Goal: Task Accomplishment & Management: Use online tool/utility

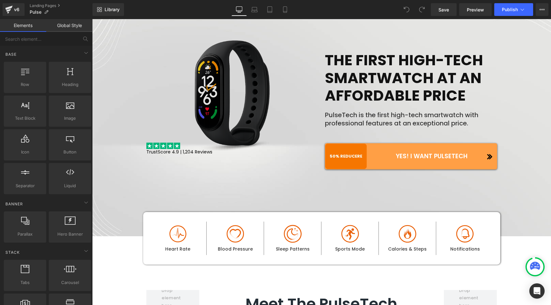
scroll to position [62, 0]
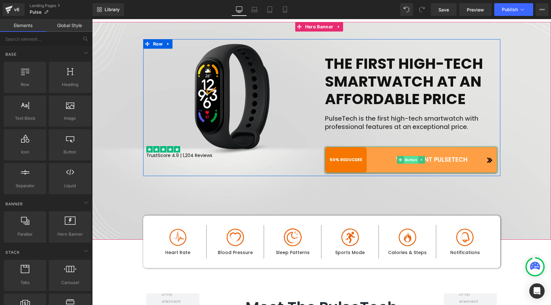
click at [408, 160] on span "Button" at bounding box center [410, 160] width 15 height 8
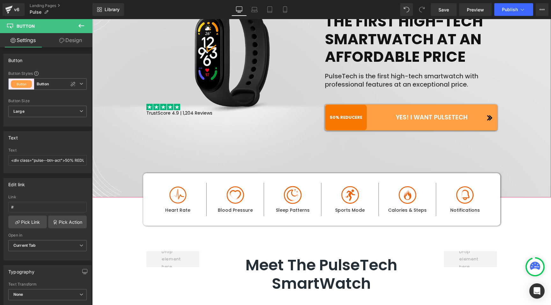
scroll to position [109, 0]
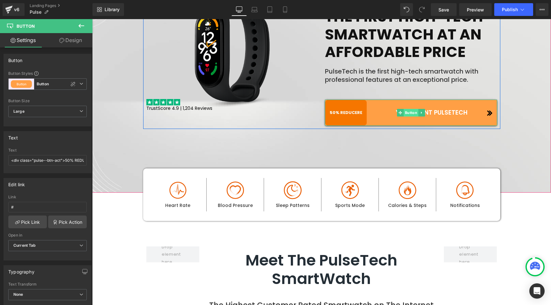
click at [408, 110] on span "Button" at bounding box center [410, 113] width 15 height 8
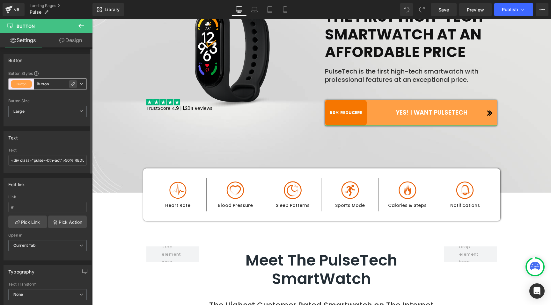
click at [73, 82] on div at bounding box center [73, 84] width 8 height 8
type input "Color 8"
type input "Color 1"
type input "Color 8"
type input "Color 1"
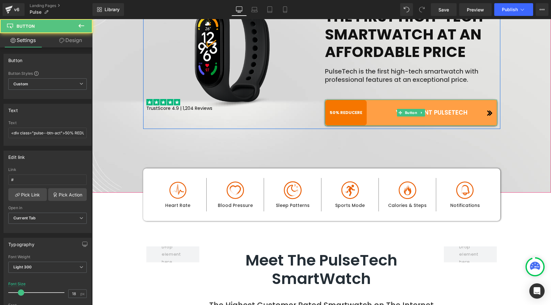
click at [355, 112] on link "50% REDUCERE YES! I WANT PULSETECH" at bounding box center [411, 113] width 172 height 26
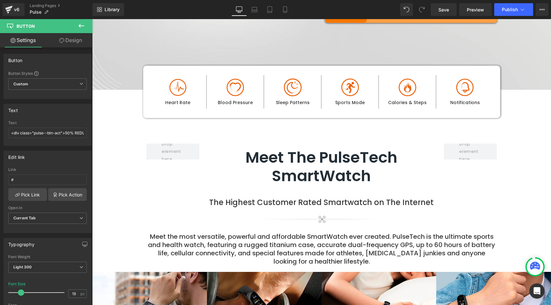
scroll to position [213, 0]
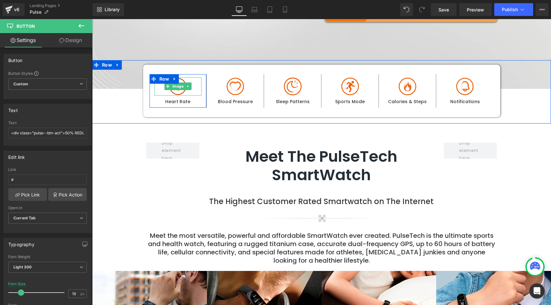
click at [173, 91] on img at bounding box center [178, 86] width 29 height 18
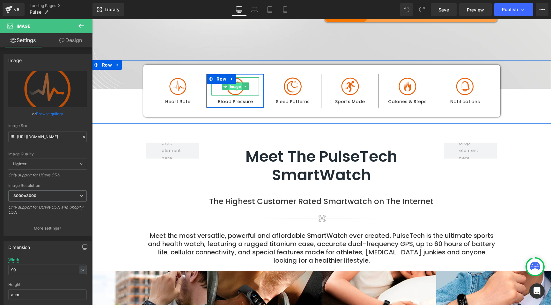
click at [231, 86] on span "Image" at bounding box center [236, 87] width 14 height 8
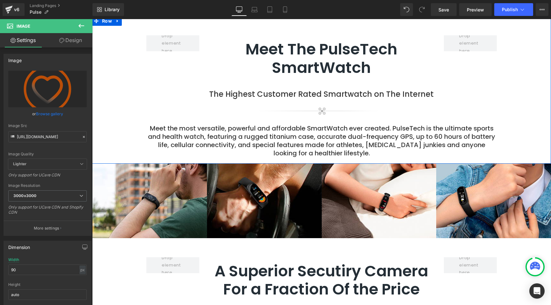
scroll to position [322, 0]
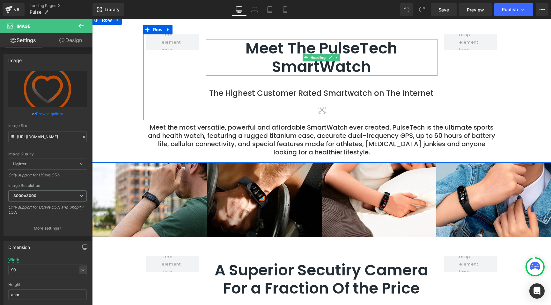
click at [285, 52] on h2 "Meet The PulseTech SmartWatch" at bounding box center [322, 57] width 232 height 37
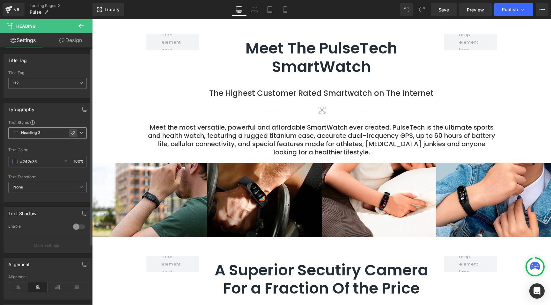
click at [71, 132] on icon at bounding box center [72, 133] width 5 height 5
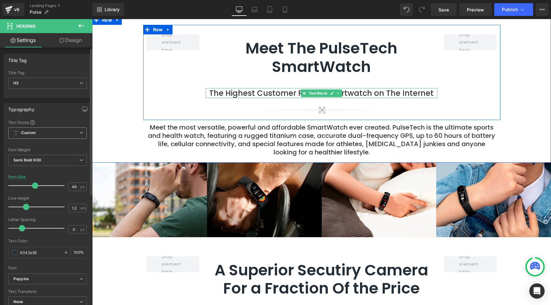
click at [277, 91] on p "The Highest Customer Rated Smartwatch on The Internet" at bounding box center [322, 93] width 232 height 10
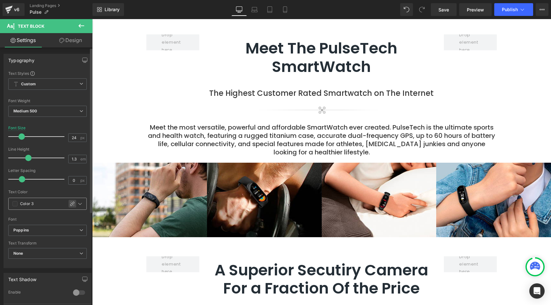
click at [69, 202] on div at bounding box center [73, 204] width 8 height 8
type input "#353535"
type input "100"
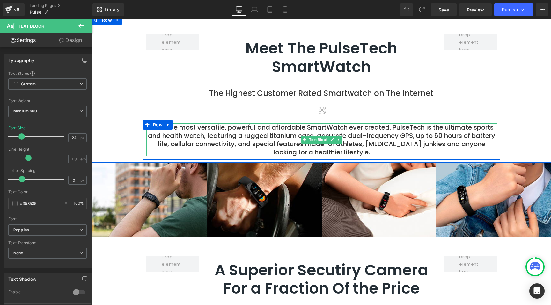
click at [266, 135] on p "Meet the most versatile, powerful and affordable SmartWatch ever created. Pulse…" at bounding box center [321, 139] width 351 height 33
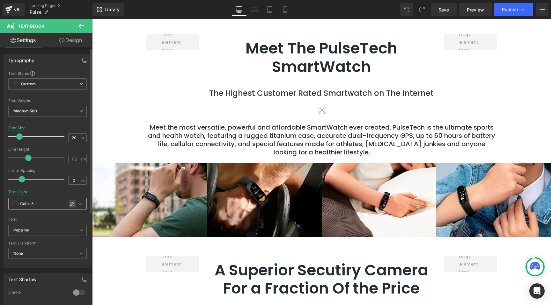
click at [70, 204] on icon at bounding box center [72, 203] width 5 height 5
type input "#353535"
type input "100"
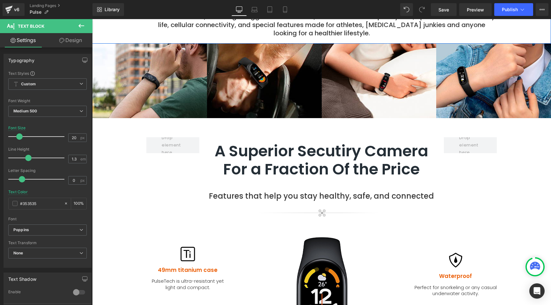
scroll to position [504, 0]
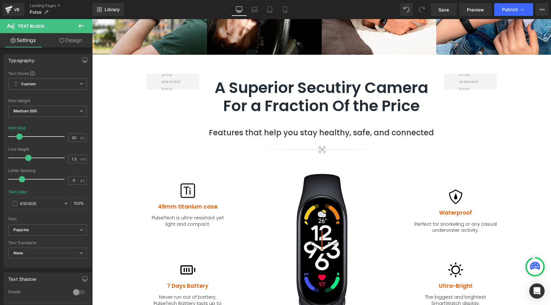
click at [282, 101] on h2 "A Superior Secutiry Camera For a Fraction Of the Price" at bounding box center [322, 97] width 232 height 37
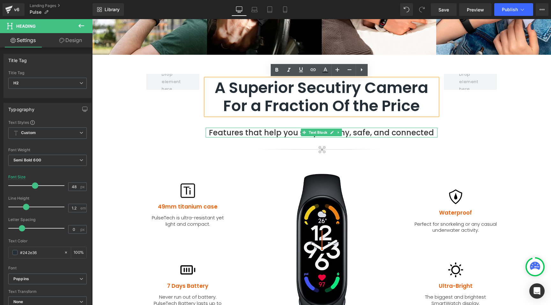
click at [244, 133] on p "Features that help you stay healthy, safe, and connected" at bounding box center [322, 133] width 232 height 10
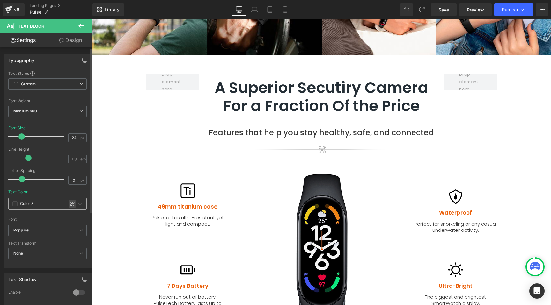
click at [71, 201] on div at bounding box center [73, 204] width 8 height 8
type input "#353535"
type input "100"
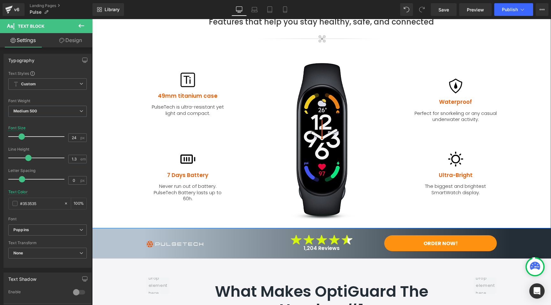
scroll to position [616, 0]
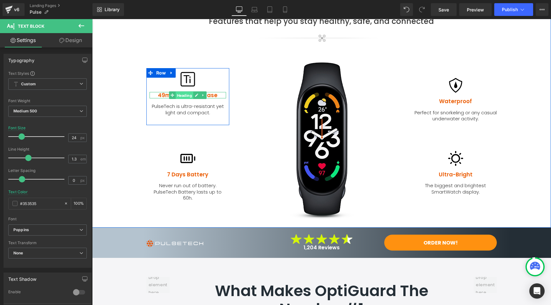
click at [184, 95] on span "Heading" at bounding box center [184, 96] width 18 height 8
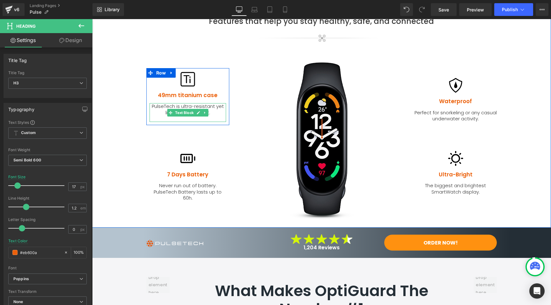
click at [190, 107] on p "PulseTech is ultra-resistant yet light and compact." at bounding box center [187, 109] width 76 height 12
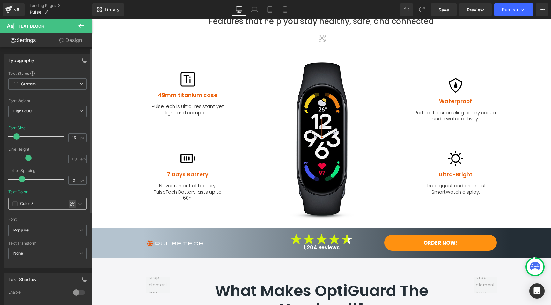
click at [72, 203] on icon at bounding box center [72, 203] width 5 height 5
type input "#353535"
type input "100"
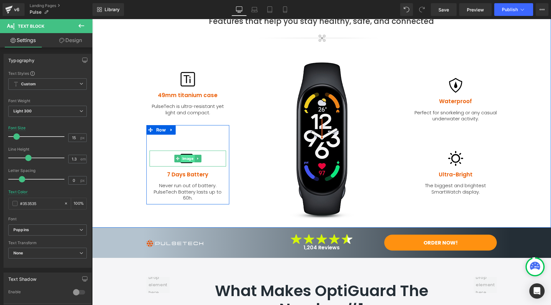
click at [186, 158] on span "Image" at bounding box center [188, 159] width 14 height 8
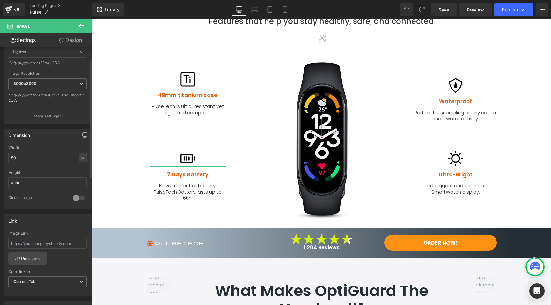
scroll to position [113, 0]
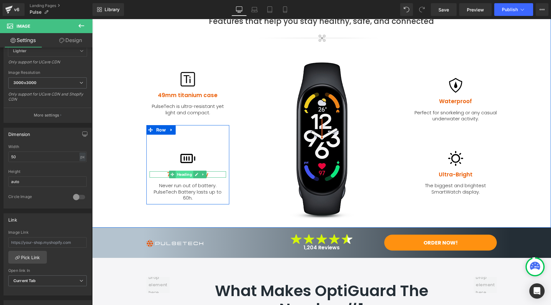
click at [183, 173] on span "Heading" at bounding box center [184, 175] width 18 height 8
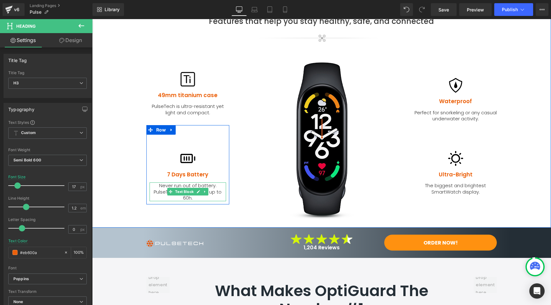
click at [173, 186] on p "Never run out of battery. PulseTech Battery lasts up to 60h." at bounding box center [187, 192] width 76 height 19
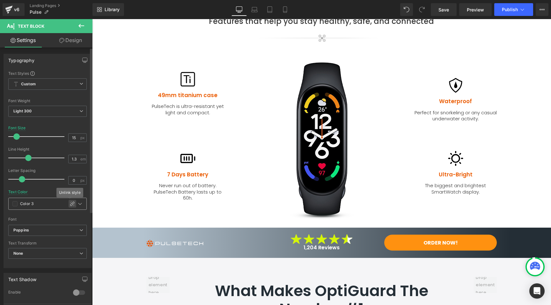
click at [72, 204] on icon at bounding box center [72, 203] width 5 height 5
type input "#353535"
type input "100"
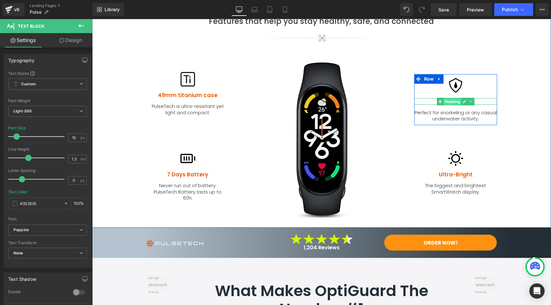
click at [446, 103] on span "Heading" at bounding box center [452, 102] width 18 height 8
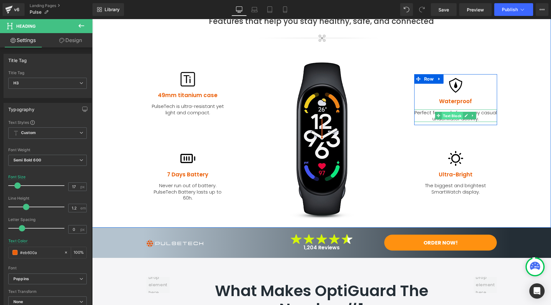
click at [447, 113] on span "Text Block" at bounding box center [451, 116] width 21 height 8
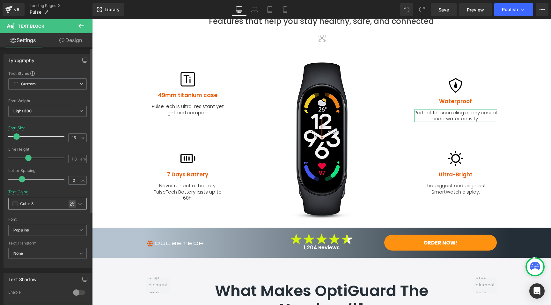
click at [70, 203] on icon at bounding box center [72, 203] width 5 height 5
type input "#353535"
type input "100"
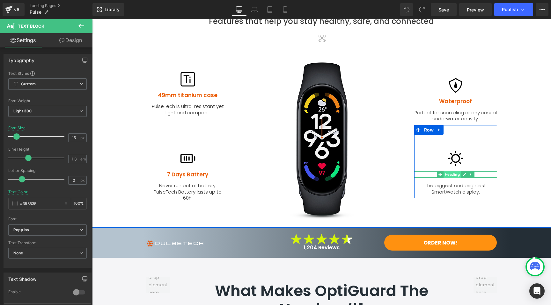
click at [448, 175] on span "Heading" at bounding box center [452, 175] width 18 height 8
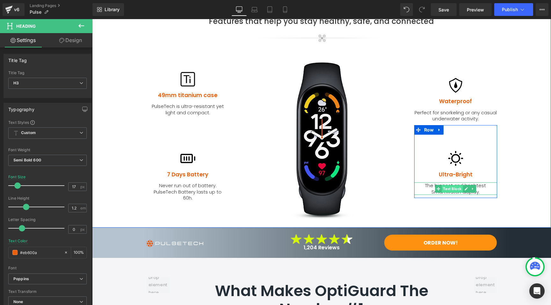
click at [442, 190] on span "Text Block" at bounding box center [451, 189] width 21 height 8
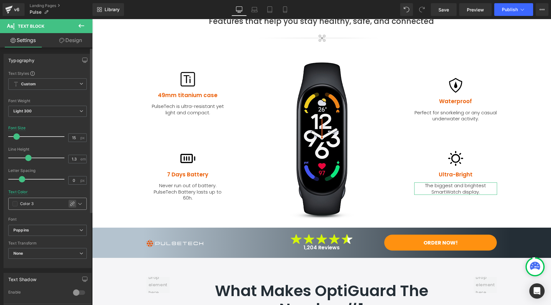
click at [70, 205] on icon at bounding box center [72, 203] width 5 height 5
type input "#353535"
type input "100"
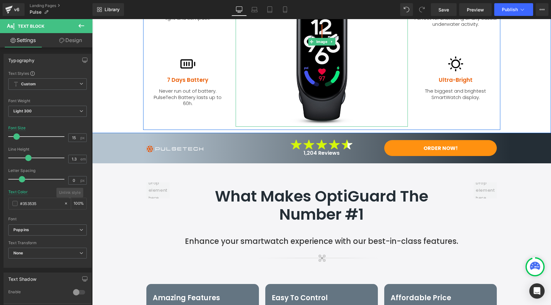
scroll to position [714, 0]
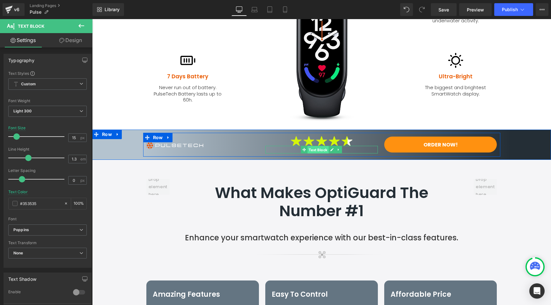
click at [317, 150] on span "Text Block" at bounding box center [318, 150] width 21 height 8
click at [439, 142] on span "Button" at bounding box center [440, 145] width 15 height 8
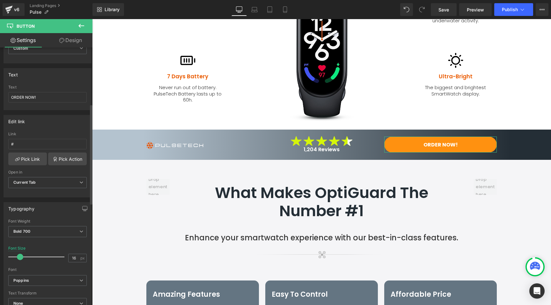
scroll to position [283, 0]
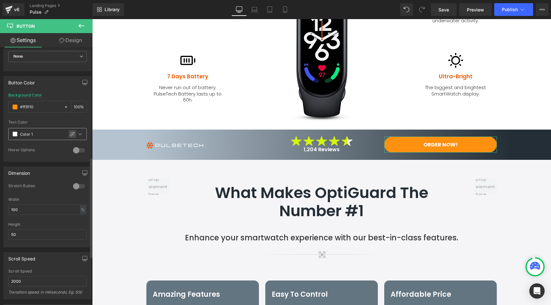
click at [70, 135] on icon at bounding box center [72, 134] width 5 height 5
type input "#ffffff"
type input "100"
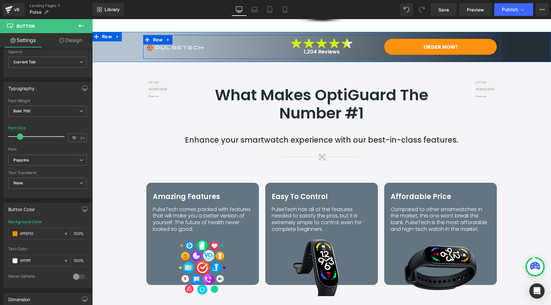
scroll to position [821, 0]
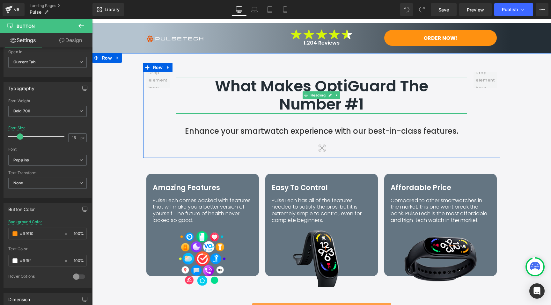
click at [295, 92] on h2 "What Makes OptiGuard The Number #1" at bounding box center [321, 95] width 253 height 37
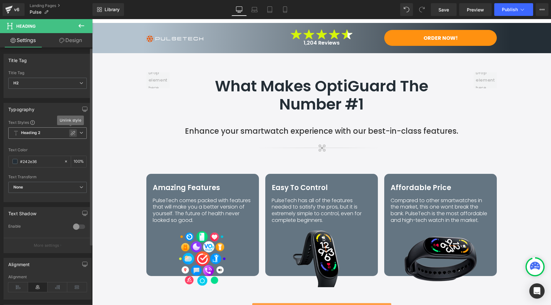
click at [72, 132] on icon at bounding box center [72, 133] width 5 height 5
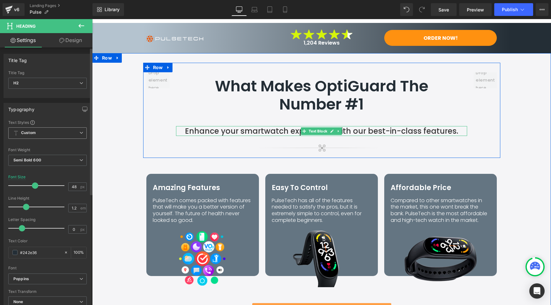
click at [262, 131] on p "Enhance your smartwatch experience with our best-in-class features." at bounding box center [321, 131] width 291 height 10
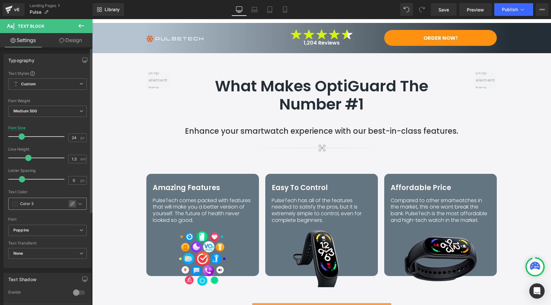
click at [69, 204] on div at bounding box center [73, 204] width 8 height 8
type input "#353535"
type input "100"
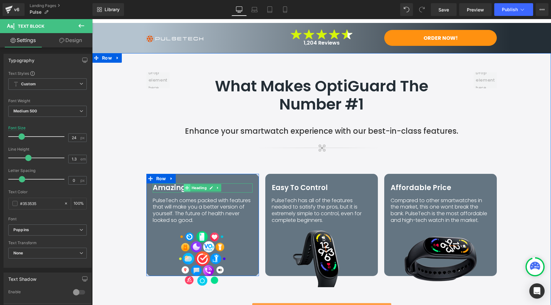
click at [184, 188] on span at bounding box center [187, 188] width 7 height 8
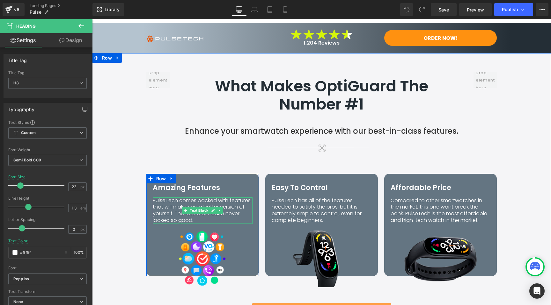
click at [164, 209] on p "PulseTech comes packed with features that will make you a better version of you…" at bounding box center [203, 211] width 100 height 26
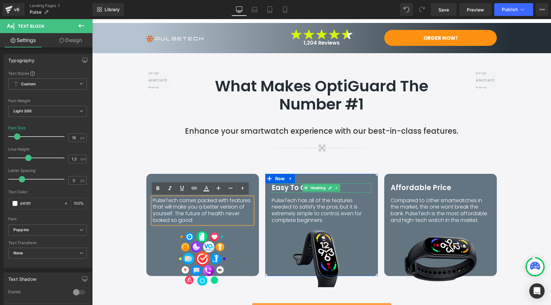
click at [304, 187] on icon at bounding box center [306, 188] width 4 height 4
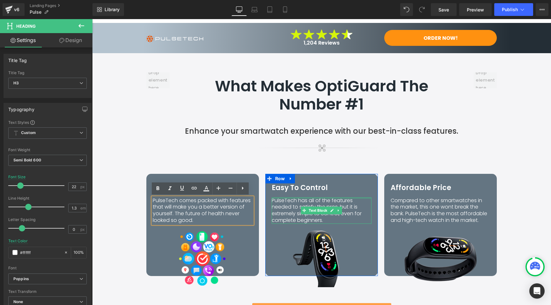
click at [293, 199] on div at bounding box center [322, 199] width 100 height 2
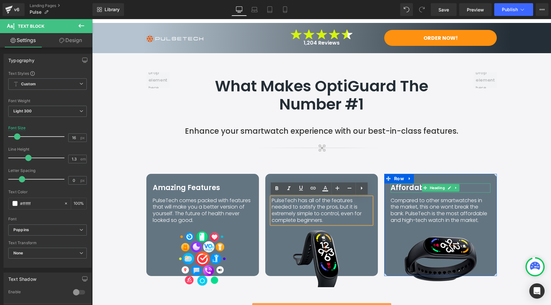
click at [403, 190] on h3 "Affordable Price" at bounding box center [440, 188] width 100 height 9
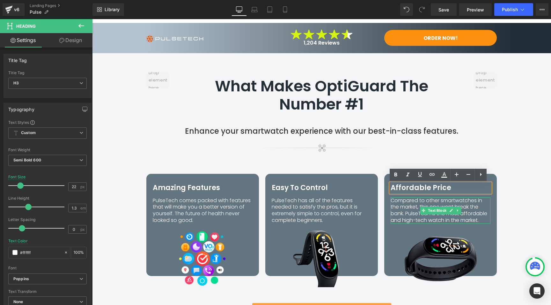
click at [407, 212] on p "Compared to other smartwatches in the market, this one wont break the bank. Pul…" at bounding box center [440, 211] width 100 height 26
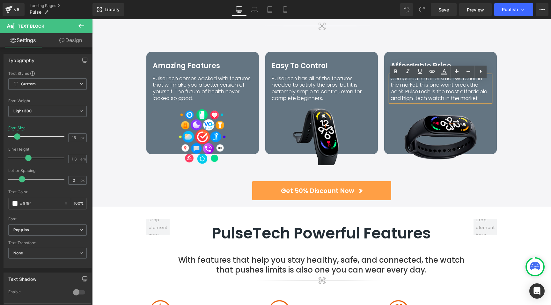
scroll to position [983, 0]
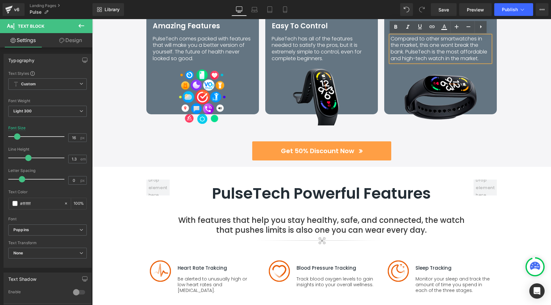
click at [314, 149] on div "Get 50% Discount Now Button" at bounding box center [321, 151] width 373 height 19
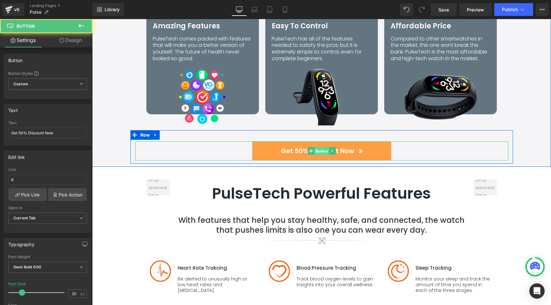
click at [316, 151] on span "Button" at bounding box center [321, 152] width 15 height 8
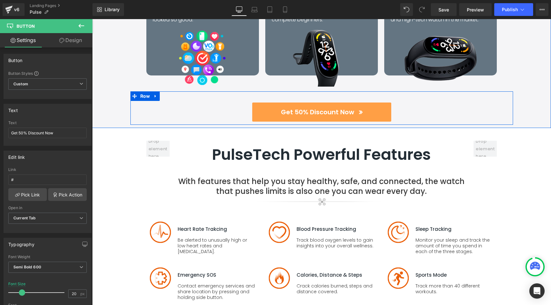
scroll to position [1029, 0]
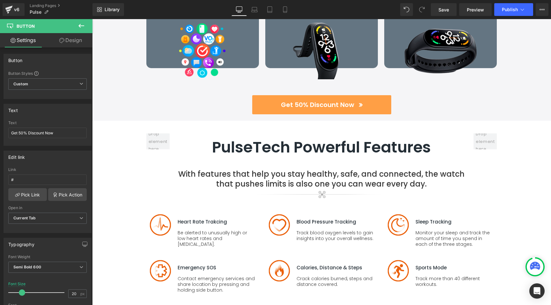
click at [259, 150] on h2 "PulseTech Powerful Features" at bounding box center [321, 147] width 291 height 18
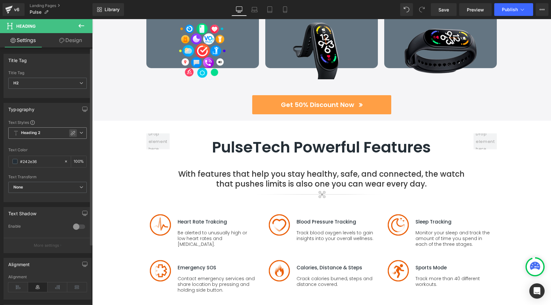
click at [70, 133] on icon at bounding box center [72, 133] width 5 height 5
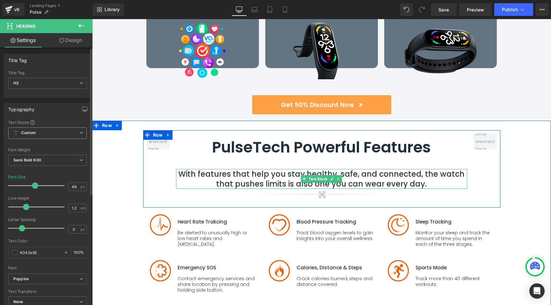
click at [256, 172] on p "With features that help you stay healthy, safe, and connected, the watch that p…" at bounding box center [321, 179] width 291 height 20
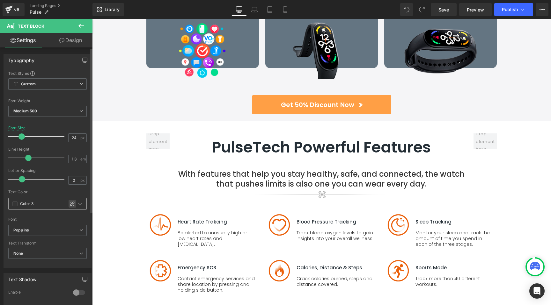
click at [72, 203] on div at bounding box center [73, 204] width 8 height 8
type input "#353535"
type input "100"
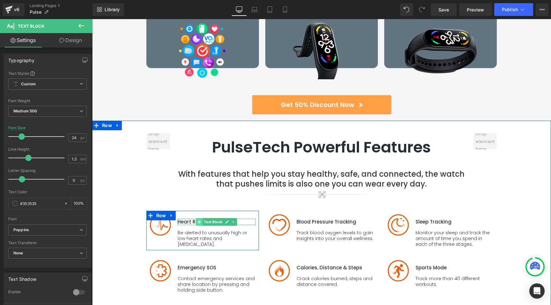
click at [196, 223] on span at bounding box center [199, 222] width 7 height 8
click at [187, 235] on p "Be alerted to unusually high or low heart rates and [MEDICAL_DATA]." at bounding box center [217, 239] width 78 height 18
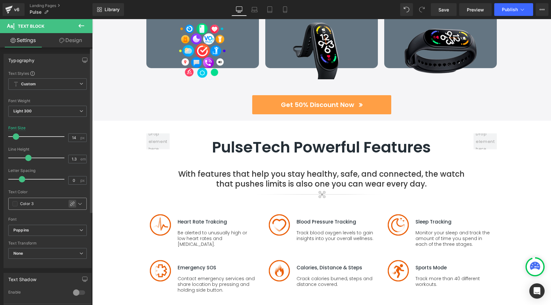
click at [71, 204] on icon at bounding box center [72, 203] width 5 height 5
type input "#353535"
type input "100"
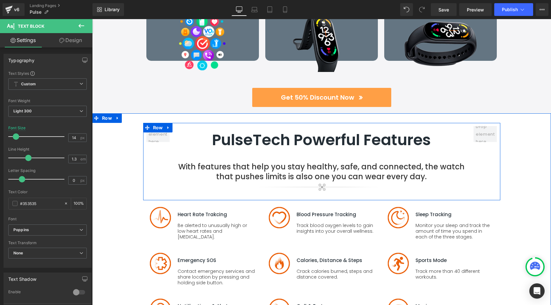
scroll to position [1125, 0]
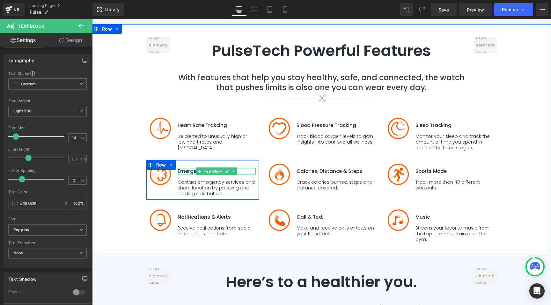
click at [196, 171] on span at bounding box center [199, 172] width 7 height 8
click at [185, 186] on p "Contact emergency services and share location by pressing and holding side butt…" at bounding box center [217, 188] width 78 height 18
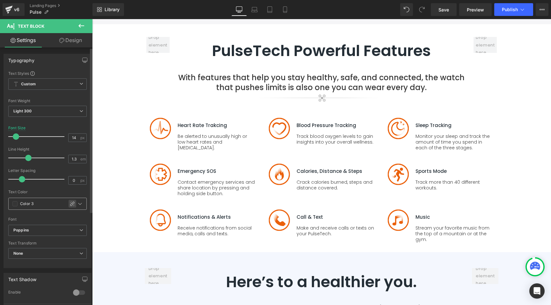
click at [70, 203] on icon at bounding box center [72, 203] width 5 height 5
type input "#353535"
type input "100"
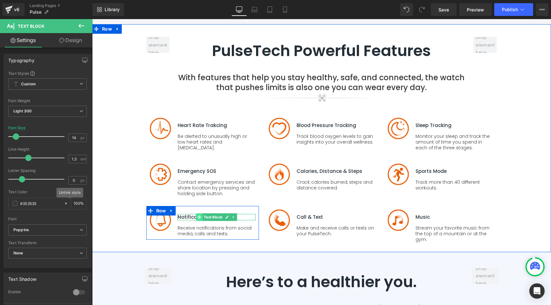
click at [196, 218] on span at bounding box center [199, 218] width 7 height 8
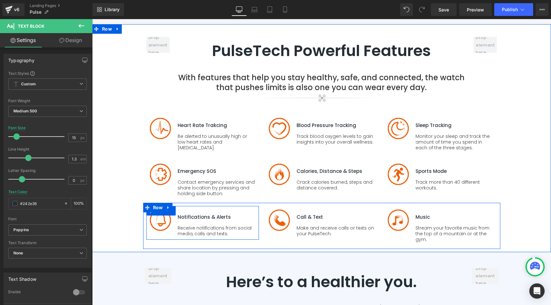
click at [92, 19] on div at bounding box center [92, 19] width 0 height 0
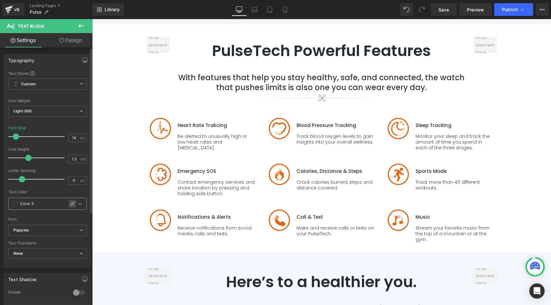
click at [70, 204] on icon at bounding box center [72, 204] width 4 height 4
type input "#353535"
type input "100"
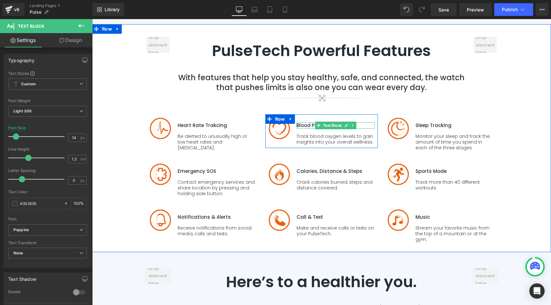
click at [299, 126] on p "Blood Pressure Tracking" at bounding box center [335, 125] width 78 height 6
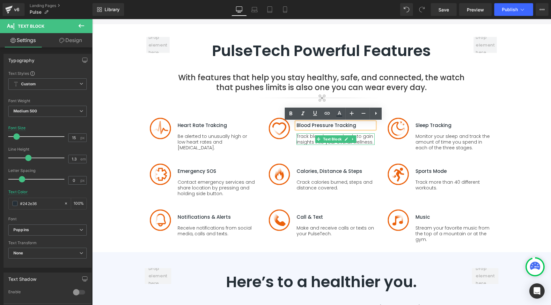
click at [299, 141] on p "Track blood oxygen levels to gain insights into your overall wellness." at bounding box center [335, 139] width 78 height 11
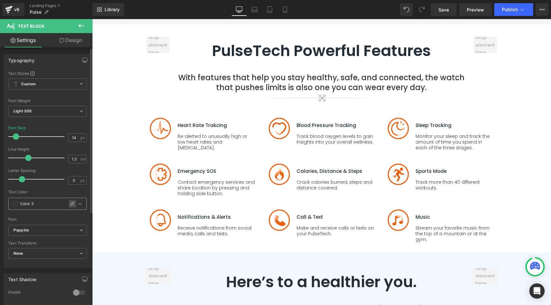
click at [70, 204] on icon at bounding box center [72, 203] width 5 height 5
type input "#353535"
type input "100"
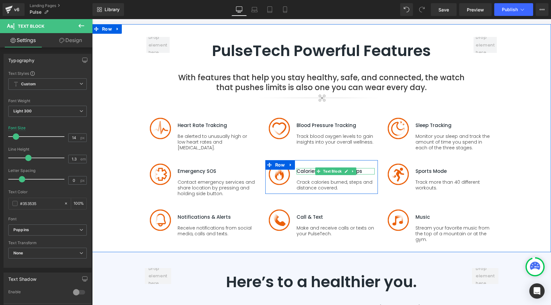
click at [304, 172] on p "Calories, Distance & Steps" at bounding box center [335, 171] width 78 height 6
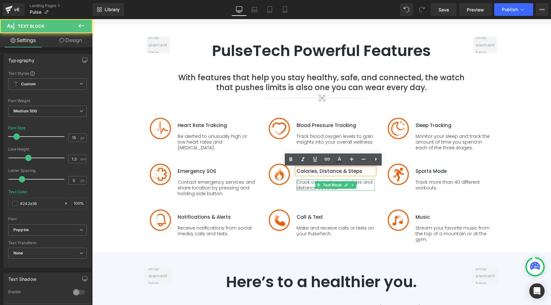
click at [304, 182] on p "Crack calories burned, steps and distance covered." at bounding box center [335, 184] width 78 height 11
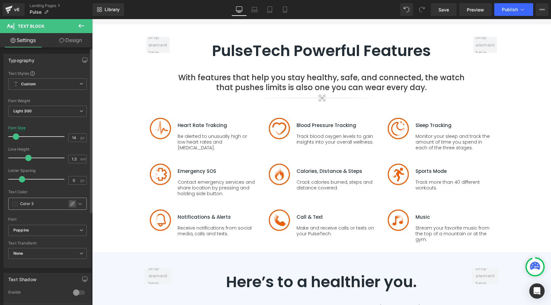
click at [73, 205] on div at bounding box center [73, 204] width 8 height 8
type input "#353535"
type input "100"
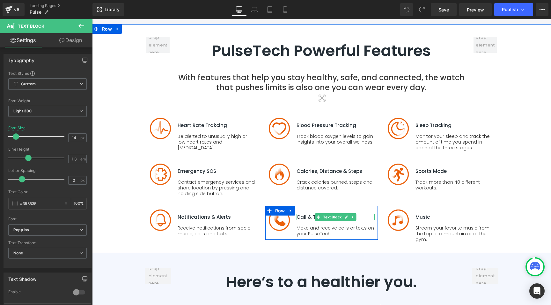
click at [302, 216] on p "Call & Text" at bounding box center [335, 217] width 78 height 6
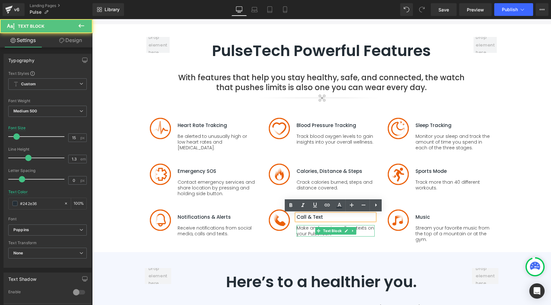
click at [302, 227] on p "Make and receive calls or texts on your PulseTech." at bounding box center [335, 230] width 78 height 11
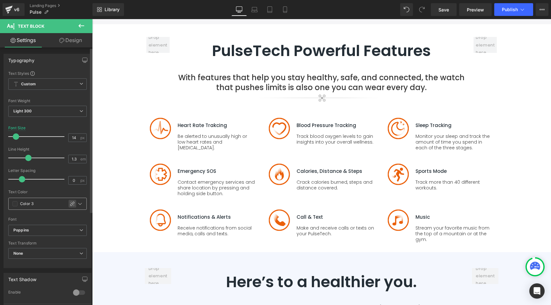
click at [70, 205] on icon at bounding box center [72, 204] width 4 height 4
type input "#353535"
type input "100"
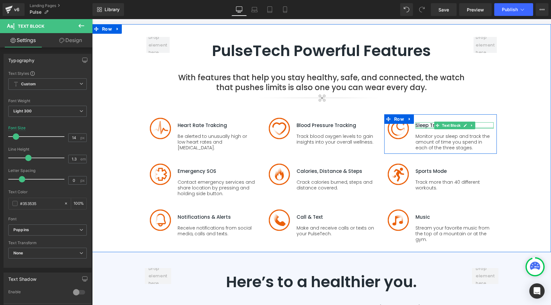
click at [423, 126] on p "Sleep Tracking" at bounding box center [454, 125] width 78 height 6
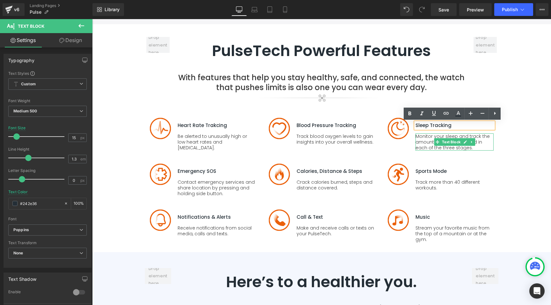
click at [425, 138] on p "Monitor your sleep and track the amount of time you spend in each of the three …" at bounding box center [454, 143] width 78 height 18
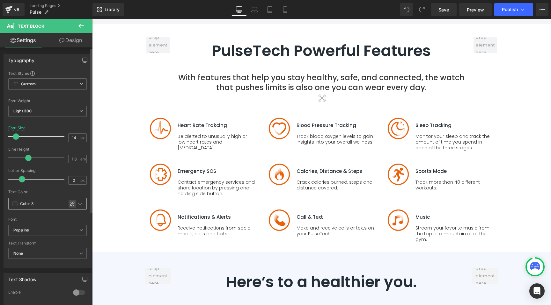
click at [70, 206] on icon at bounding box center [72, 203] width 5 height 5
type input "#353535"
type input "100"
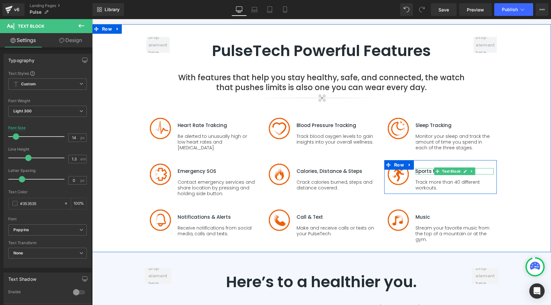
click at [425, 172] on p "Sports Mode" at bounding box center [454, 171] width 78 height 6
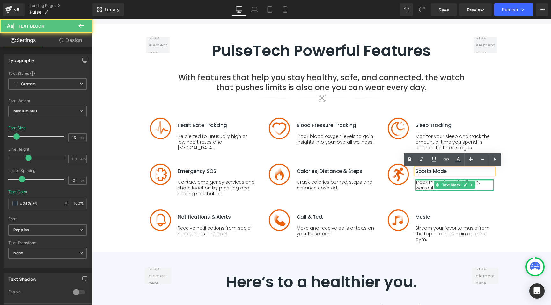
click at [423, 180] on div at bounding box center [454, 180] width 78 height 2
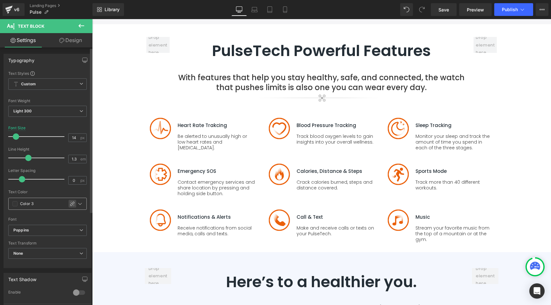
click at [70, 204] on icon at bounding box center [72, 203] width 5 height 5
type input "#353535"
type input "100"
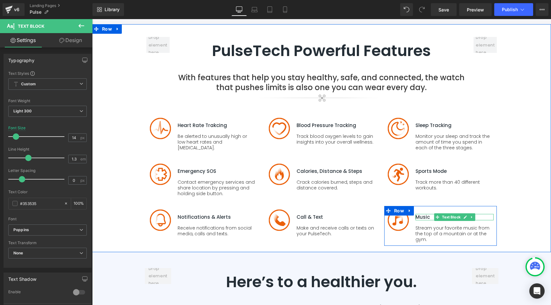
click at [420, 216] on p "Music" at bounding box center [454, 217] width 78 height 6
click at [425, 229] on p "Stream your favorite music from the top of a mountain or at the gym." at bounding box center [454, 234] width 78 height 18
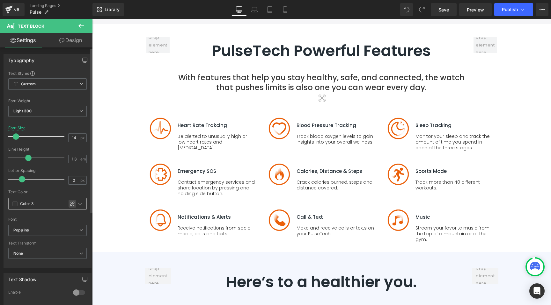
click at [71, 203] on icon at bounding box center [72, 203] width 5 height 5
type input "#353535"
type input "100"
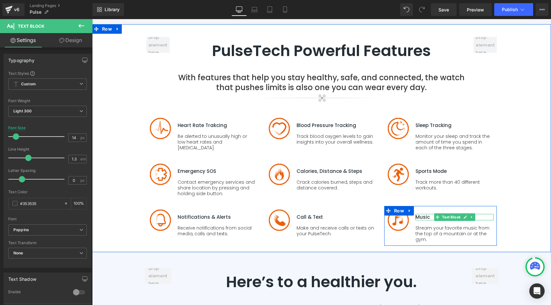
click at [416, 217] on p "Music" at bounding box center [454, 217] width 78 height 6
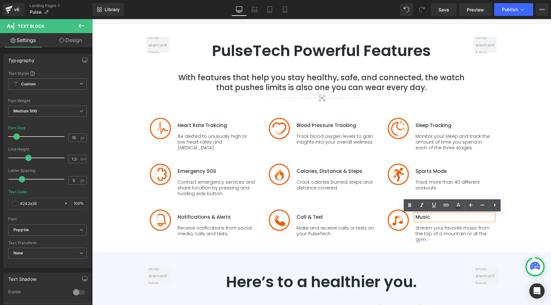
click at [432, 217] on p "Music" at bounding box center [454, 217] width 78 height 6
click at [472, 227] on p "Stream your favorite music from the top of a mountain or at the gym." at bounding box center [454, 234] width 78 height 18
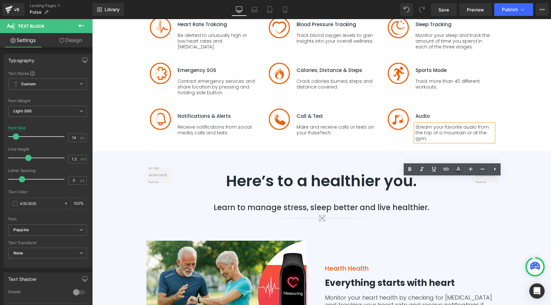
scroll to position [1262, 0]
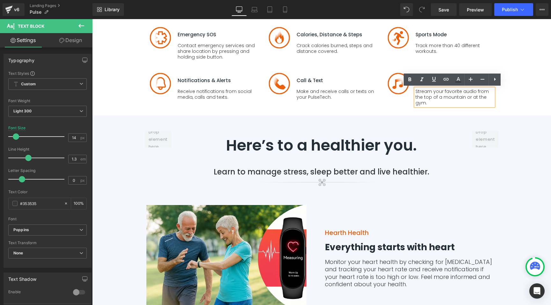
click at [273, 145] on h2 "Here’s to a healthier you." at bounding box center [321, 145] width 294 height 18
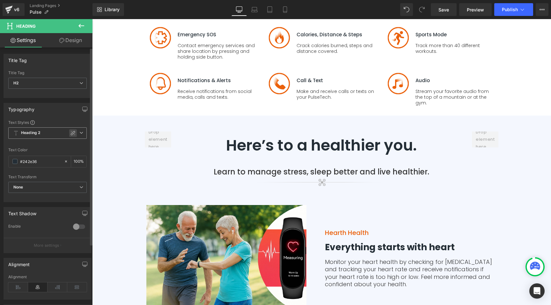
click at [70, 133] on icon at bounding box center [72, 133] width 5 height 5
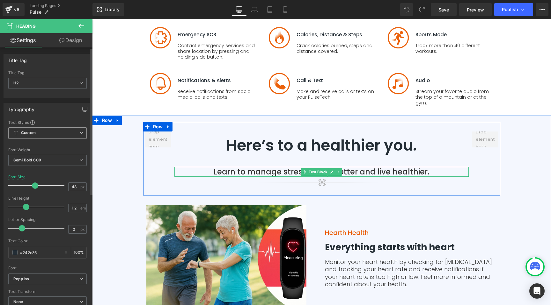
click at [253, 172] on p "Learn to manage stress, sleep better and live healthier." at bounding box center [321, 172] width 294 height 10
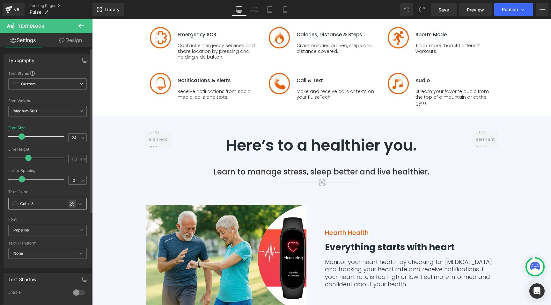
click at [70, 202] on icon at bounding box center [72, 203] width 5 height 5
type input "#353535"
type input "100"
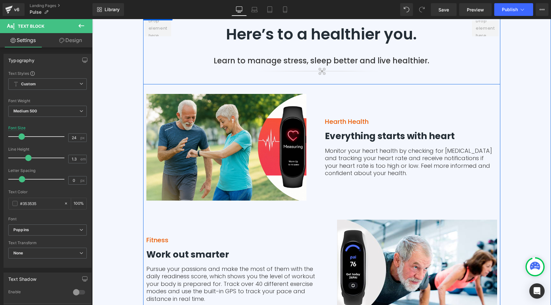
scroll to position [1374, 0]
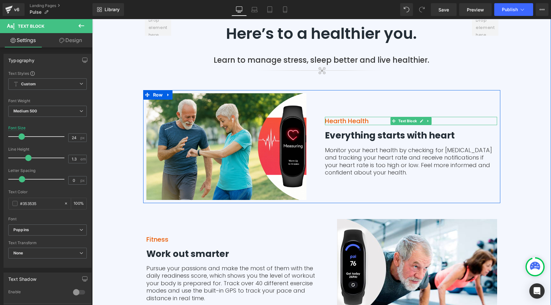
click at [341, 121] on p "Hearth Health" at bounding box center [411, 121] width 172 height 8
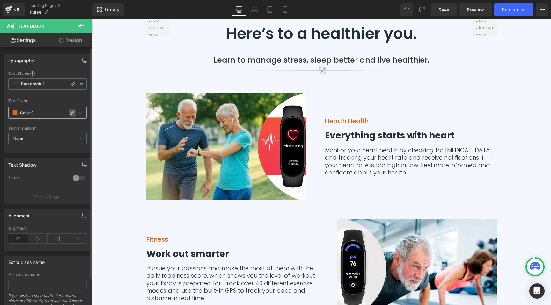
click at [71, 0] on div "Text Block You are previewing how the will restyle your page. You can not edit …" at bounding box center [275, 0] width 551 height 0
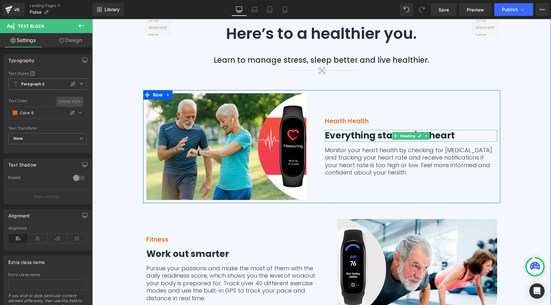
click at [351, 135] on h3 "Everything starts with heart" at bounding box center [411, 135] width 172 height 11
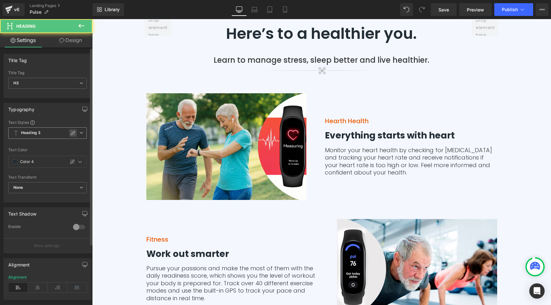
click at [71, 134] on icon at bounding box center [73, 133] width 4 height 4
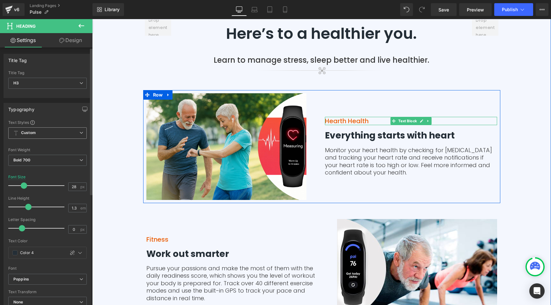
click at [346, 122] on p "Hearth Health" at bounding box center [411, 121] width 172 height 8
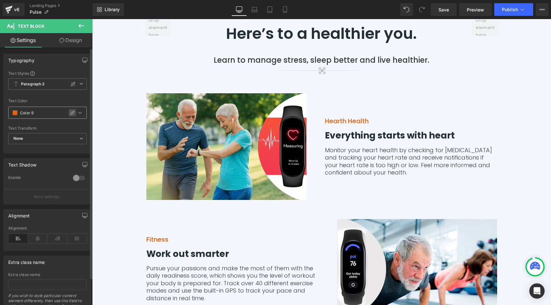
click at [70, 113] on icon at bounding box center [72, 112] width 5 height 5
type input "#eb600a"
type input "100"
click at [70, 82] on icon at bounding box center [72, 84] width 5 height 5
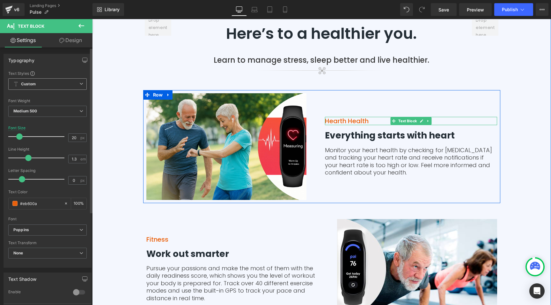
click at [349, 120] on p "Hearth Health" at bounding box center [411, 121] width 172 height 8
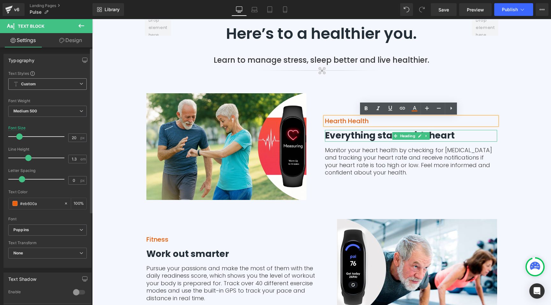
click at [345, 137] on h3 "Everything starts with heart" at bounding box center [411, 135] width 172 height 11
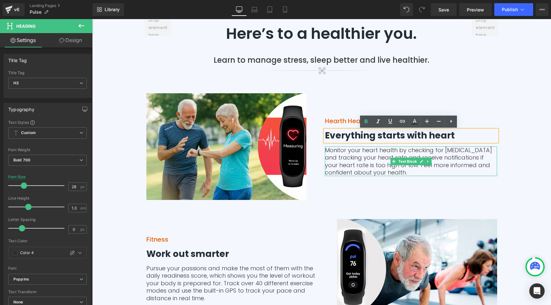
click at [338, 149] on p "Monitor your heart health by checking for [MEDICAL_DATA] and tracking your hear…" at bounding box center [411, 162] width 172 height 30
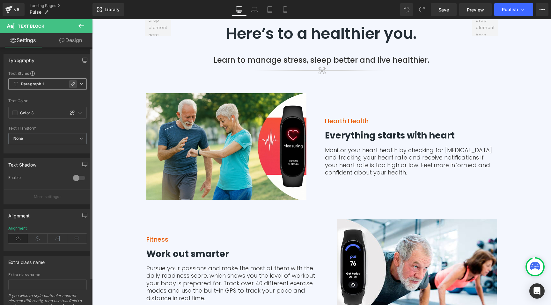
click at [73, 82] on div at bounding box center [73, 84] width 8 height 8
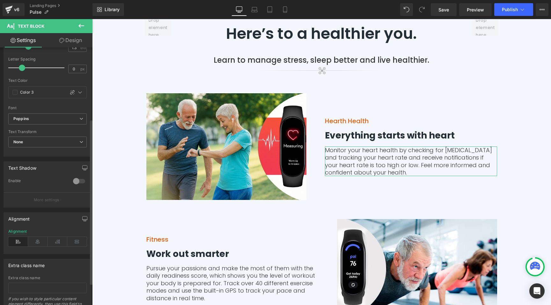
scroll to position [146, 0]
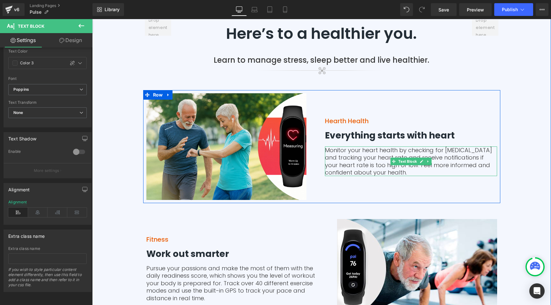
click at [345, 154] on p "Monitor your heart health by checking for [MEDICAL_DATA] and tracking your hear…" at bounding box center [411, 162] width 172 height 30
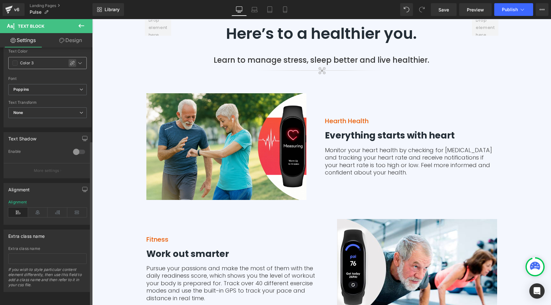
click at [70, 61] on icon at bounding box center [72, 63] width 5 height 5
type input "#353535"
type input "100"
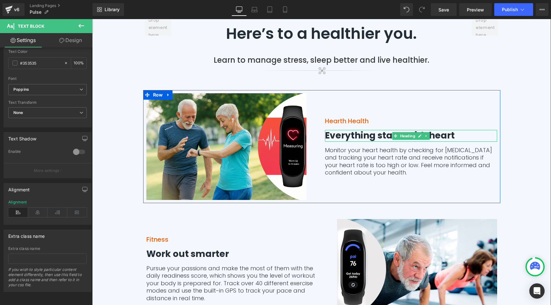
click at [345, 135] on h3 "Everything starts with heart" at bounding box center [411, 135] width 172 height 11
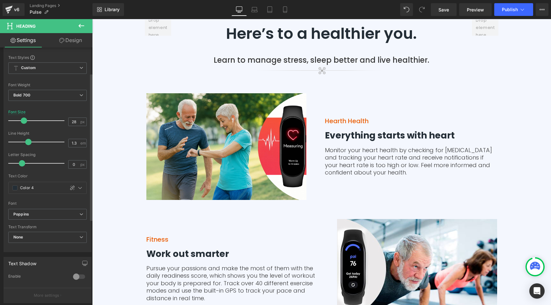
scroll to position [91, 0]
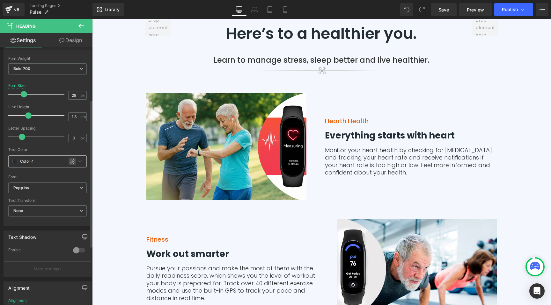
click at [70, 161] on icon at bounding box center [72, 161] width 5 height 5
type input "#242e36"
type input "100"
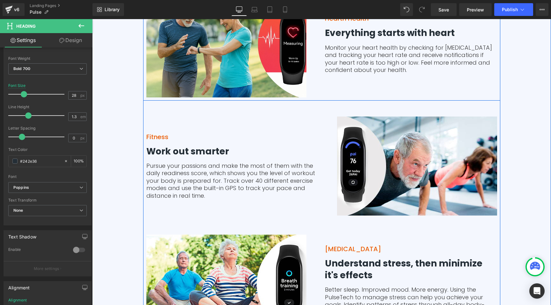
scroll to position [1514, 0]
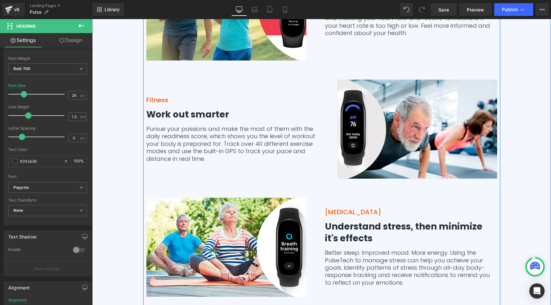
click at [161, 101] on p "Fitness" at bounding box center [232, 100] width 172 height 8
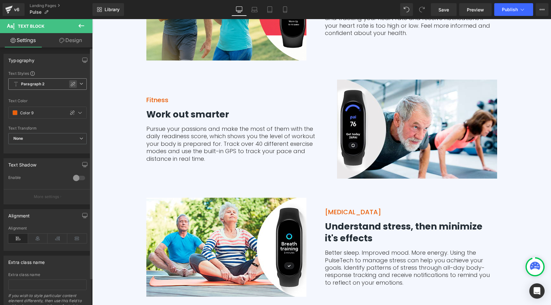
click at [70, 85] on icon at bounding box center [72, 84] width 5 height 5
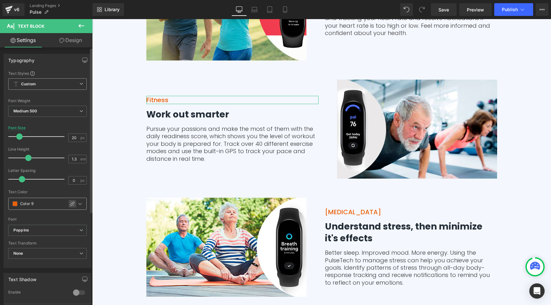
click at [69, 206] on div at bounding box center [73, 204] width 8 height 8
type input "#eb600a"
type input "100"
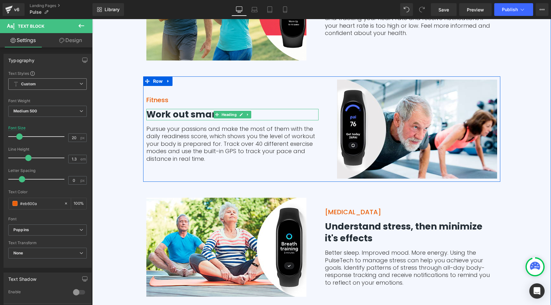
click at [178, 112] on h3 "Work out smarter" at bounding box center [232, 114] width 172 height 11
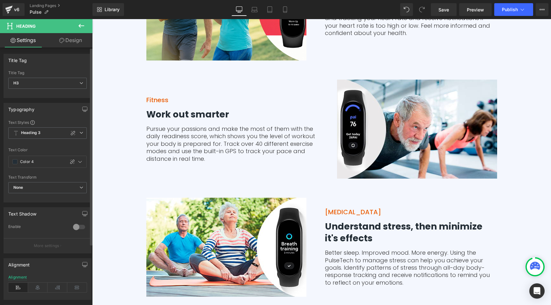
drag, startPoint x: 74, startPoint y: 134, endPoint x: 67, endPoint y: 156, distance: 23.0
click at [74, 134] on div at bounding box center [73, 133] width 8 height 8
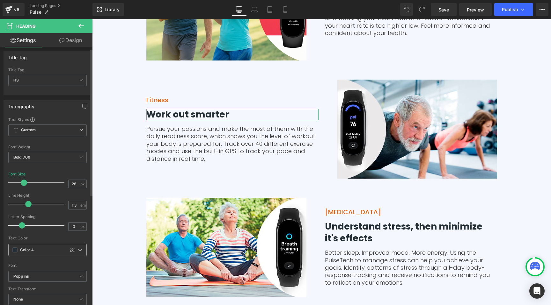
scroll to position [11, 0]
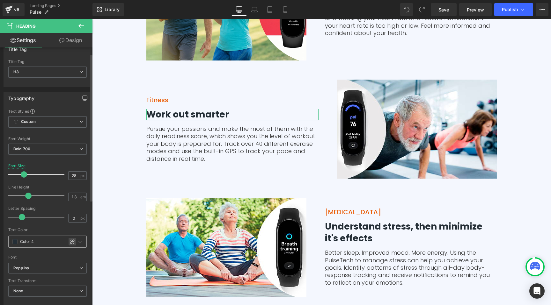
click at [70, 243] on icon at bounding box center [72, 242] width 4 height 4
type input "#242e36"
type input "100"
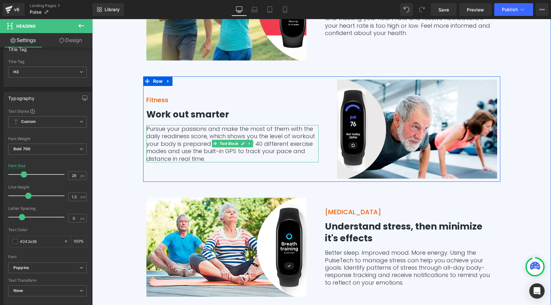
click at [171, 137] on p "Pursue your passions and make the most of them with the daily readiness score, …" at bounding box center [232, 143] width 172 height 37
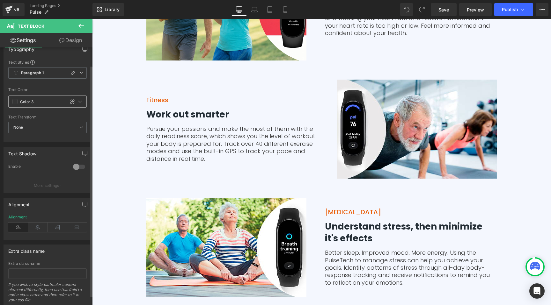
scroll to position [31, 0]
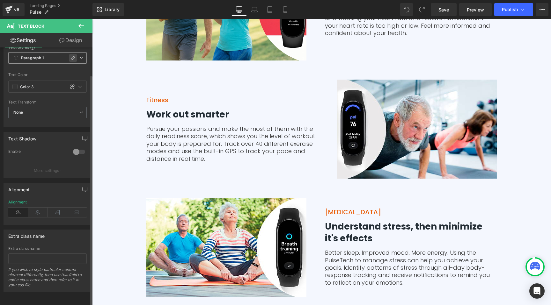
click at [70, 55] on icon at bounding box center [72, 57] width 5 height 5
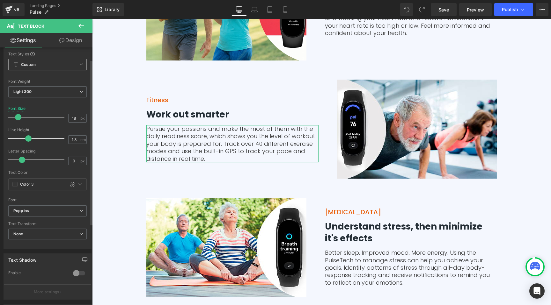
scroll to position [19, 0]
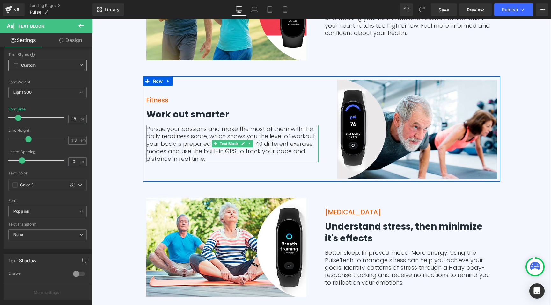
click at [164, 139] on p "Pursue your passions and make the most of them with the daily readiness score, …" at bounding box center [232, 143] width 172 height 37
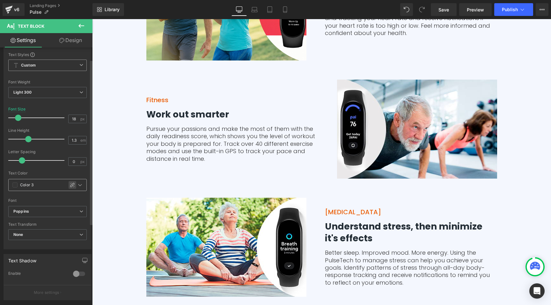
click at [70, 185] on icon at bounding box center [72, 185] width 5 height 5
type input "#353535"
type input "100"
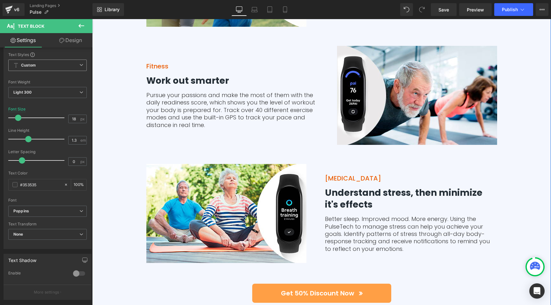
scroll to position [1549, 0]
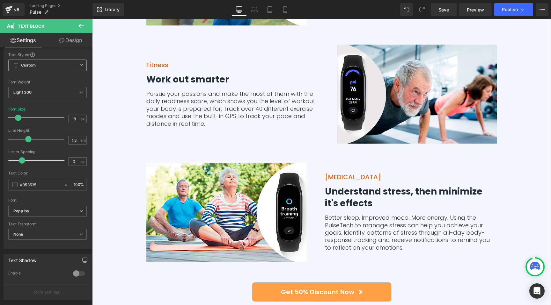
click at [338, 178] on p "[MEDICAL_DATA]" at bounding box center [411, 177] width 172 height 8
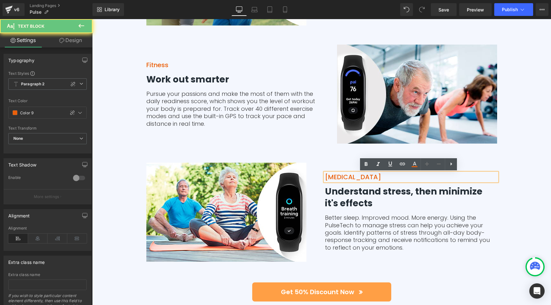
click at [343, 178] on p "[MEDICAL_DATA]" at bounding box center [411, 177] width 172 height 8
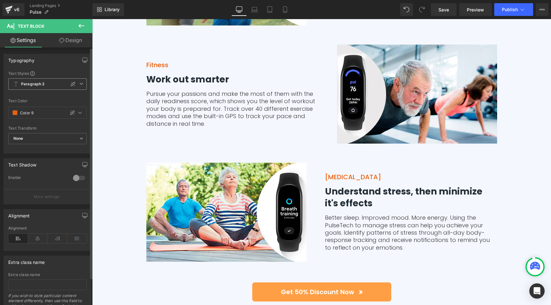
click at [71, 85] on icon at bounding box center [72, 84] width 5 height 5
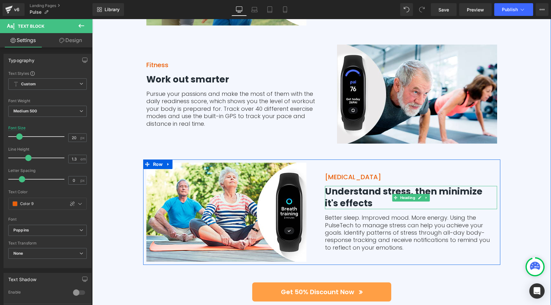
click at [337, 193] on h3 "Understand stress, then minimize it's effects" at bounding box center [411, 197] width 172 height 23
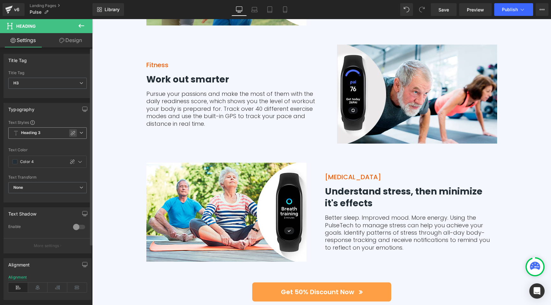
click at [72, 132] on icon at bounding box center [72, 133] width 5 height 5
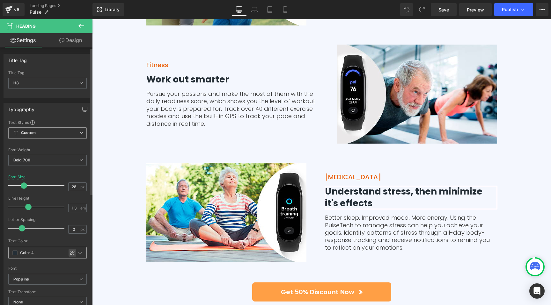
click at [69, 254] on div at bounding box center [73, 253] width 8 height 8
type input "#242e36"
type input "100"
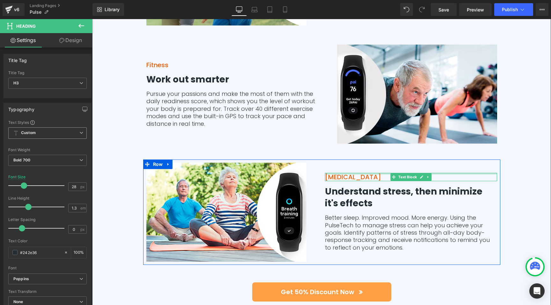
click at [352, 173] on div at bounding box center [411, 174] width 172 height 2
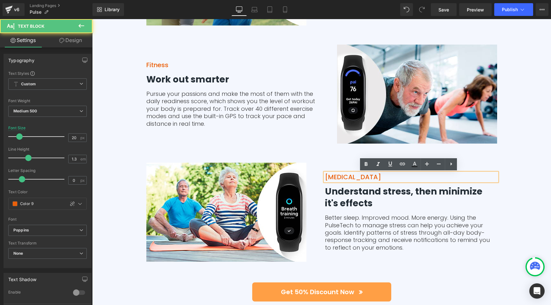
click at [352, 177] on p "[MEDICAL_DATA]" at bounding box center [411, 177] width 172 height 8
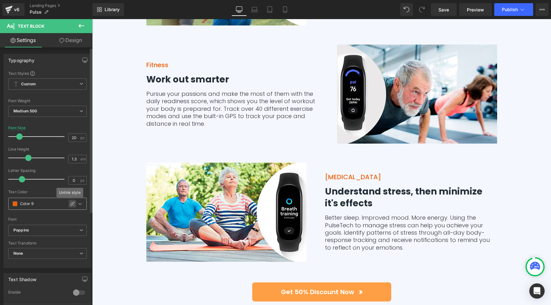
click at [70, 203] on icon at bounding box center [72, 203] width 5 height 5
type input "#eb600a"
type input "100"
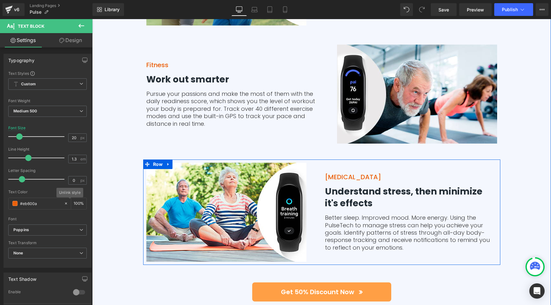
click at [334, 230] on p "Better sleep. Improved mood. More energy. Using the PulseTech to manage stress …" at bounding box center [411, 232] width 172 height 37
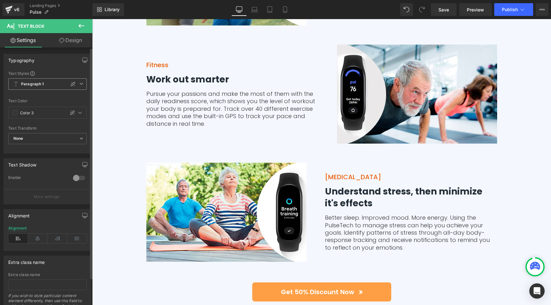
click at [70, 84] on icon at bounding box center [72, 84] width 5 height 5
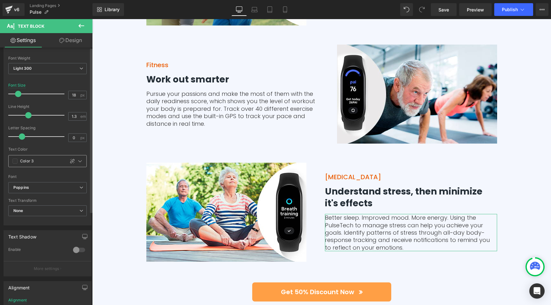
scroll to position [48, 0]
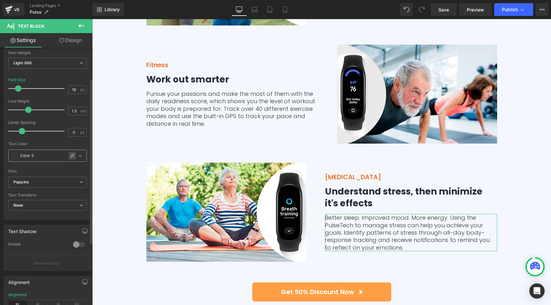
click at [72, 157] on icon at bounding box center [72, 156] width 4 height 4
type input "#353535"
type input "100"
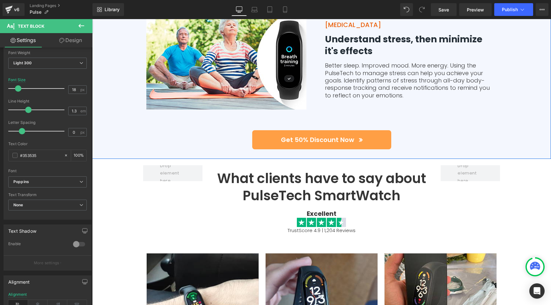
scroll to position [1702, 0]
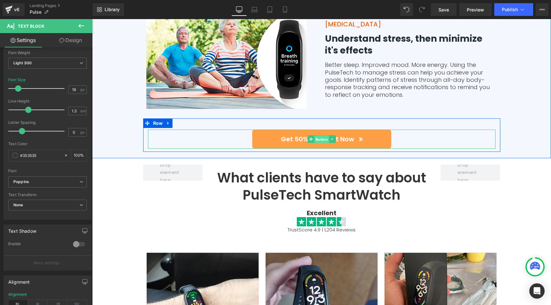
click at [318, 143] on span "Button" at bounding box center [321, 140] width 15 height 8
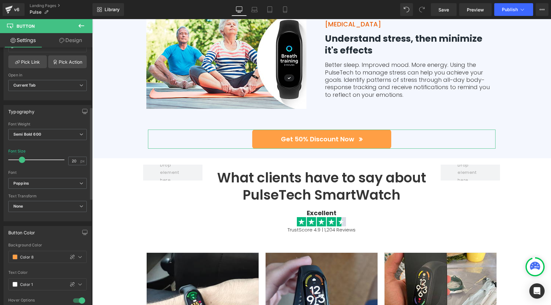
scroll to position [240, 0]
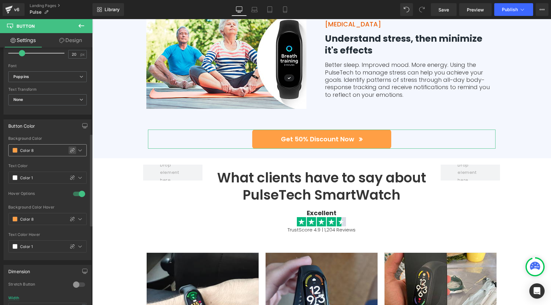
click at [69, 149] on div at bounding box center [73, 151] width 8 height 8
type input "#ff9f45"
type input "100"
click at [69, 177] on div at bounding box center [73, 178] width 8 height 8
type input "#ffffff"
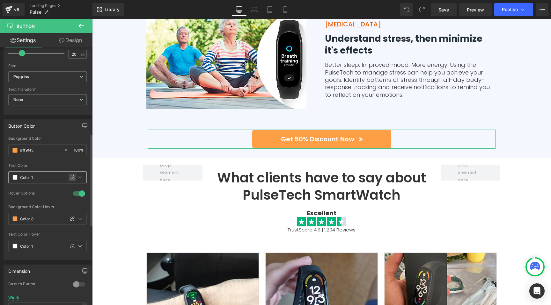
type input "100"
click at [73, 194] on div at bounding box center [78, 193] width 15 height 10
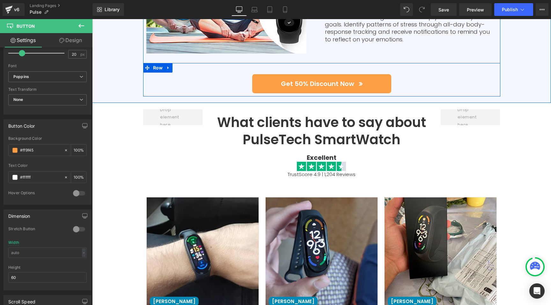
scroll to position [1813, 0]
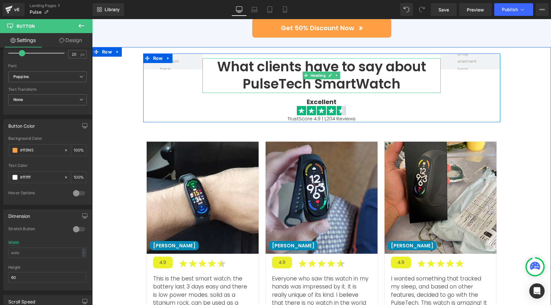
click at [294, 70] on h1 "What clients have to say about PulseTech SmartWatch" at bounding box center [321, 75] width 238 height 35
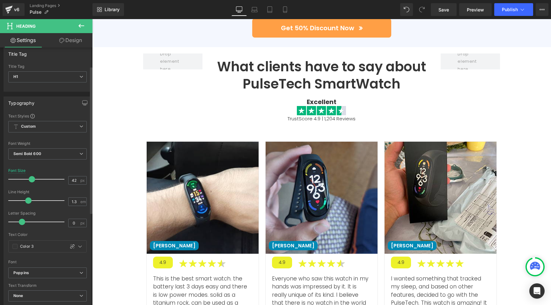
scroll to position [47, 0]
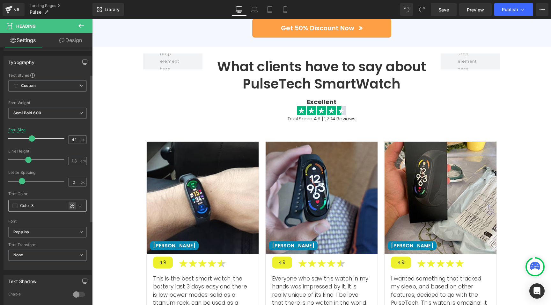
click at [70, 205] on icon at bounding box center [72, 205] width 5 height 5
type input "#353535"
type input "100"
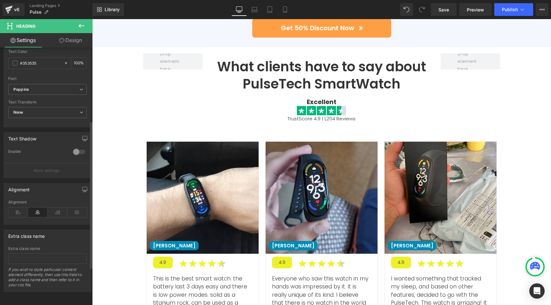
scroll to position [0, 0]
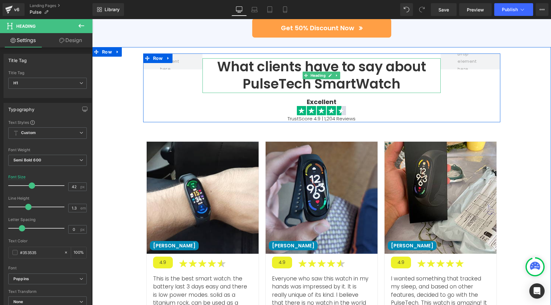
click at [317, 86] on h1 "What clients have to say about PulseTech SmartWatch" at bounding box center [321, 75] width 238 height 35
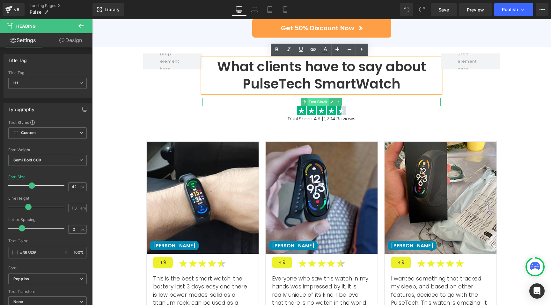
click at [320, 99] on span "Text Block" at bounding box center [318, 102] width 21 height 8
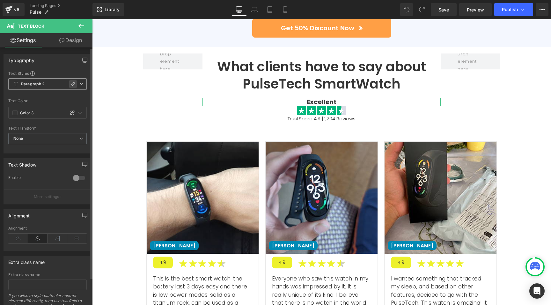
click at [73, 81] on div at bounding box center [73, 84] width 8 height 8
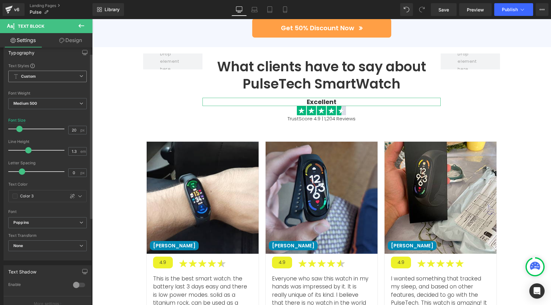
scroll to position [9, 0]
click at [70, 193] on icon at bounding box center [72, 194] width 5 height 5
type input "#353535"
type input "100"
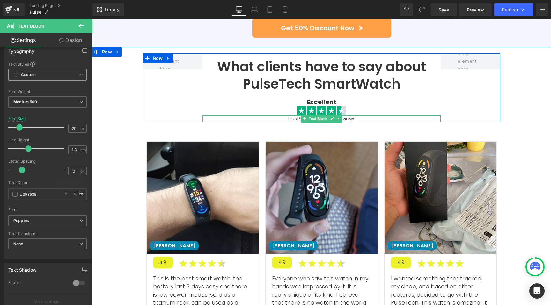
click at [302, 120] on icon at bounding box center [304, 119] width 4 height 4
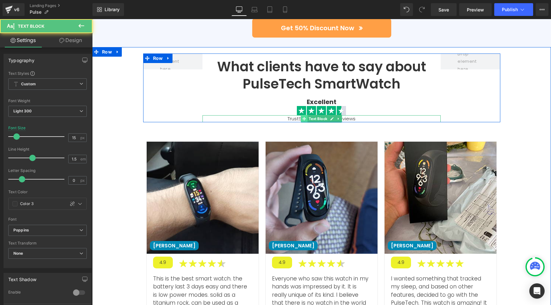
click at [301, 119] on span at bounding box center [304, 119] width 7 height 8
click at [289, 119] on p "TrustScore 4.9 | 1,204 Reviews" at bounding box center [321, 118] width 238 height 7
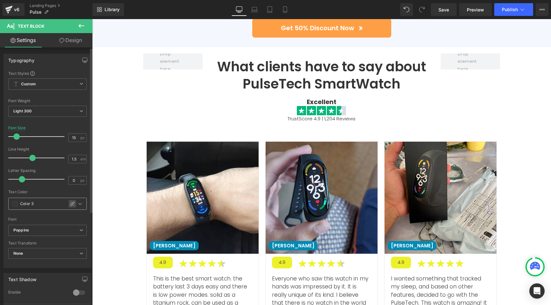
click at [70, 204] on icon at bounding box center [72, 203] width 5 height 5
type input "#353535"
type input "100"
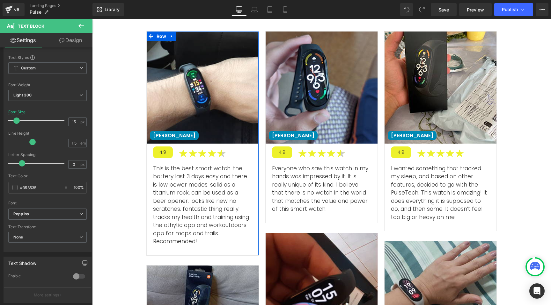
scroll to position [1927, 0]
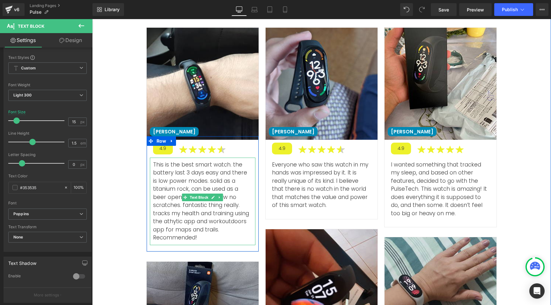
click at [171, 168] on p "This is the best smart watch. the battery last 3 days easy and there is low pow…" at bounding box center [202, 201] width 99 height 81
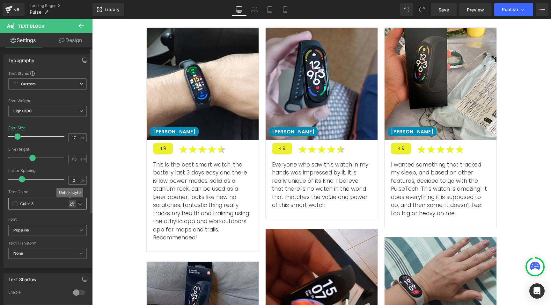
click at [70, 204] on icon at bounding box center [72, 203] width 5 height 5
type input "#353535"
type input "100"
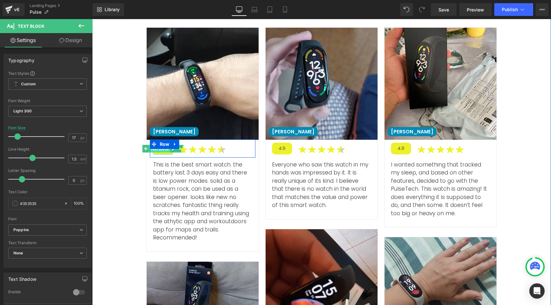
click at [164, 152] on span "Text Block" at bounding box center [159, 149] width 21 height 8
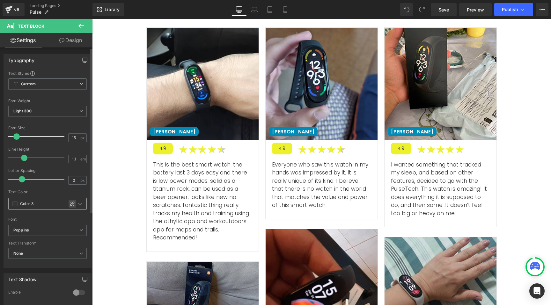
click at [71, 0] on div "Text Block You are previewing how the will restyle your page. You can not edit …" at bounding box center [275, 0] width 551 height 0
click at [70, 205] on icon at bounding box center [72, 204] width 4 height 4
type input "#353535"
type input "100"
click at [39, 214] on div at bounding box center [47, 215] width 78 height 4
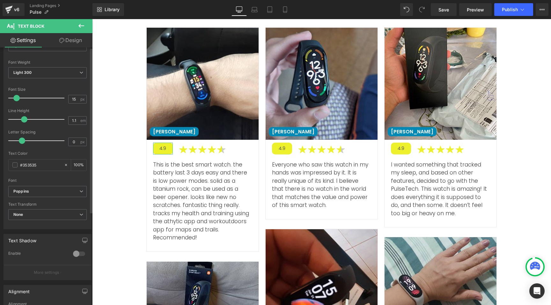
scroll to position [0, 0]
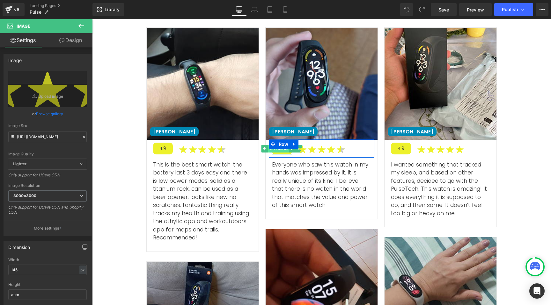
click at [281, 152] on span "Text Block" at bounding box center [278, 149] width 21 height 8
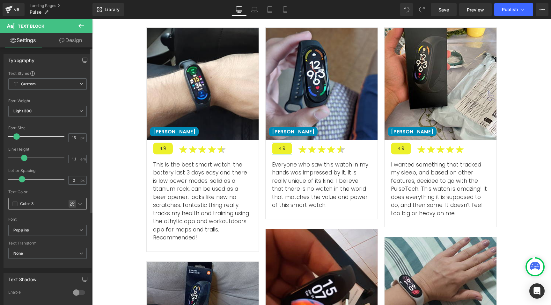
click at [70, 203] on icon at bounding box center [72, 203] width 5 height 5
type input "#353535"
type input "100"
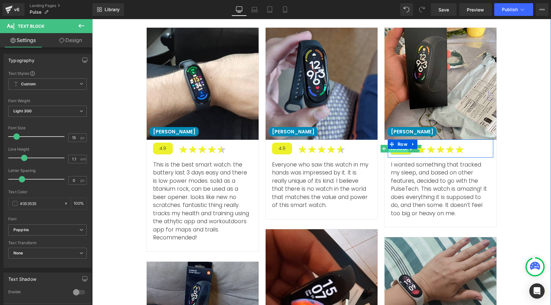
click at [402, 152] on span "Text Block" at bounding box center [397, 149] width 21 height 8
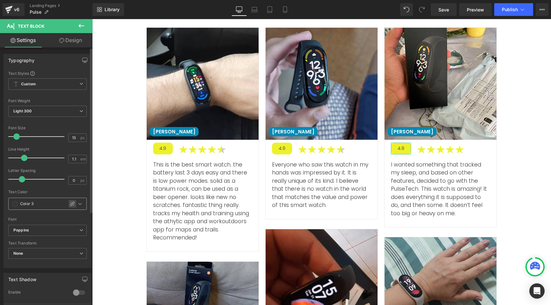
click at [70, 205] on icon at bounding box center [72, 203] width 5 height 5
type input "#353535"
type input "100"
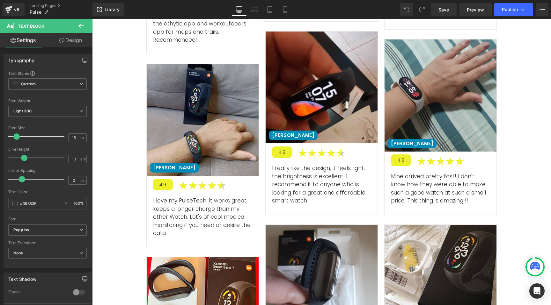
scroll to position [2125, 0]
click at [158, 181] on span "Text Block" at bounding box center [159, 185] width 21 height 8
click at [70, 203] on icon at bounding box center [72, 203] width 5 height 5
type input "#353535"
type input "100"
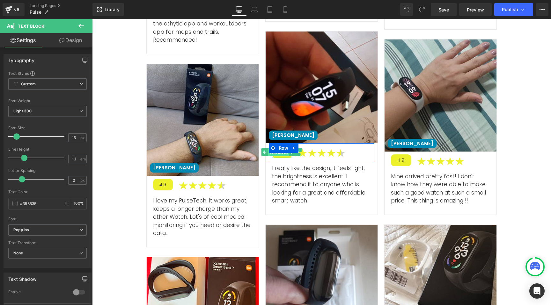
click at [278, 155] on span "Text Block" at bounding box center [278, 153] width 21 height 8
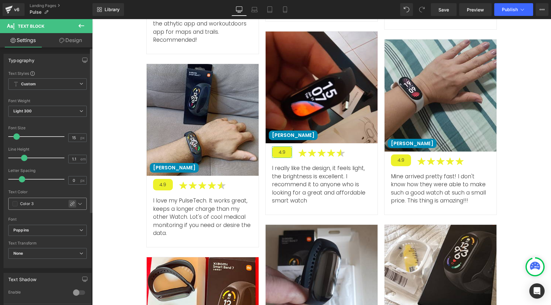
drag, startPoint x: 67, startPoint y: 203, endPoint x: 2, endPoint y: 182, distance: 68.7
click at [70, 203] on icon at bounding box center [72, 203] width 5 height 5
type input "#353535"
type input "100"
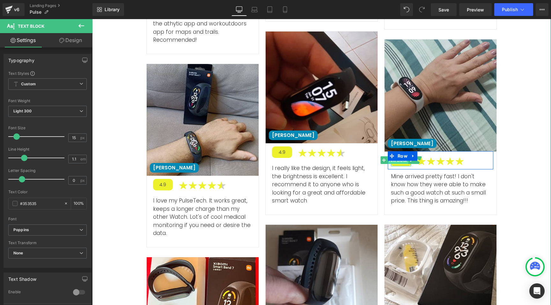
click at [402, 163] on span "Text Block" at bounding box center [397, 161] width 21 height 8
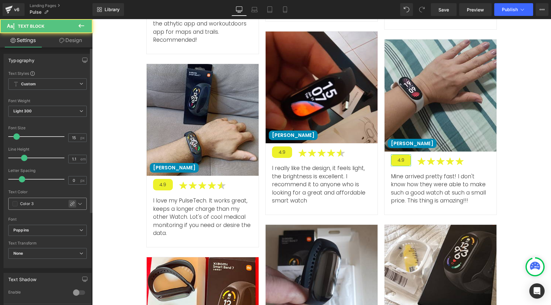
click at [69, 0] on div "Text Block You are previewing how the will restyle your page. You can not edit …" at bounding box center [275, 0] width 551 height 0
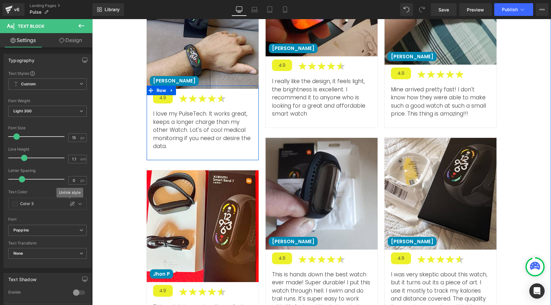
scroll to position [2231, 0]
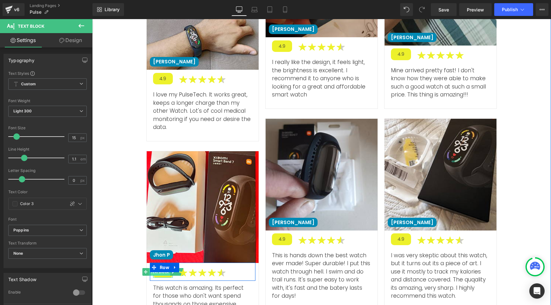
click at [161, 268] on span "Text Block" at bounding box center [159, 272] width 21 height 8
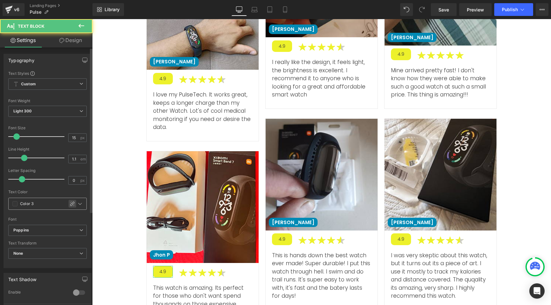
click at [70, 204] on icon at bounding box center [72, 204] width 4 height 4
type input "#353535"
type input "100"
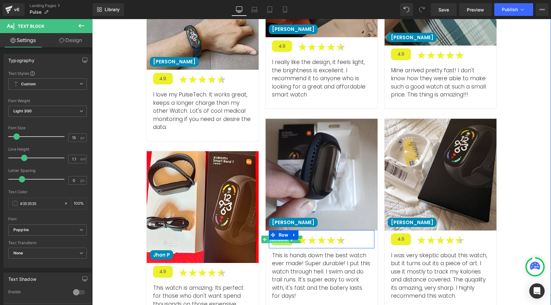
click at [280, 241] on span "Text Block" at bounding box center [278, 240] width 21 height 8
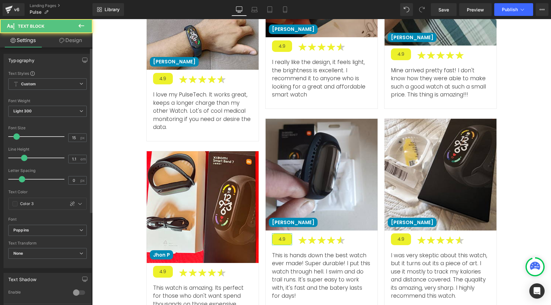
drag, startPoint x: 70, startPoint y: 204, endPoint x: 85, endPoint y: 206, distance: 15.5
click at [70, 204] on icon at bounding box center [72, 203] width 5 height 5
type input "#353535"
type input "100"
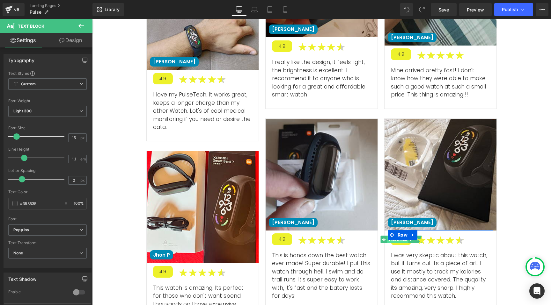
click at [396, 242] on span "Text Block" at bounding box center [397, 240] width 21 height 8
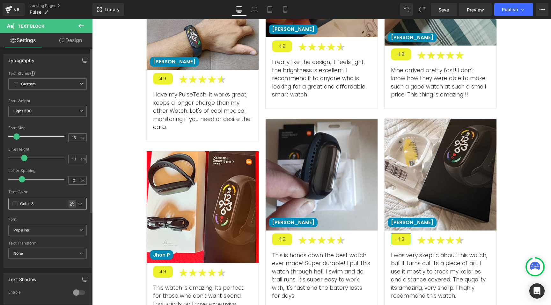
click at [71, 202] on icon at bounding box center [72, 204] width 4 height 4
type input "#353535"
type input "100"
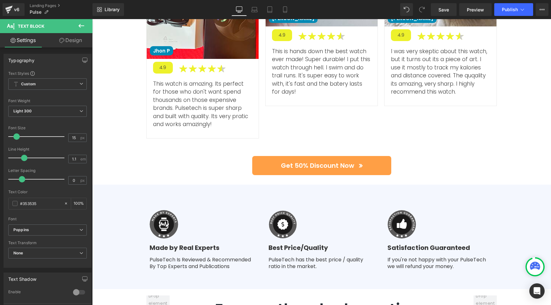
scroll to position [2351, 0]
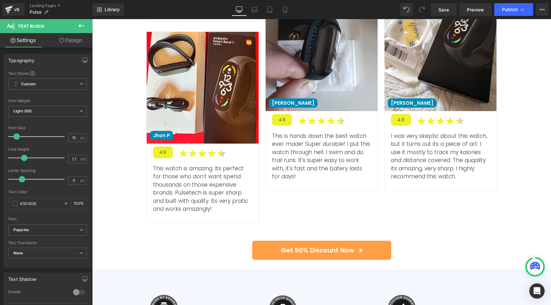
click at [209, 168] on p "This watch is amazing. Its perfect for those who don't want spend thousands on …" at bounding box center [202, 189] width 99 height 49
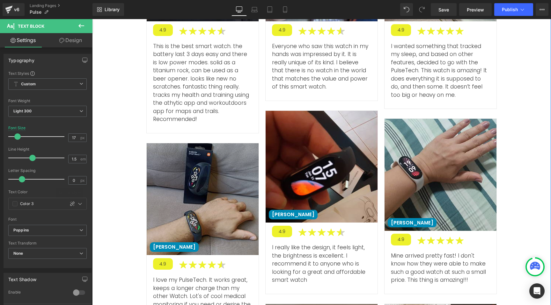
scroll to position [1914, 0]
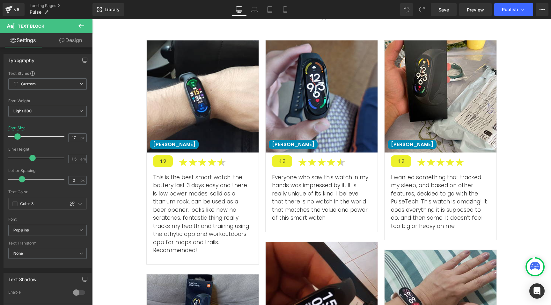
click at [191, 190] on p "This is the best smart watch. the battery last 3 days easy and there is low pow…" at bounding box center [202, 214] width 99 height 81
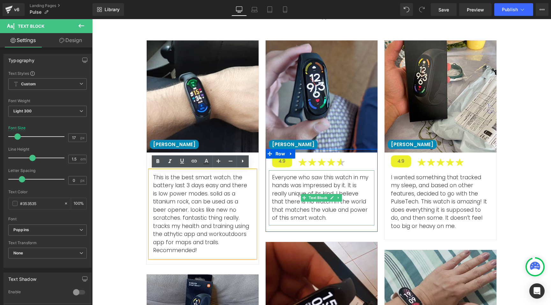
click at [294, 190] on p "Everyone who saw this watch in my hands was impressed by it. It is really uniqu…" at bounding box center [321, 198] width 99 height 49
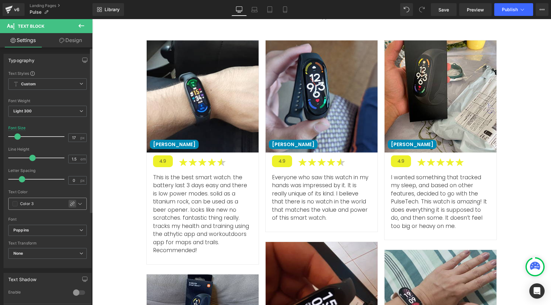
click at [73, 206] on div at bounding box center [73, 204] width 8 height 8
type input "#353535"
type input "100"
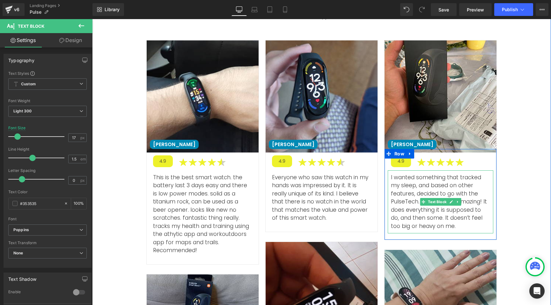
click at [440, 197] on p "I wanted something that tracked my sleep, and based on other features, decided …" at bounding box center [440, 202] width 99 height 57
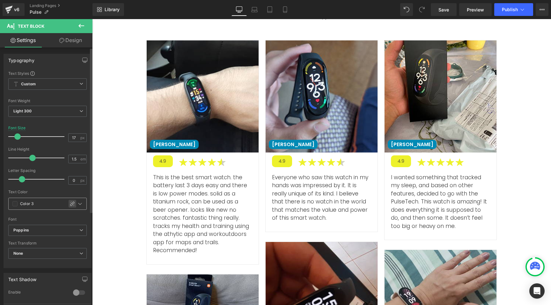
click at [71, 206] on icon at bounding box center [72, 203] width 5 height 5
type input "#353535"
type input "100"
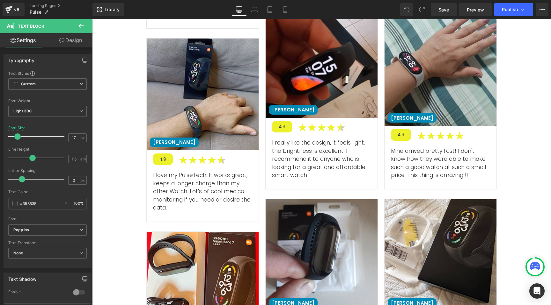
scroll to position [2184, 0]
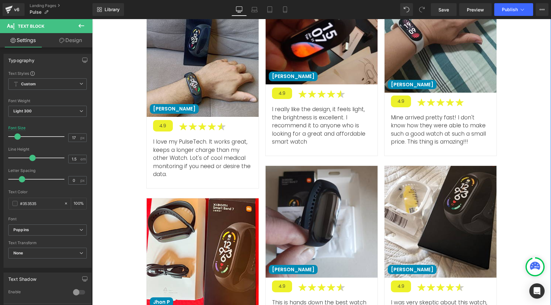
click at [181, 144] on p "I love my PulseTech. It works great, keeps a longer charge than my other Watch.…" at bounding box center [202, 158] width 99 height 41
click at [71, 202] on icon at bounding box center [72, 203] width 5 height 5
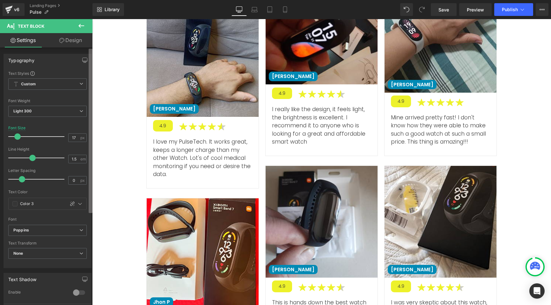
type input "#353535"
type input "100"
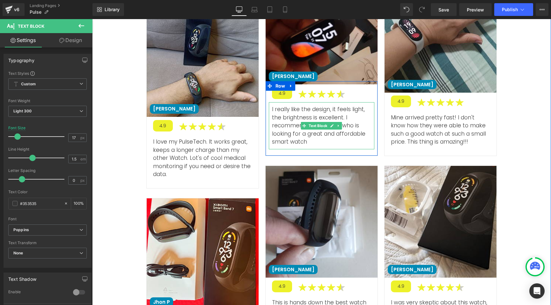
click at [303, 134] on p "I really like the design, it feels light, the brightness is excellent. I recomm…" at bounding box center [321, 126] width 99 height 41
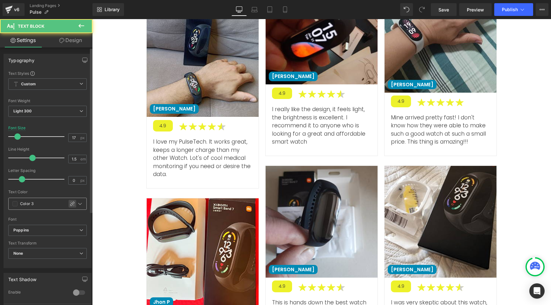
click at [70, 205] on icon at bounding box center [72, 203] width 5 height 5
type input "#353535"
type input "100"
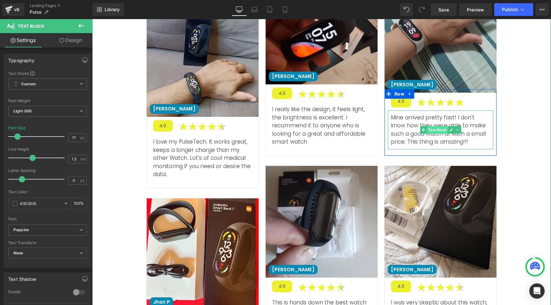
click at [424, 126] on link "Text Block" at bounding box center [434, 130] width 28 height 8
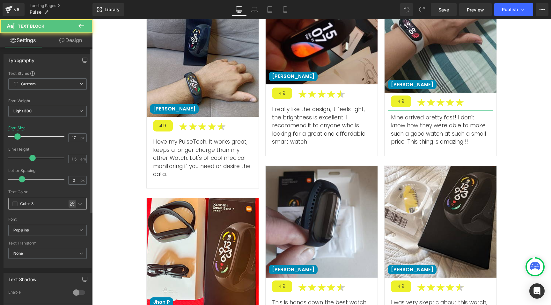
click at [70, 205] on icon at bounding box center [72, 203] width 5 height 5
type input "#353535"
type input "100"
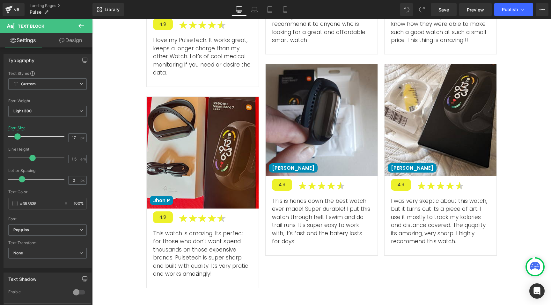
scroll to position [2290, 0]
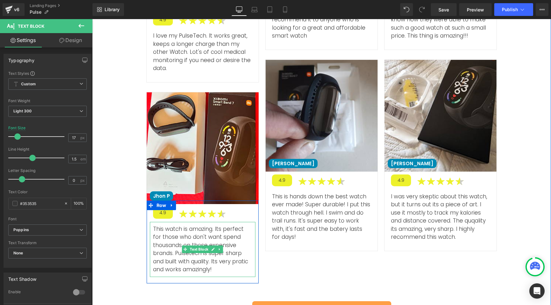
click at [174, 230] on p "This watch is amazing. Its perfect for those who don't want spend thousands on …" at bounding box center [202, 249] width 99 height 49
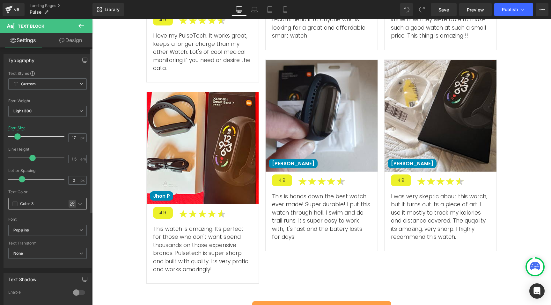
click at [71, 205] on icon at bounding box center [72, 204] width 4 height 4
type input "#353535"
type input "100"
click at [304, 207] on p "This is hands down the best watch ever made! Super durable! I put this watch th…" at bounding box center [321, 217] width 99 height 49
click at [70, 204] on icon at bounding box center [72, 204] width 4 height 4
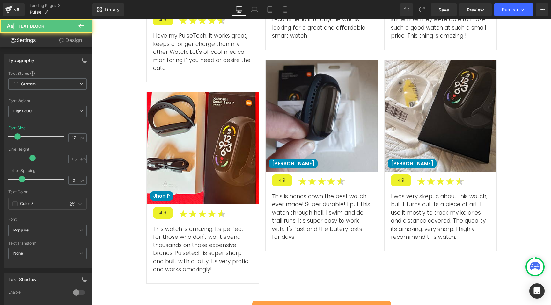
type input "#353535"
type input "100"
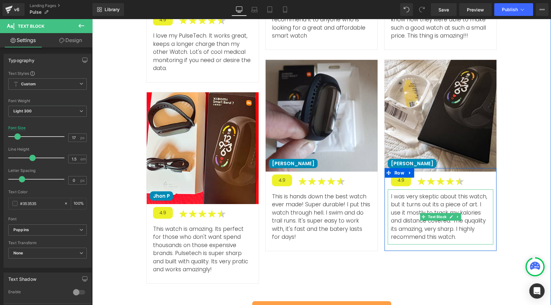
click at [415, 202] on p "I was very skeptic about this watch, but it turns out its a piece of art. I use…" at bounding box center [440, 217] width 99 height 49
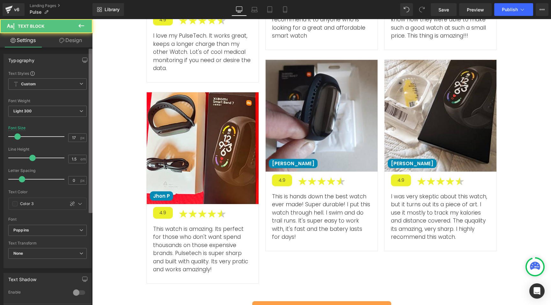
drag, startPoint x: 69, startPoint y: 204, endPoint x: 92, endPoint y: 201, distance: 22.5
click at [70, 205] on icon at bounding box center [72, 203] width 5 height 5
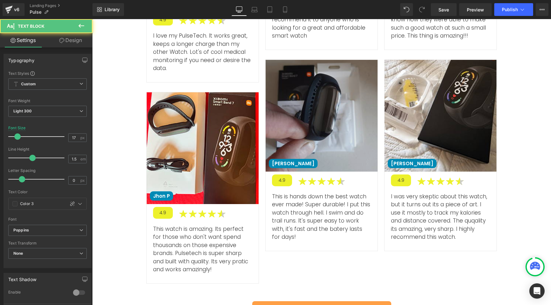
type input "#353535"
type input "100"
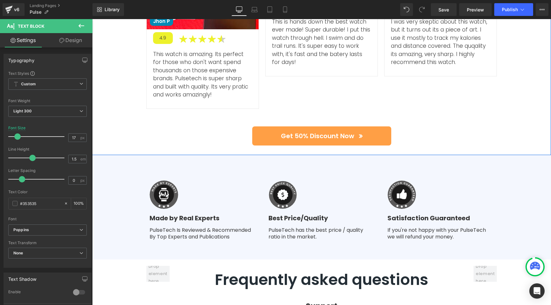
scroll to position [2507, 0]
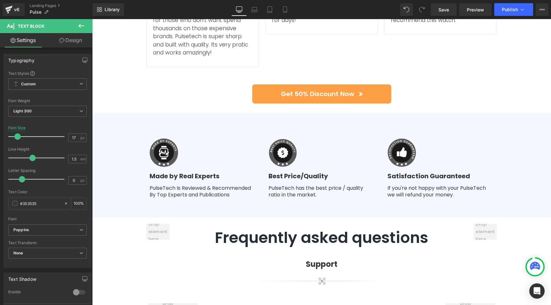
click at [171, 172] on b "Made by Real Experts" at bounding box center [184, 176] width 70 height 9
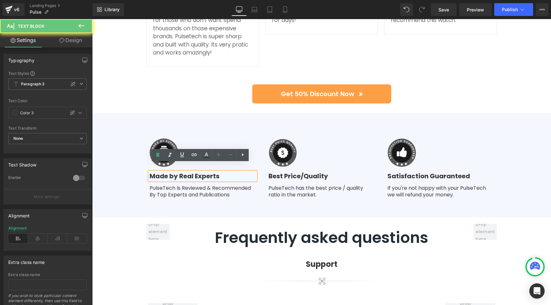
click at [175, 172] on b "Made by Real Experts" at bounding box center [184, 176] width 70 height 9
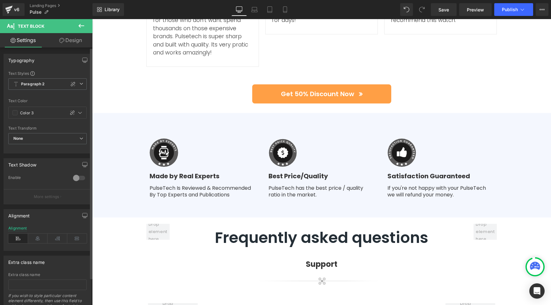
drag, startPoint x: 70, startPoint y: 83, endPoint x: 69, endPoint y: 113, distance: 30.3
click at [70, 83] on icon at bounding box center [72, 84] width 5 height 5
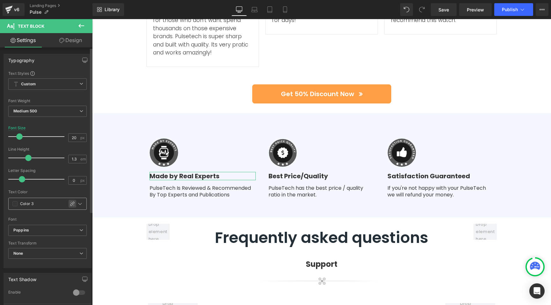
click at [70, 204] on icon at bounding box center [72, 203] width 5 height 5
type input "#353535"
type input "100"
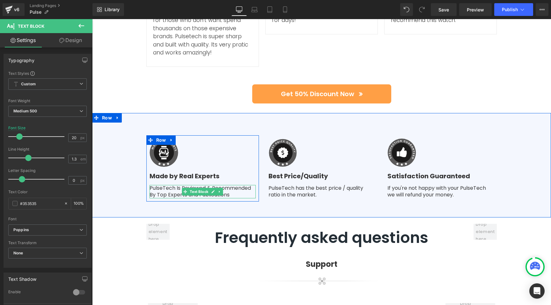
click at [176, 185] on p "PulseTech Is Reviewed & Recommended By Top Experts and Publications" at bounding box center [202, 191] width 106 height 13
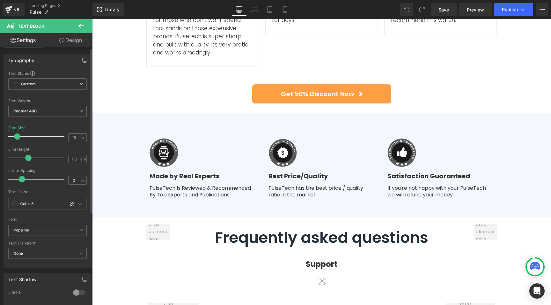
click at [70, 203] on icon at bounding box center [72, 203] width 5 height 5
type input "#353535"
type input "100"
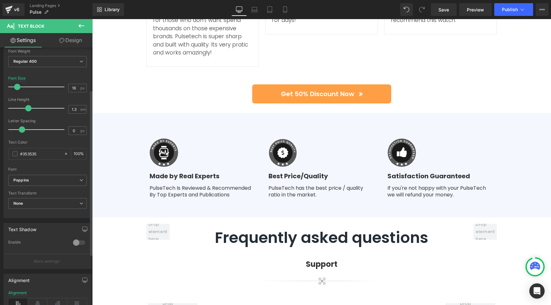
scroll to position [0, 0]
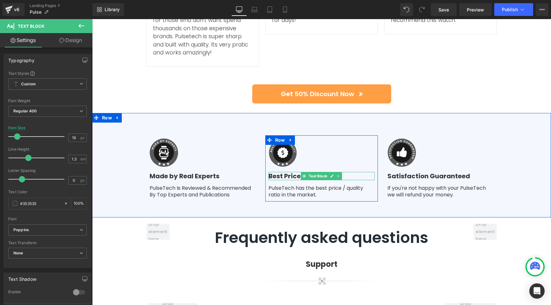
click at [283, 172] on b "Best Price/Quality" at bounding box center [298, 176] width 60 height 9
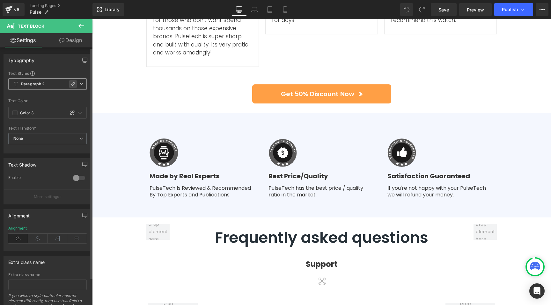
click at [71, 85] on icon at bounding box center [72, 84] width 5 height 5
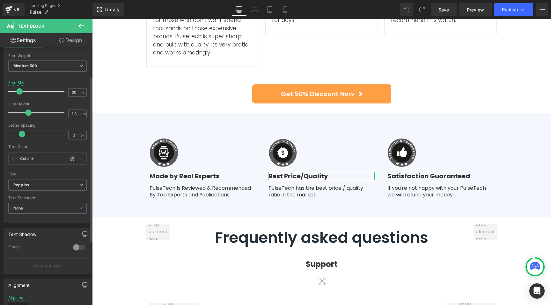
scroll to position [48, 0]
click at [69, 158] on div at bounding box center [73, 156] width 8 height 8
type input "#353535"
type input "100"
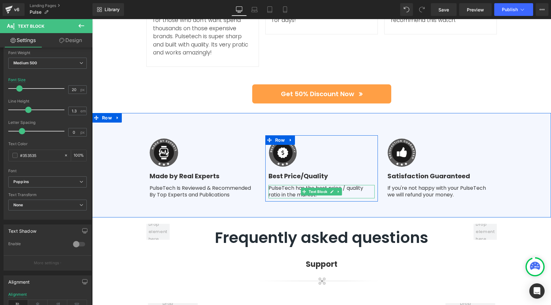
click at [285, 185] on p "PulseTech has the best price / quality ratio in the market." at bounding box center [321, 191] width 106 height 13
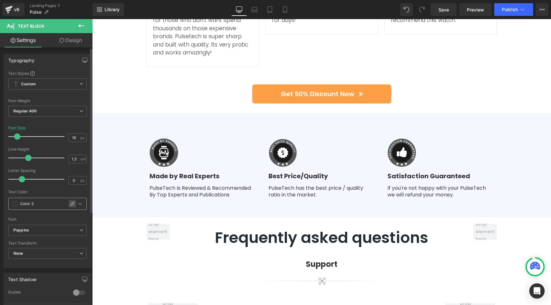
click at [70, 204] on icon at bounding box center [72, 203] width 5 height 5
type input "#353535"
type input "100"
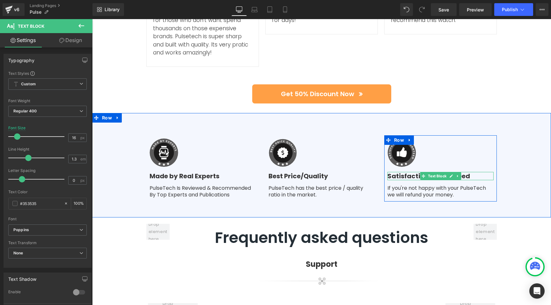
click at [405, 172] on b "Satisfaction Guaranteed" at bounding box center [428, 176] width 83 height 9
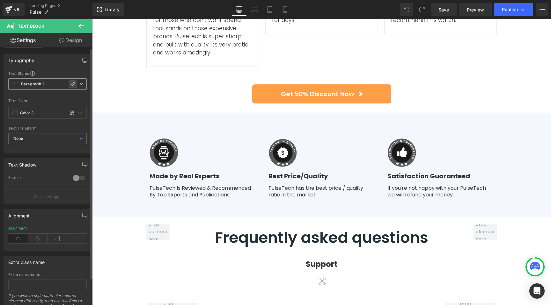
click at [71, 84] on icon at bounding box center [73, 84] width 4 height 4
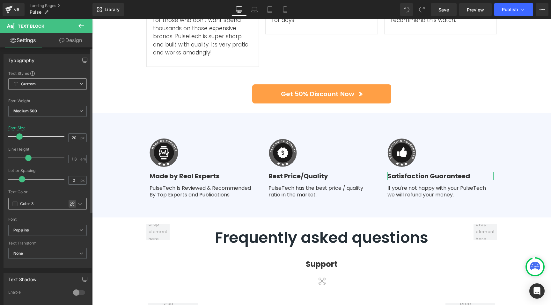
click at [70, 204] on icon at bounding box center [72, 203] width 5 height 5
type input "#353535"
type input "100"
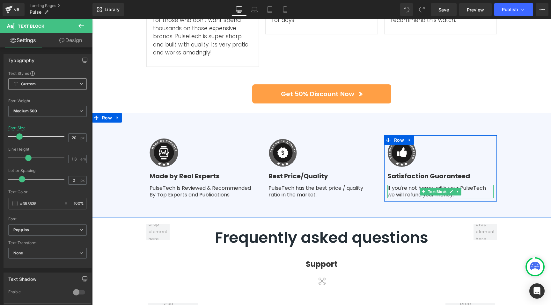
click at [409, 185] on p "If you're not happy with your PulseTech we will refund your money." at bounding box center [440, 191] width 106 height 13
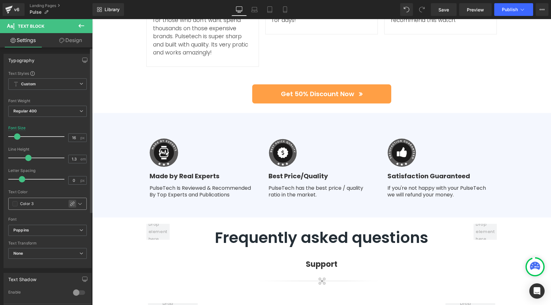
drag, startPoint x: 68, startPoint y: 205, endPoint x: 53, endPoint y: 158, distance: 48.4
click at [70, 205] on icon at bounding box center [72, 204] width 4 height 4
type input "#353535"
type input "100"
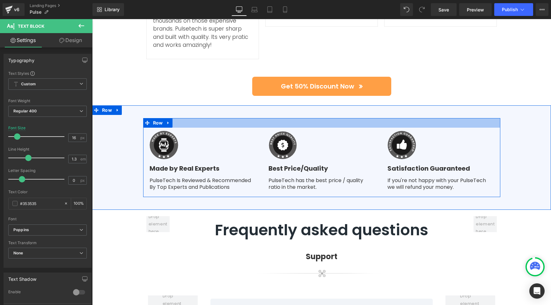
scroll to position [2612, 0]
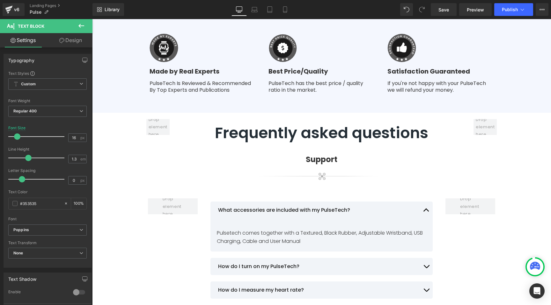
click at [285, 124] on h2 "Frequently asked questions" at bounding box center [321, 133] width 291 height 18
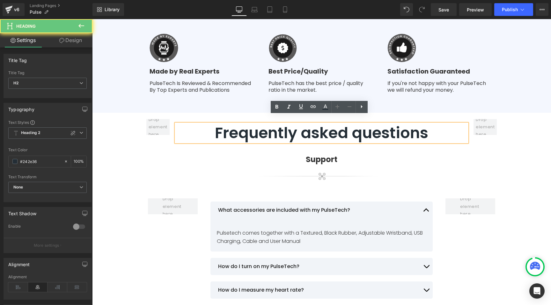
click at [289, 124] on h2 "Frequently asked questions" at bounding box center [321, 133] width 291 height 18
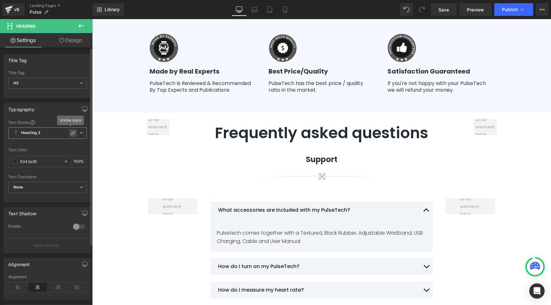
click at [70, 132] on icon at bounding box center [72, 133] width 5 height 5
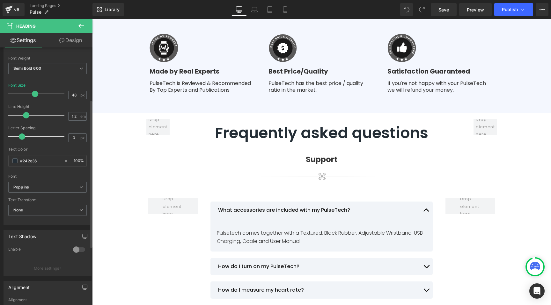
scroll to position [194, 0]
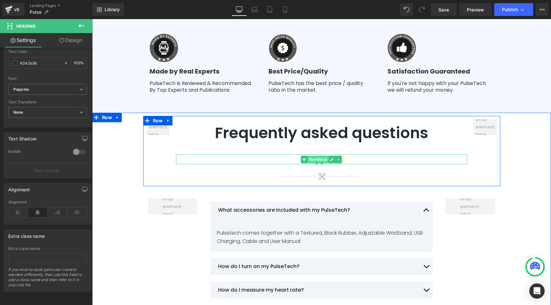
click at [322, 156] on span "Text Block" at bounding box center [318, 160] width 21 height 8
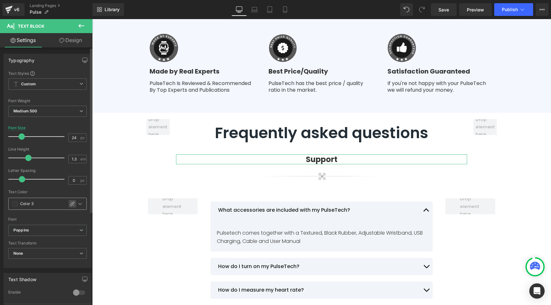
click at [70, 206] on icon at bounding box center [72, 203] width 5 height 5
type input "#353535"
type input "100"
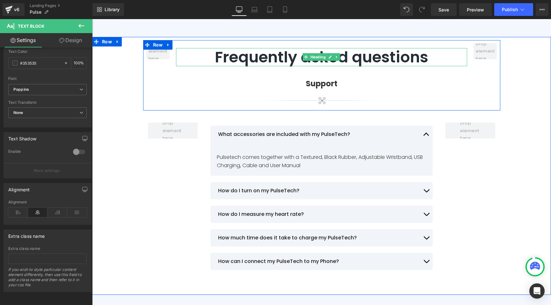
scroll to position [2717, 0]
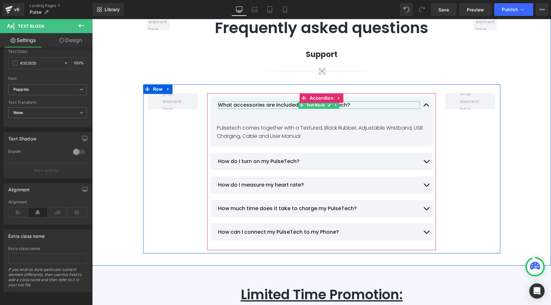
click at [269, 101] on p "What accessories are included with my PulseTech?" at bounding box center [319, 105] width 202 height 8
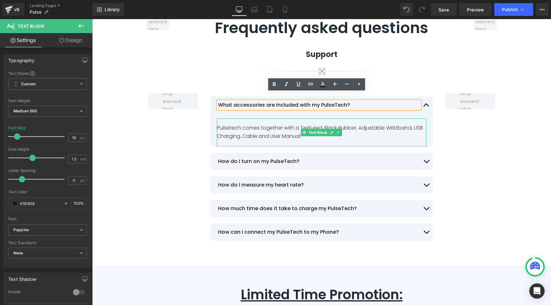
click at [252, 130] on p "Pulsetech comes together with a Textured, Black Rubber, Adjustable Wristband, U…" at bounding box center [321, 132] width 209 height 16
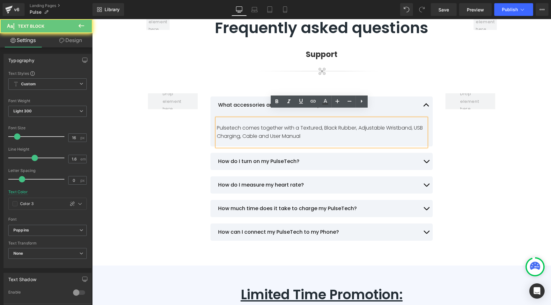
click at [252, 124] on p "Pulsetech comes together with a Textured, Black Rubber, Adjustable Wristband, U…" at bounding box center [321, 132] width 209 height 16
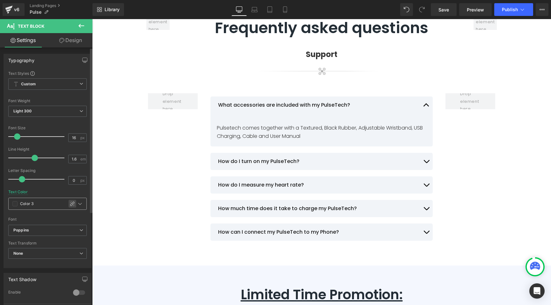
click at [71, 201] on icon at bounding box center [72, 203] width 5 height 5
type input "#353535"
type input "100"
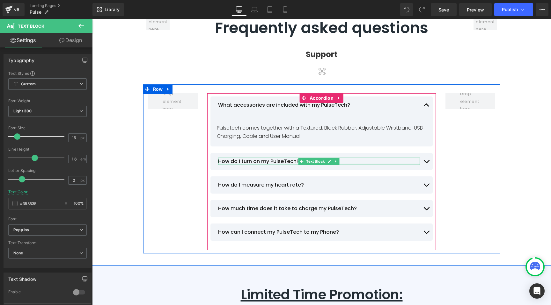
click at [261, 158] on p "How do I turn on my PulseTech?" at bounding box center [319, 162] width 202 height 8
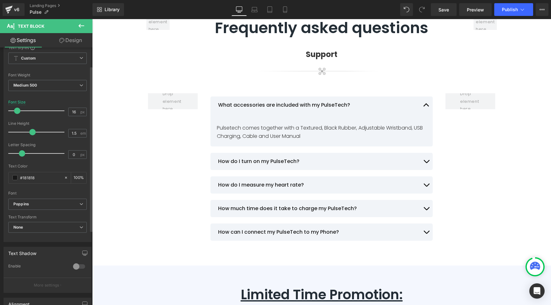
scroll to position [40, 0]
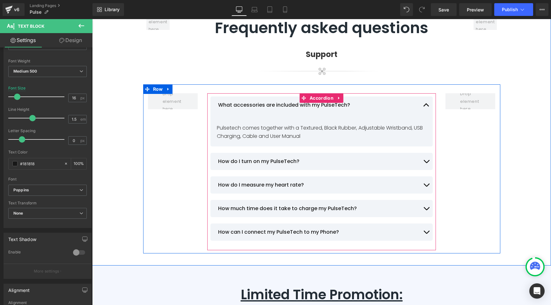
click at [424, 153] on button "button" at bounding box center [426, 161] width 13 height 17
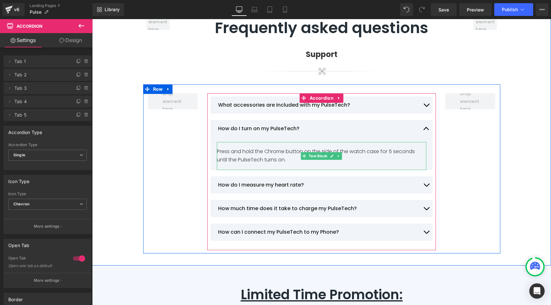
click at [273, 148] on p "Press and hold the Chrome button on the side of the watch case for 5 seconds un…" at bounding box center [321, 156] width 209 height 16
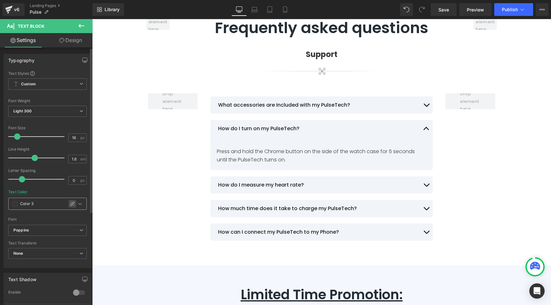
click at [70, 203] on icon at bounding box center [72, 203] width 5 height 5
type input "#353535"
type input "100"
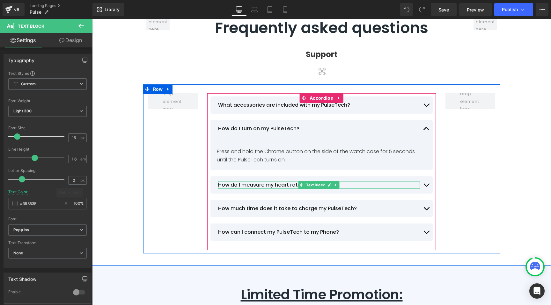
click at [259, 181] on p "How do I measure my heart rate?" at bounding box center [319, 185] width 202 height 8
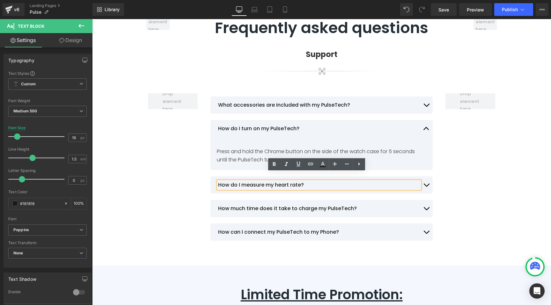
click at [423, 178] on button "button" at bounding box center [426, 185] width 13 height 17
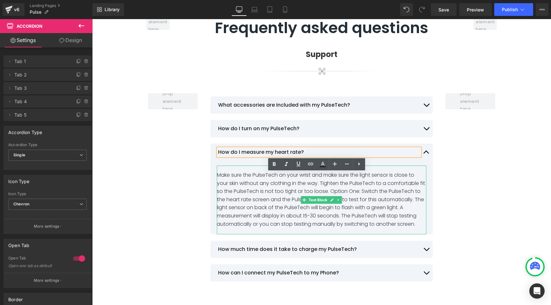
click at [266, 184] on p "Make sure the PulseTech on your wrist and make sure the light sensor is close t…" at bounding box center [321, 199] width 209 height 57
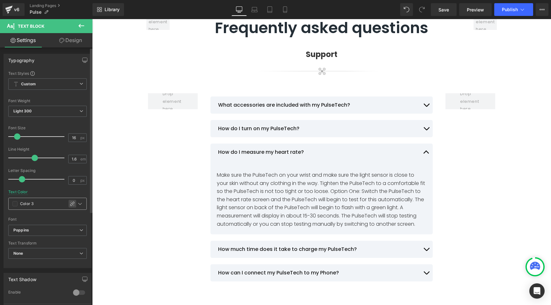
click at [71, 205] on icon at bounding box center [72, 204] width 4 height 4
type input "#353535"
type input "100"
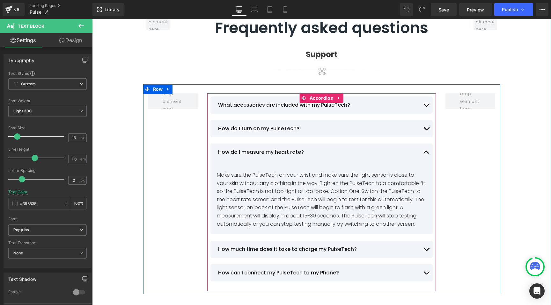
click at [426, 251] on span "button" at bounding box center [426, 251] width 0 height 0
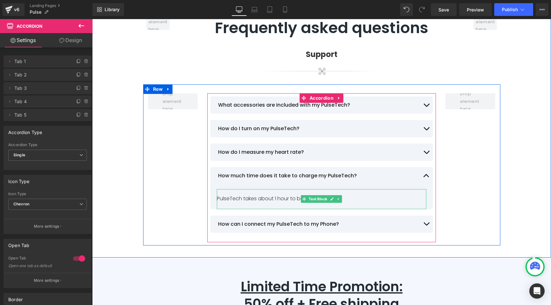
click at [273, 195] on p "PulseTech takes about 1 hour to be fully charged." at bounding box center [321, 199] width 209 height 8
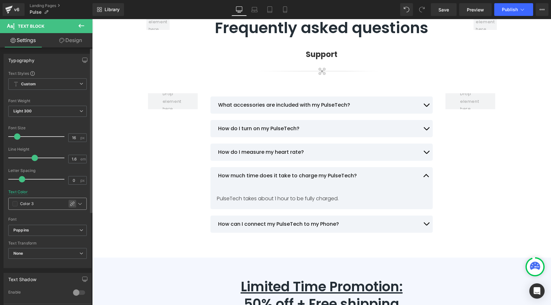
click at [72, 205] on icon at bounding box center [72, 203] width 5 height 5
type input "#353535"
type input "100"
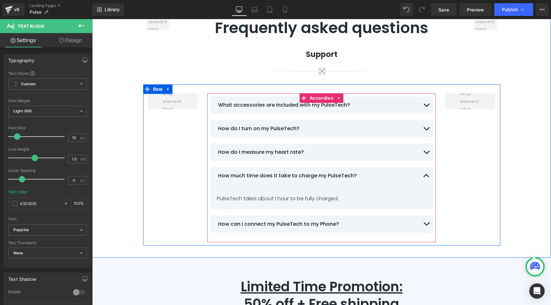
click at [425, 216] on button "button" at bounding box center [426, 224] width 13 height 17
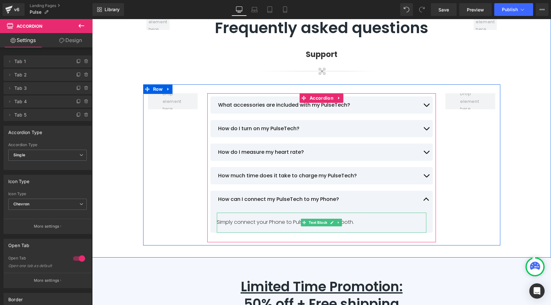
click at [297, 218] on p "Simply connect your Phone to PulseTech via bluetooth." at bounding box center [321, 222] width 209 height 8
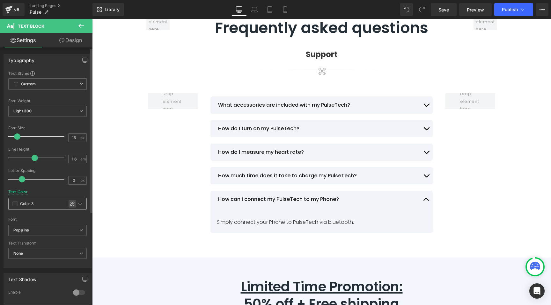
click at [69, 203] on div at bounding box center [73, 204] width 8 height 8
type input "#353535"
type input "100"
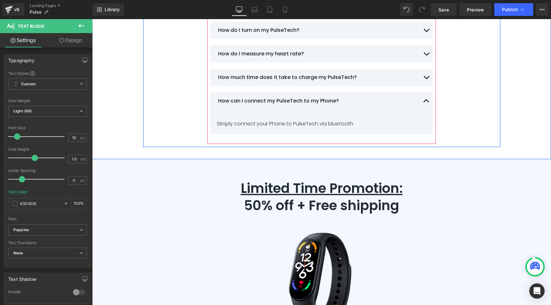
scroll to position [2863, 0]
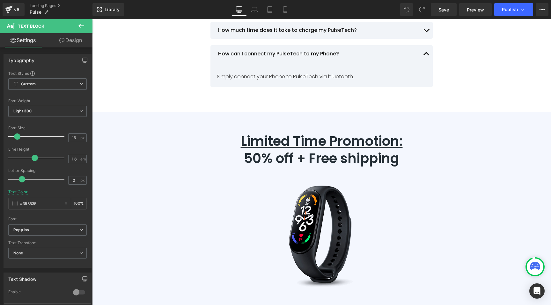
click at [294, 145] on p "Limited Time Promotion: 50% off + Free shipping" at bounding box center [321, 150] width 351 height 35
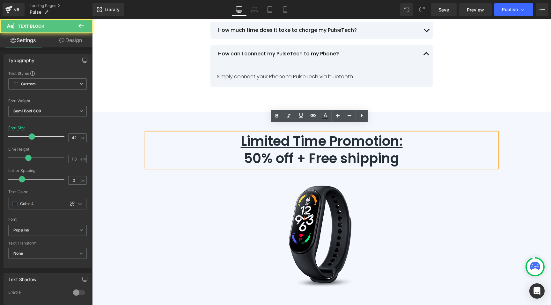
click at [289, 139] on u "Limited Time Promotion:" at bounding box center [322, 141] width 162 height 19
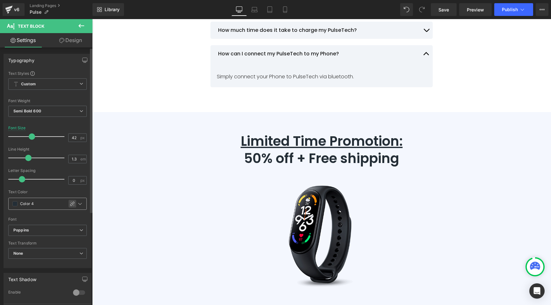
click at [72, 204] on div at bounding box center [73, 204] width 8 height 8
type input "#242e36"
type input "100"
click at [46, 189] on div at bounding box center [47, 188] width 78 height 4
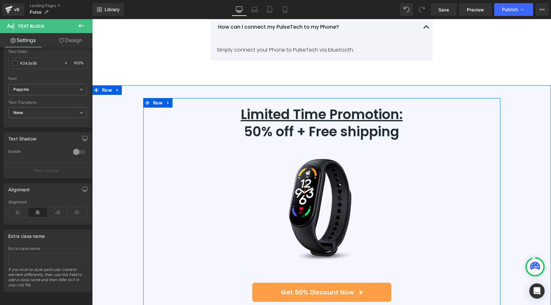
scroll to position [3062, 0]
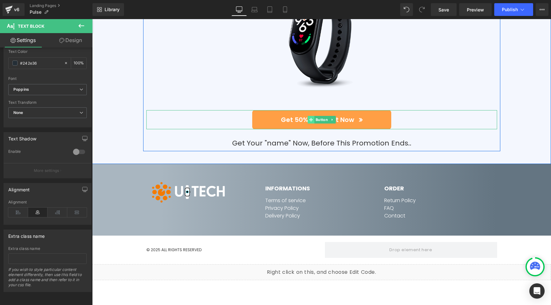
click at [309, 118] on icon at bounding box center [311, 120] width 4 height 4
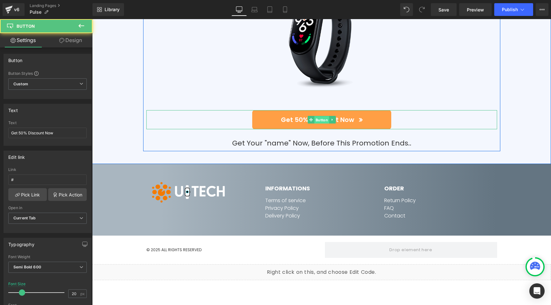
click at [317, 116] on span "Button" at bounding box center [321, 120] width 15 height 8
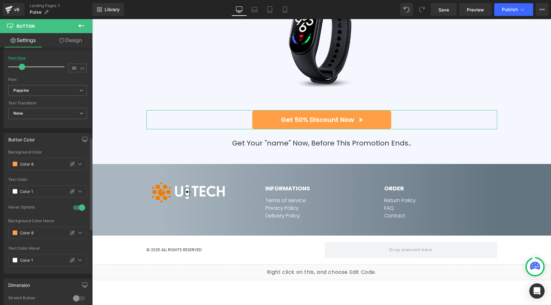
scroll to position [250, 0]
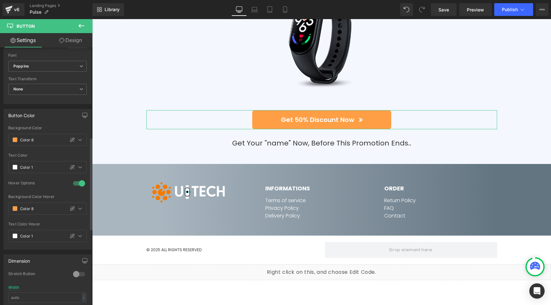
click at [74, 181] on div at bounding box center [78, 183] width 15 height 10
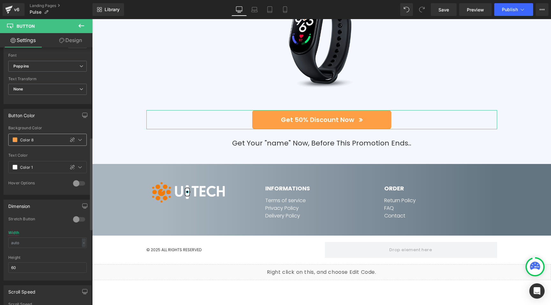
drag, startPoint x: 71, startPoint y: 168, endPoint x: 67, endPoint y: 144, distance: 24.6
click at [71, 168] on icon at bounding box center [72, 167] width 5 height 5
type input "#ffffff"
type input "100"
click at [70, 142] on icon at bounding box center [72, 139] width 5 height 5
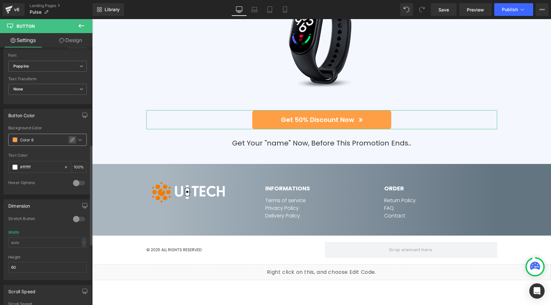
type input "#ff9f45"
type input "100"
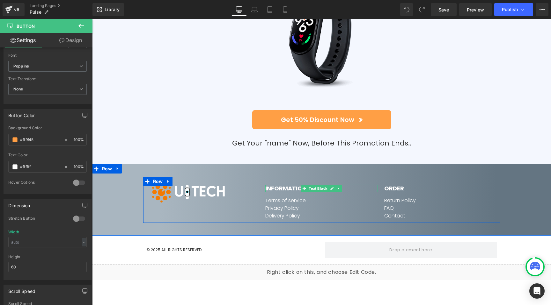
click at [287, 185] on strong "INFORMATIONS" at bounding box center [287, 189] width 45 height 8
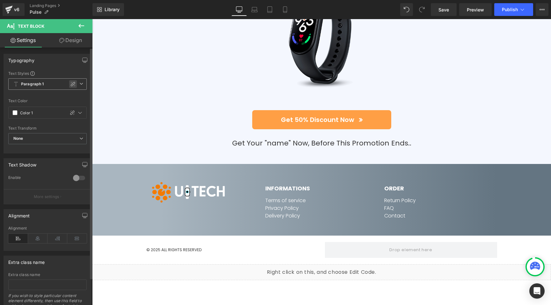
click at [73, 83] on div at bounding box center [73, 84] width 8 height 8
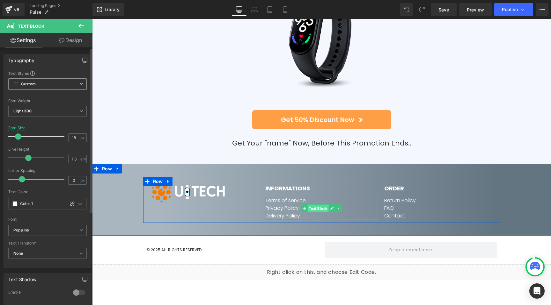
click at [313, 205] on span "Text Block" at bounding box center [318, 209] width 21 height 8
click at [70, 203] on icon at bounding box center [72, 203] width 5 height 5
type input "#ffffff"
type input "100"
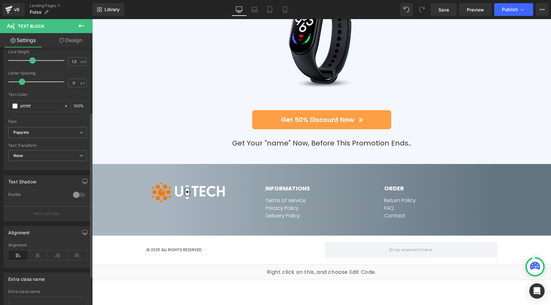
scroll to position [101, 0]
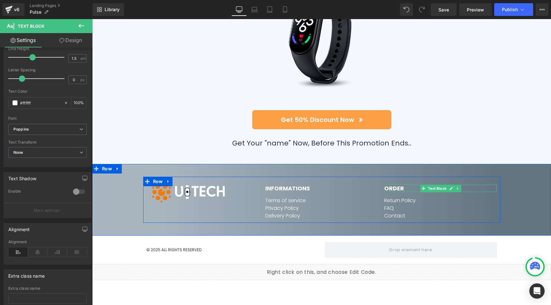
click at [388, 185] on strong "ORDER" at bounding box center [394, 189] width 20 height 8
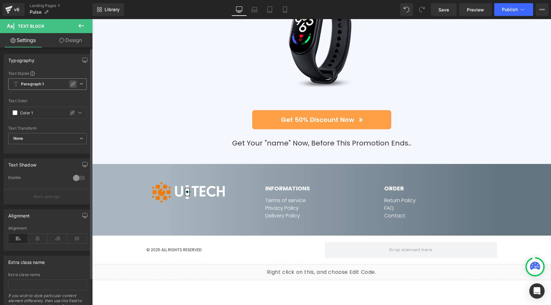
click at [72, 83] on icon at bounding box center [73, 84] width 4 height 4
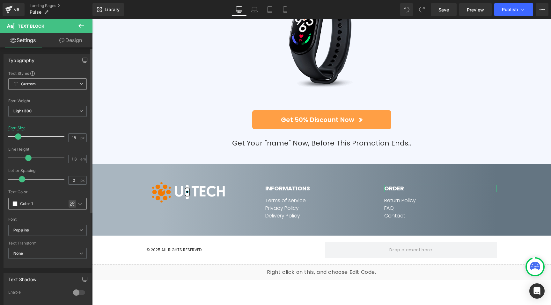
drag, startPoint x: 67, startPoint y: 206, endPoint x: 84, endPoint y: 189, distance: 23.4
click at [70, 206] on icon at bounding box center [72, 203] width 5 height 5
type input "#ffffff"
type input "100"
click at [436, 205] on span "Text Block" at bounding box center [436, 209] width 21 height 8
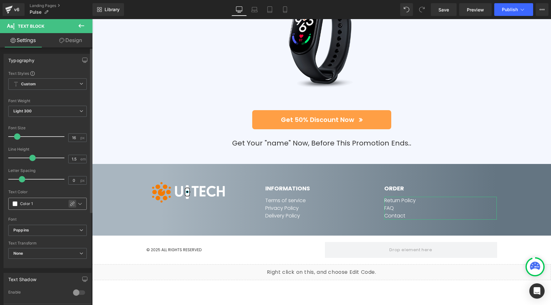
click at [70, 204] on icon at bounding box center [72, 204] width 4 height 4
type input "#ffffff"
type input "100"
click at [391, 185] on strong "ORDER" at bounding box center [394, 189] width 20 height 8
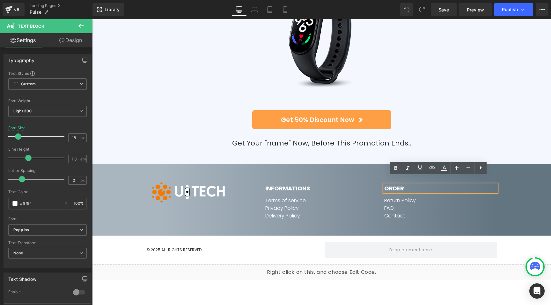
click at [126, 191] on div "Image INFORMATIONS Text Block Terms of service Privacy Policy Delivery Policy T…" at bounding box center [321, 200] width 433 height 46
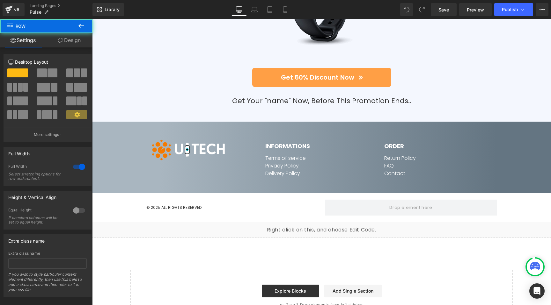
scroll to position [3105, 0]
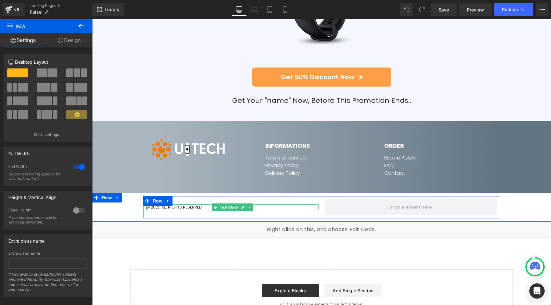
click at [161, 205] on p "© 2025 ALL RIGHTS RESERVED" at bounding box center [232, 208] width 172 height 6
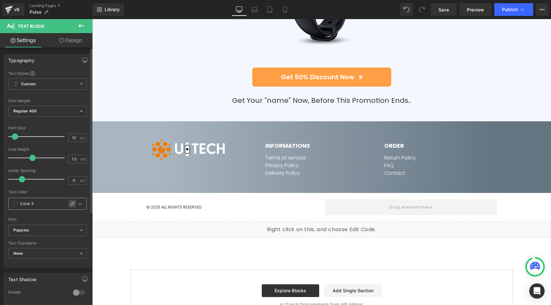
click at [69, 203] on div at bounding box center [73, 204] width 8 height 8
type input "#353535"
type input "100"
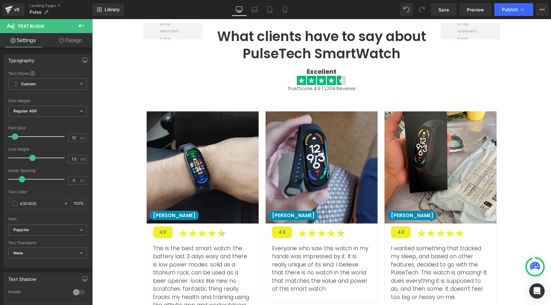
scroll to position [1934, 0]
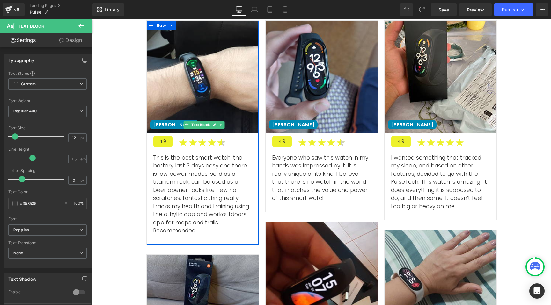
click at [164, 127] on p "[PERSON_NAME]" at bounding box center [174, 125] width 42 height 6
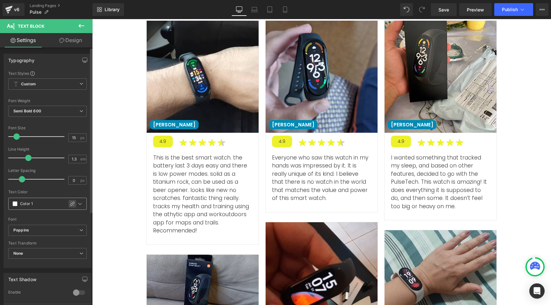
click at [70, 200] on div at bounding box center [73, 204] width 8 height 8
type input "#ffffff"
type input "100"
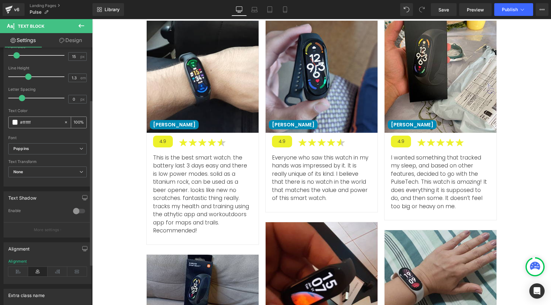
scroll to position [9, 0]
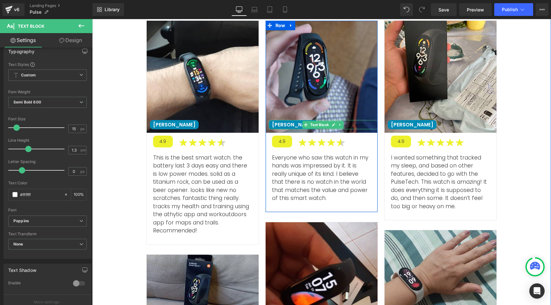
click at [283, 125] on p "[PERSON_NAME]" at bounding box center [293, 125] width 42 height 6
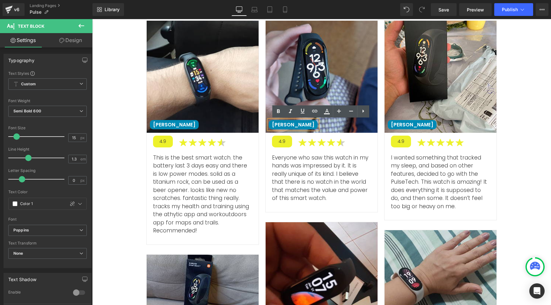
click at [280, 128] on div "[PERSON_NAME]" at bounding box center [293, 125] width 49 height 10
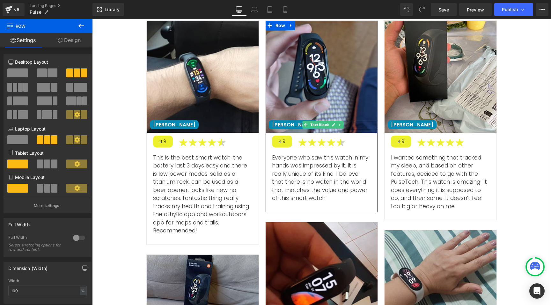
click at [279, 126] on p "[PERSON_NAME]" at bounding box center [293, 125] width 42 height 6
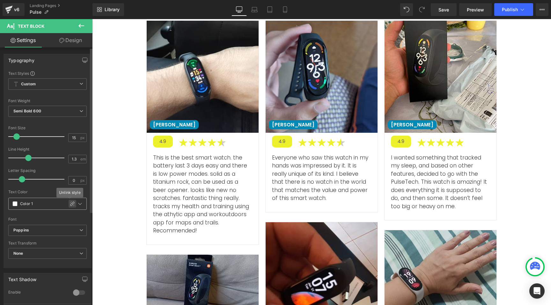
click at [71, 205] on icon at bounding box center [72, 203] width 5 height 5
type input "#ffffff"
type input "100"
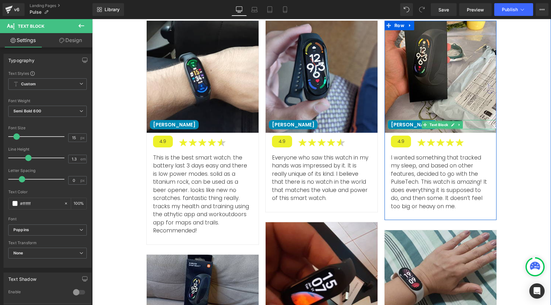
click at [398, 123] on p "[PERSON_NAME]" at bounding box center [412, 125] width 42 height 6
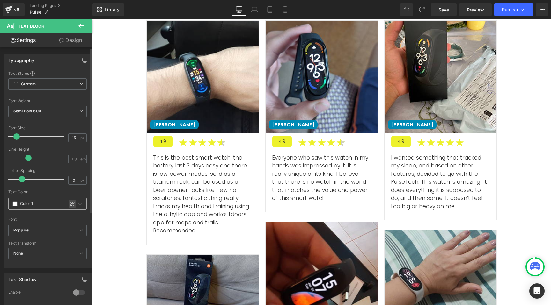
click at [70, 204] on icon at bounding box center [72, 203] width 5 height 5
type input "#ffffff"
type input "100"
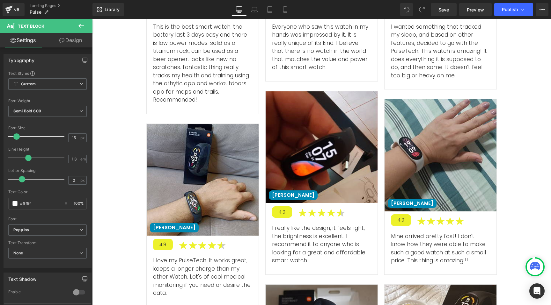
scroll to position [2066, 0]
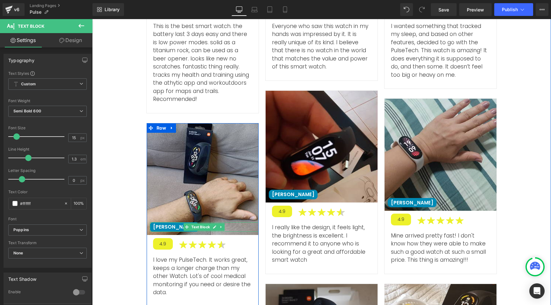
click at [160, 224] on p "[PERSON_NAME]" at bounding box center [174, 227] width 42 height 6
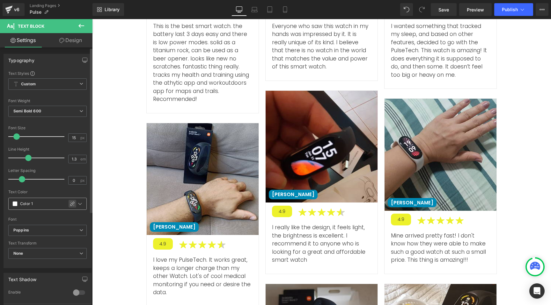
click at [70, 204] on icon at bounding box center [72, 203] width 5 height 5
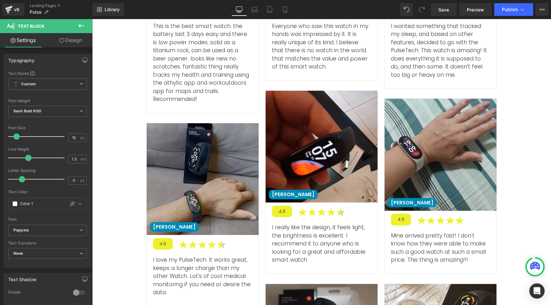
type input "#ffffff"
type input "100"
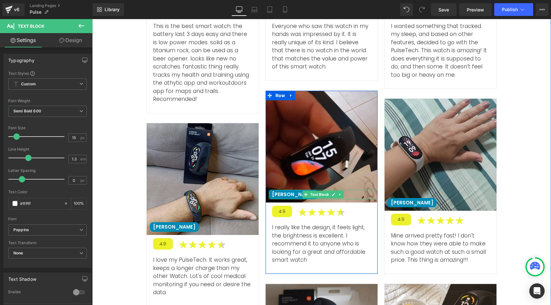
click at [282, 194] on p "[PERSON_NAME]" at bounding box center [293, 195] width 42 height 6
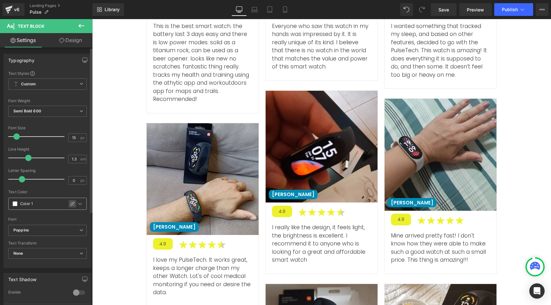
click at [68, 0] on div "Text Block You are previewing how the will restyle your page. You can not edit …" at bounding box center [275, 0] width 551 height 0
click at [70, 204] on icon at bounding box center [72, 203] width 5 height 5
type input "#ffffff"
type input "100"
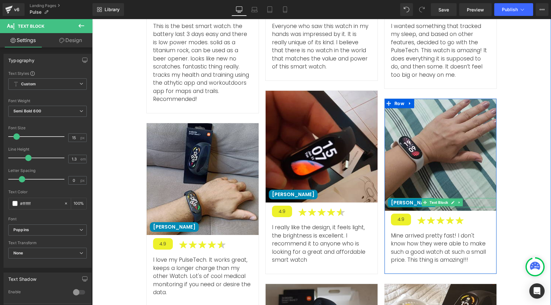
click at [397, 202] on p "[PERSON_NAME]" at bounding box center [412, 203] width 42 height 6
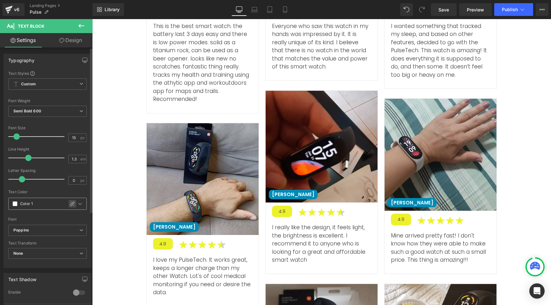
click at [71, 206] on icon at bounding box center [72, 203] width 5 height 5
type input "#ffffff"
type input "100"
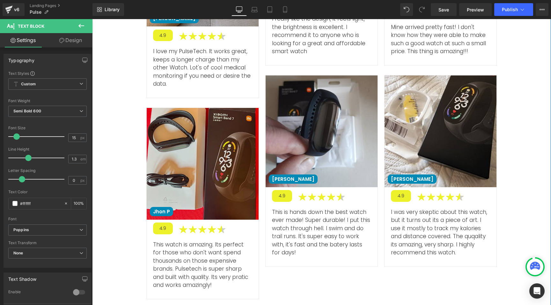
scroll to position [2280, 0]
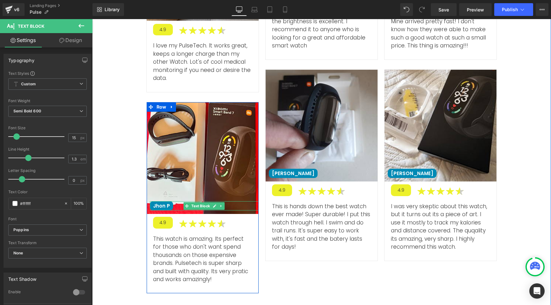
click at [157, 203] on p "Jhon P" at bounding box center [161, 206] width 17 height 6
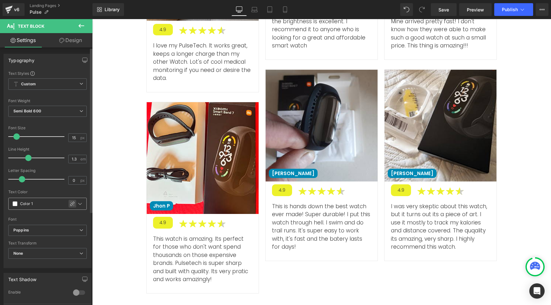
click at [70, 203] on icon at bounding box center [72, 203] width 5 height 5
type input "#ffffff"
type input "100"
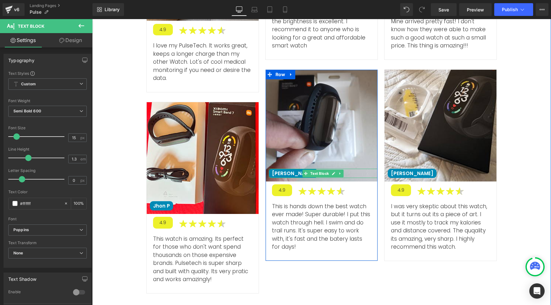
click at [277, 175] on p "[PERSON_NAME]" at bounding box center [293, 174] width 42 height 6
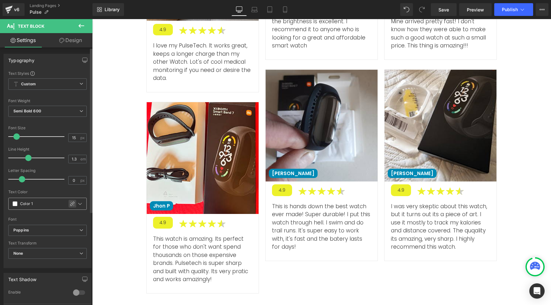
click at [69, 202] on div at bounding box center [73, 204] width 8 height 8
type input "#ffffff"
type input "100"
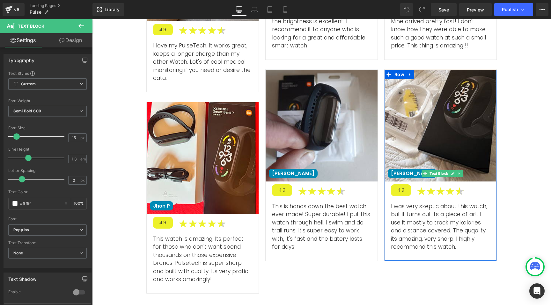
click at [396, 175] on p "[PERSON_NAME]" at bounding box center [412, 174] width 42 height 6
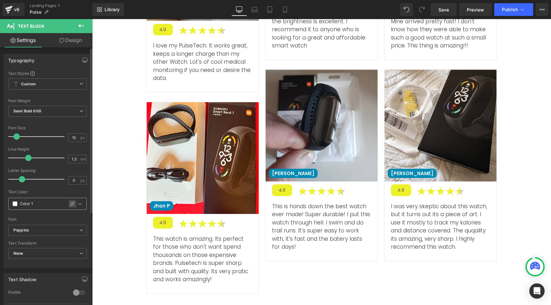
click at [70, 204] on icon at bounding box center [72, 203] width 5 height 5
type input "#ffffff"
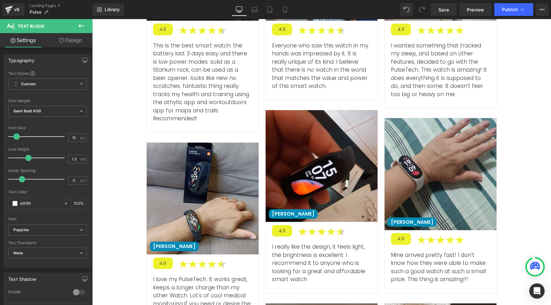
scroll to position [2044, 0]
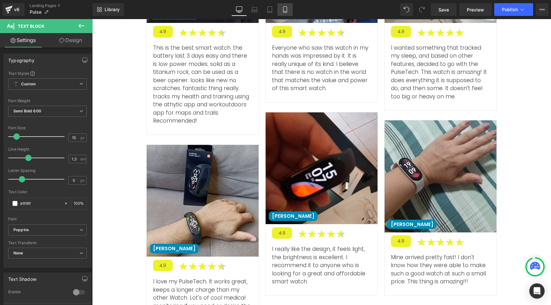
click at [288, 11] on icon at bounding box center [285, 9] width 6 height 6
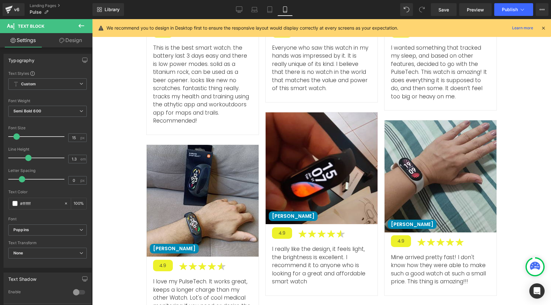
type input "100"
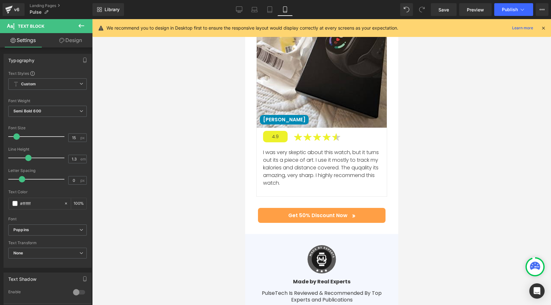
scroll to position [4525, 0]
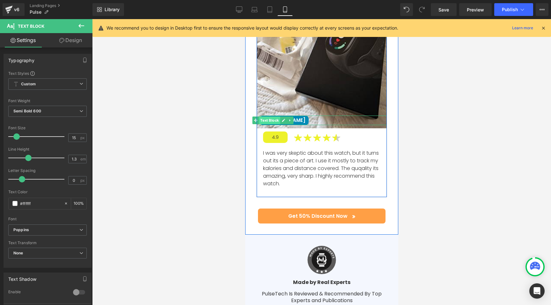
click at [273, 118] on span "Text Block" at bounding box center [269, 121] width 21 height 8
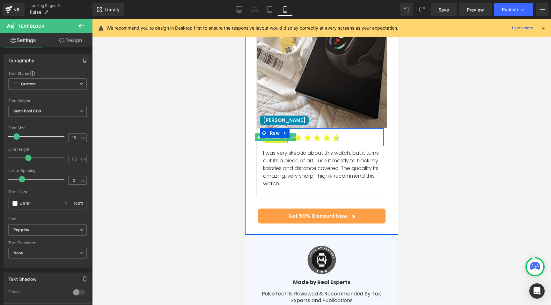
drag, startPoint x: 276, startPoint y: 141, endPoint x: 283, endPoint y: 171, distance: 30.8
click at [276, 142] on div at bounding box center [275, 143] width 25 height 2
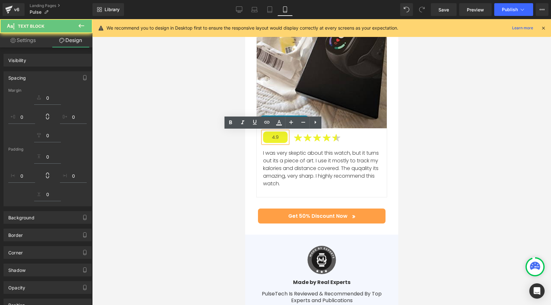
click at [291, 167] on p "I was very skeptic about this watch, but it turns out its a piece of art. I use…" at bounding box center [321, 168] width 117 height 38
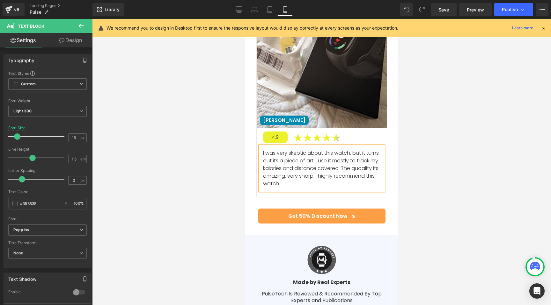
click at [217, 103] on div at bounding box center [321, 162] width 459 height 286
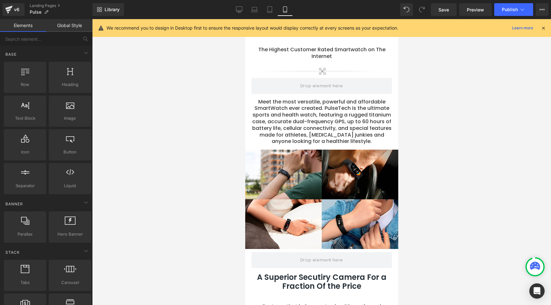
scroll to position [0, 0]
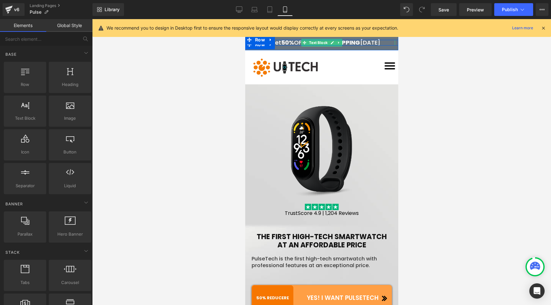
click at [296, 43] on p "⚡️ Get 50% OFF plus FREE SHIPPING today" at bounding box center [321, 43] width 147 height 6
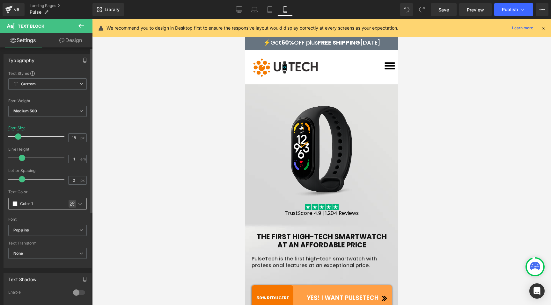
click at [71, 202] on icon at bounding box center [72, 204] width 4 height 4
type input "#ffffff"
type input "100"
click at [241, 7] on icon at bounding box center [239, 9] width 6 height 6
type input "14"
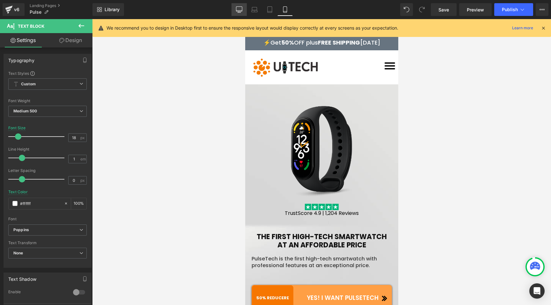
type input "Color 1"
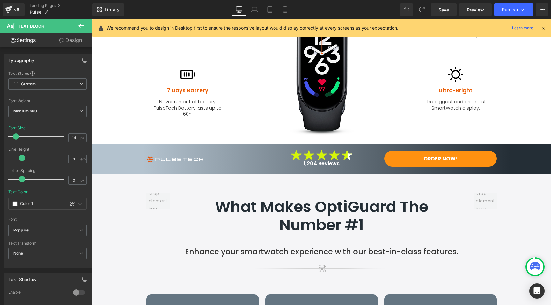
scroll to position [704, 0]
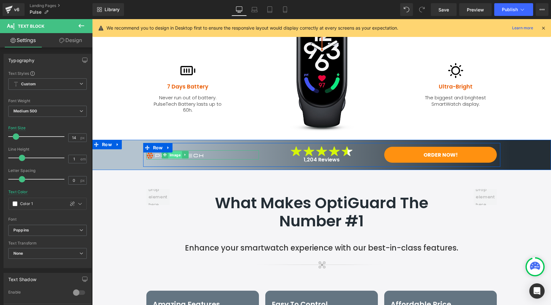
click at [174, 155] on span "Image" at bounding box center [175, 155] width 14 height 8
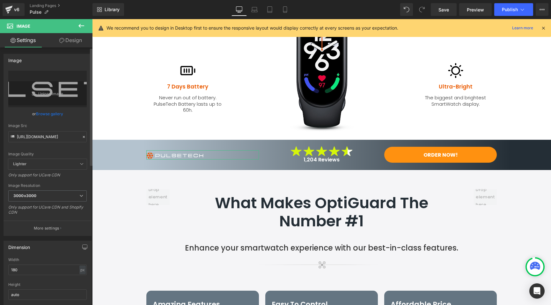
click at [54, 112] on link "Browse gallery" at bounding box center [49, 113] width 27 height 11
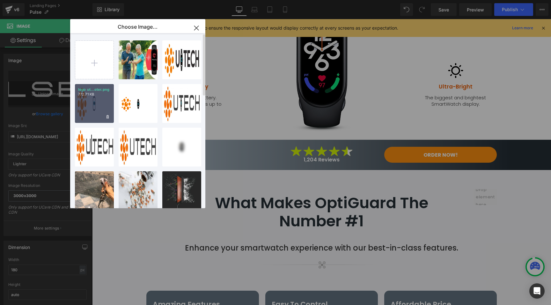
click at [99, 109] on div "logo ut...oter.png 772.71 KB" at bounding box center [94, 103] width 39 height 39
type input "https://ucarecdn.com/8b61b332-0c23-409f-8c79-f59a0ce93059/-/format/auto/-/previ…"
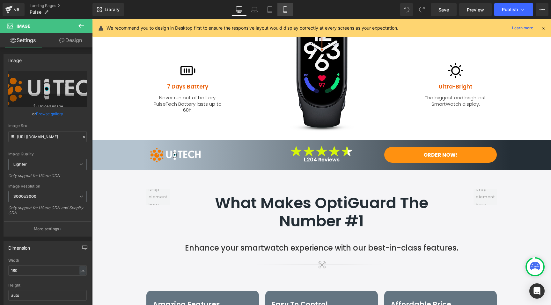
click at [289, 11] on link "Mobile" at bounding box center [284, 9] width 15 height 13
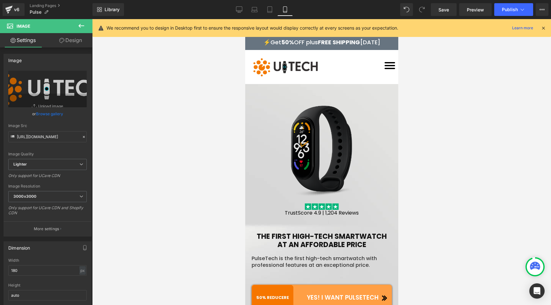
scroll to position [0, 0]
click at [242, 8] on icon at bounding box center [239, 9] width 6 height 5
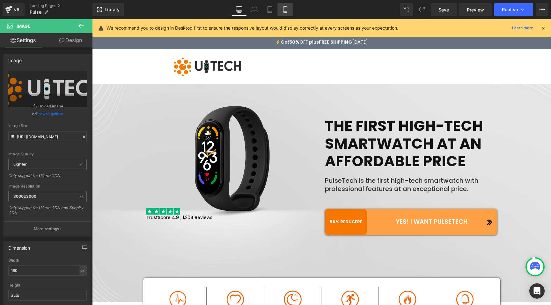
click at [283, 10] on icon at bounding box center [285, 9] width 6 height 6
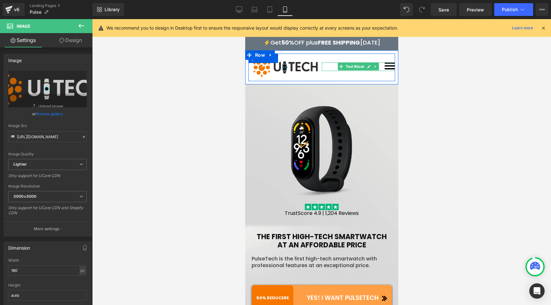
click at [386, 65] on span at bounding box center [389, 65] width 11 height 1
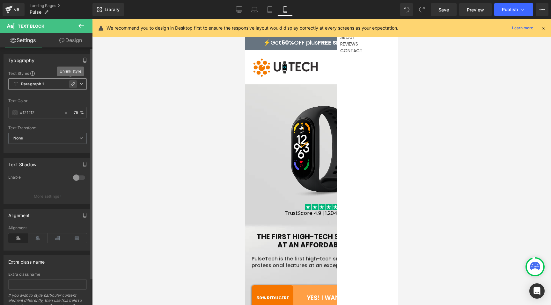
click at [71, 83] on icon at bounding box center [72, 84] width 5 height 5
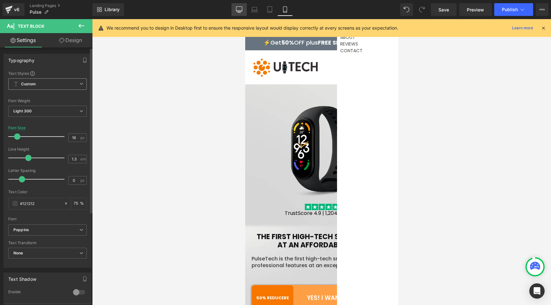
click at [240, 9] on icon at bounding box center [239, 9] width 6 height 6
type input "18"
type input "75"
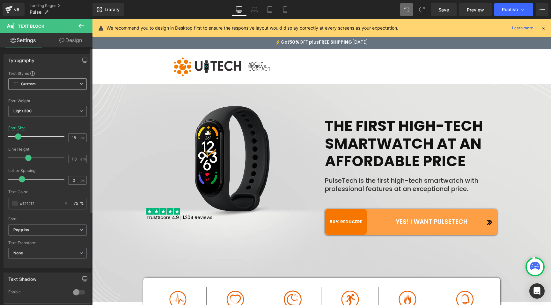
type input "16"
type input "75"
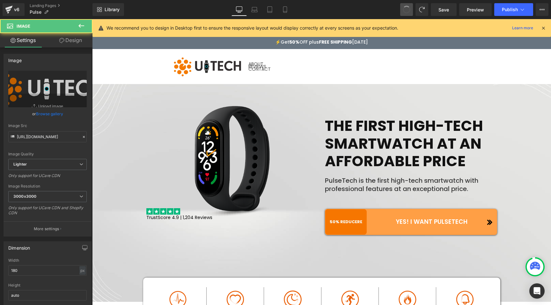
type input "https://ucarecdn.com/8c80f054-8f95-4b58-8001-e16230f048d2/65ea95fe3d5e1_logo-wh…"
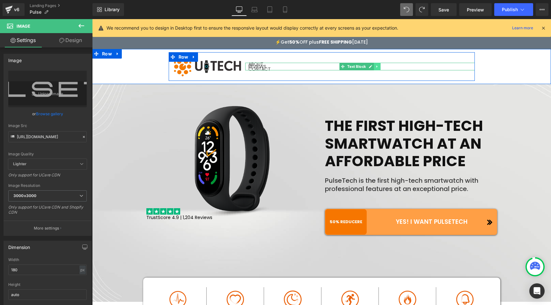
click at [375, 67] on icon at bounding box center [377, 67] width 4 height 4
click at [378, 66] on icon at bounding box center [380, 67] width 4 height 4
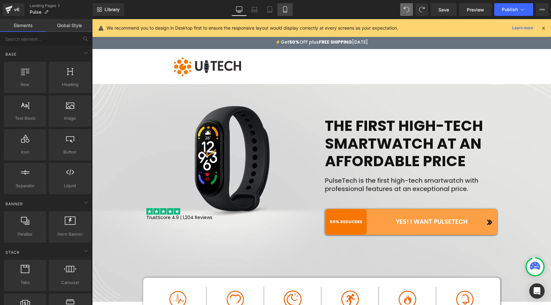
click at [287, 10] on icon at bounding box center [285, 10] width 4 height 6
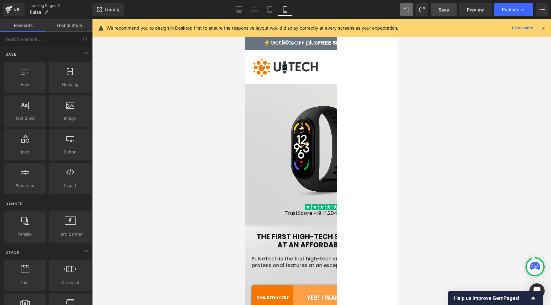
click at [441, 9] on span "Save" at bounding box center [443, 9] width 11 height 7
click at [543, 28] on icon at bounding box center [543, 28] width 6 height 6
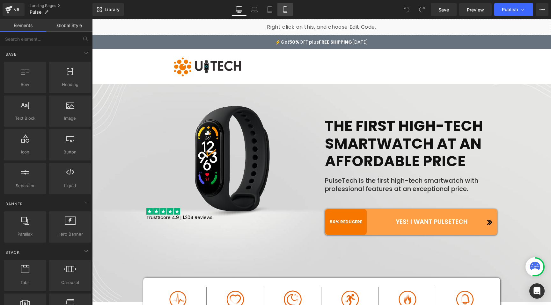
click at [287, 9] on icon at bounding box center [285, 9] width 6 height 6
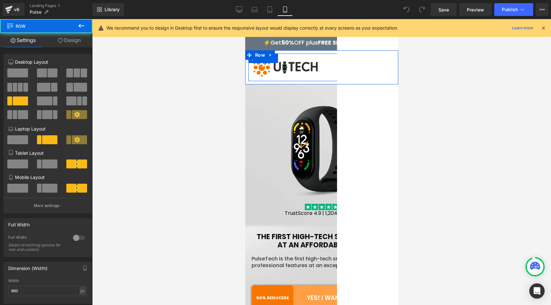
click at [370, 46] on div "Text Block" at bounding box center [367, 162] width 61 height 286
click at [370, 43] on div "Text Block" at bounding box center [367, 162] width 61 height 286
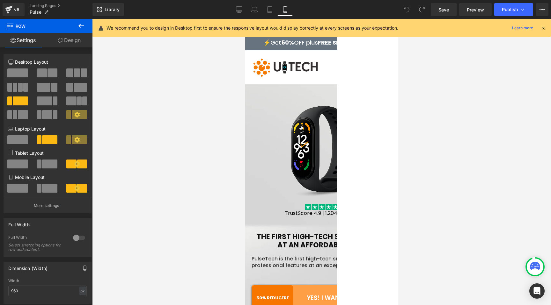
click at [541, 28] on icon at bounding box center [543, 28] width 6 height 6
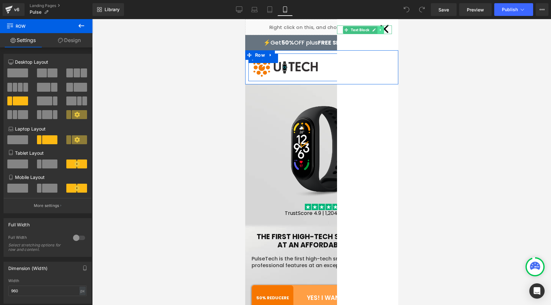
click at [379, 29] on link at bounding box center [380, 30] width 7 height 8
click at [382, 29] on icon at bounding box center [384, 30] width 4 height 4
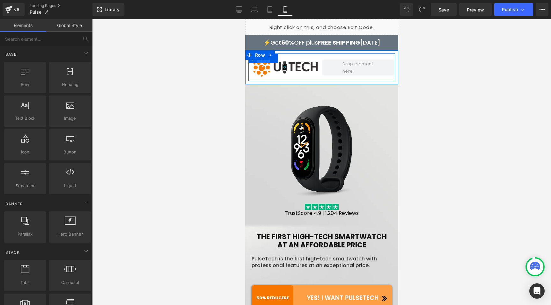
click at [258, 62] on span "Row" at bounding box center [262, 59] width 13 height 10
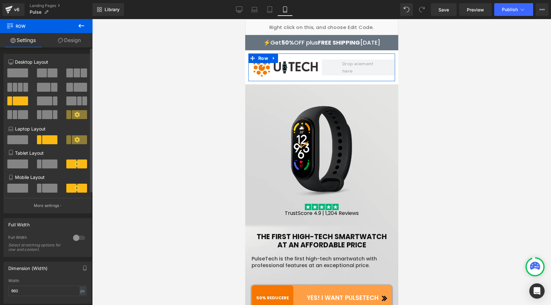
click at [21, 189] on span at bounding box center [17, 188] width 21 height 9
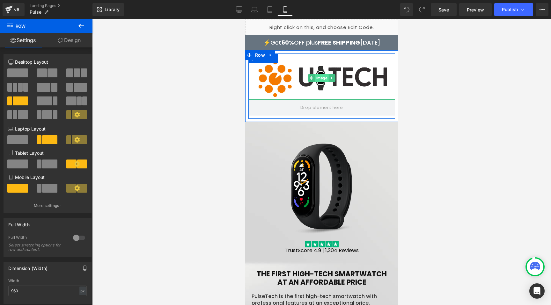
click at [317, 79] on span "Image" at bounding box center [322, 78] width 14 height 8
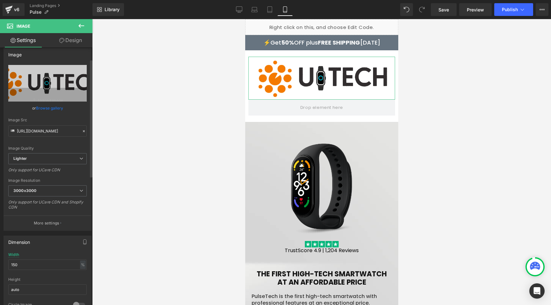
scroll to position [43, 0]
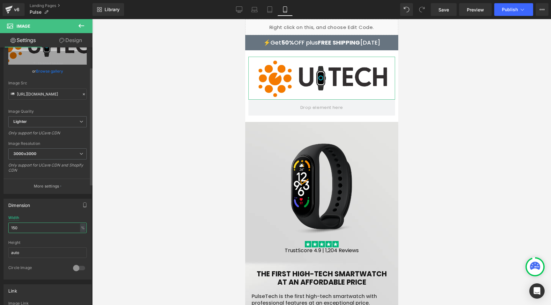
click at [18, 226] on input "150" at bounding box center [47, 228] width 78 height 11
type input "1"
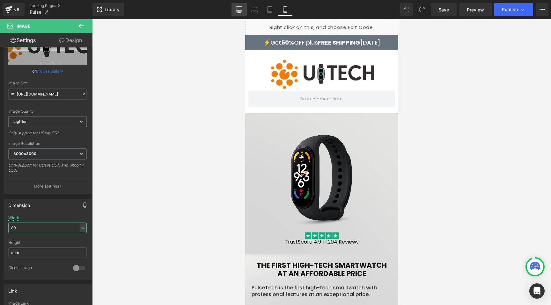
type input "80"
click at [241, 10] on icon at bounding box center [239, 9] width 6 height 6
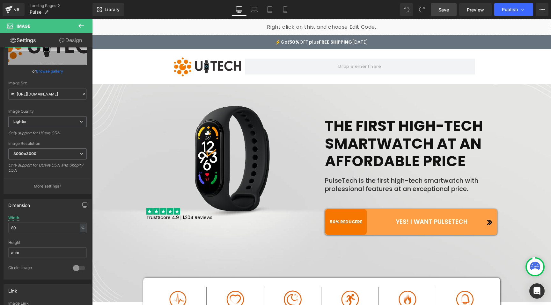
click at [440, 10] on span "Save" at bounding box center [443, 9] width 11 height 7
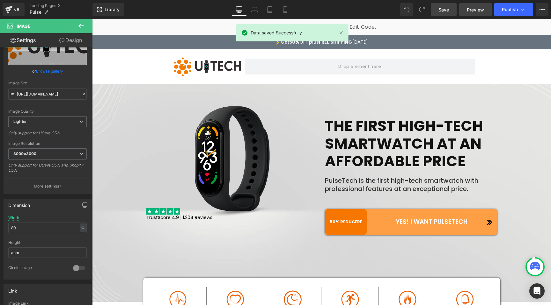
click at [474, 11] on span "Preview" at bounding box center [475, 9] width 17 height 7
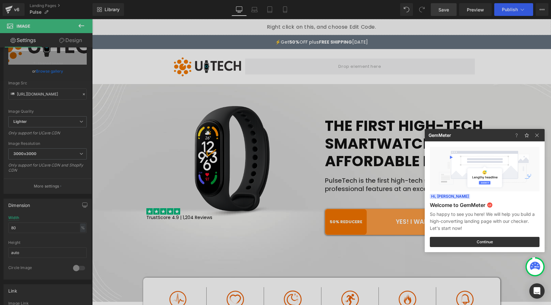
click at [144, 92] on div at bounding box center [275, 152] width 551 height 305
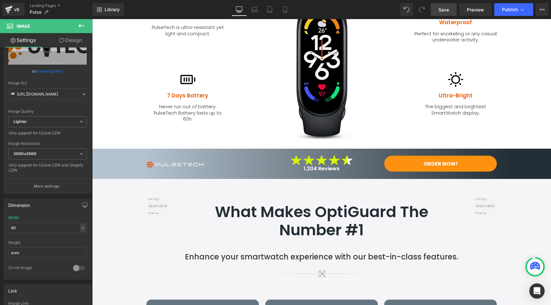
scroll to position [695, 0]
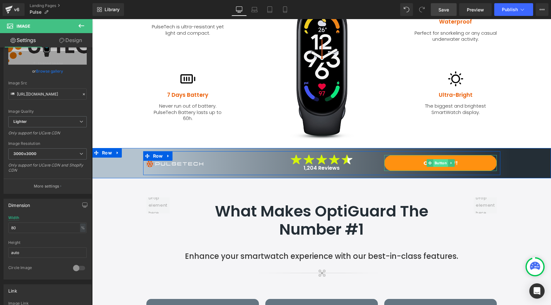
click at [433, 162] on span "Button" at bounding box center [440, 163] width 15 height 8
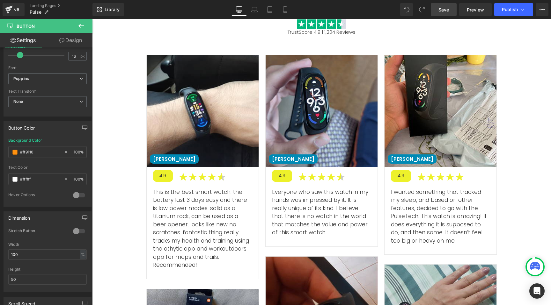
scroll to position [2333, 0]
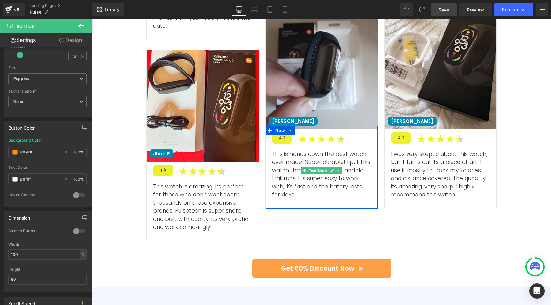
click at [295, 161] on p "This is hands down the best watch ever made! Super durable! I put this watch th…" at bounding box center [321, 174] width 99 height 49
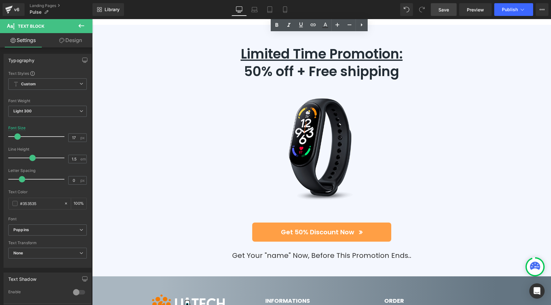
scroll to position [2875, 0]
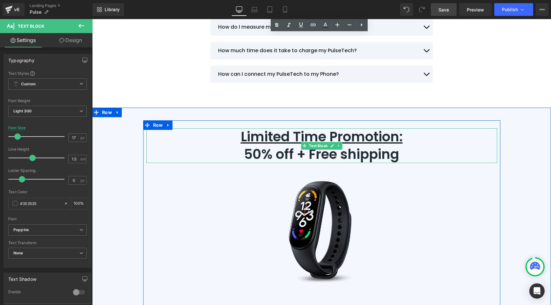
click at [285, 134] on u "Limited Time Promotion:" at bounding box center [322, 136] width 162 height 19
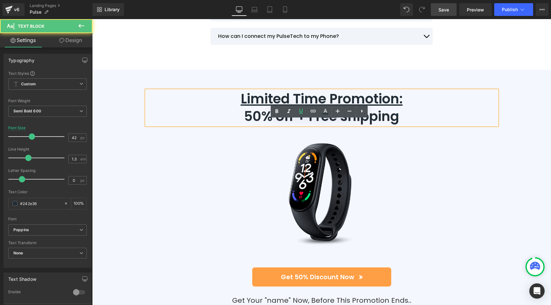
scroll to position [3131, 0]
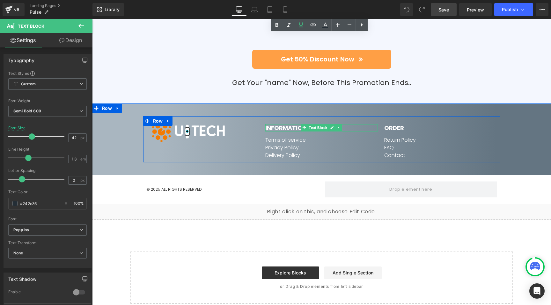
click at [279, 124] on strong "INFORMATIONS" at bounding box center [287, 128] width 45 height 8
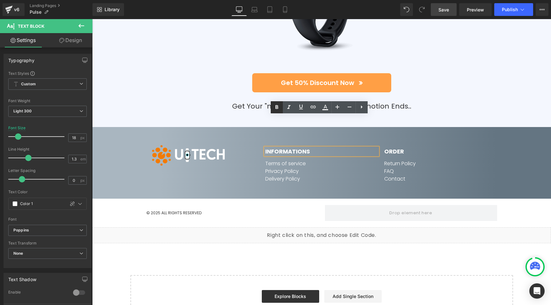
scroll to position [3072, 0]
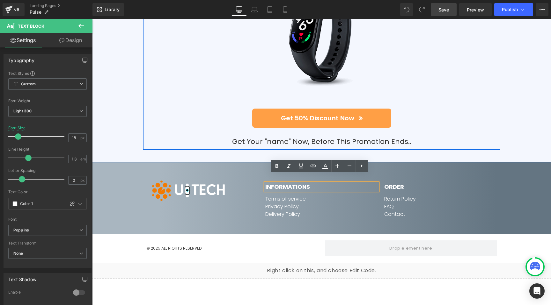
click at [272, 137] on p "Get Your "name" Now, Before This Promotion Ends.." at bounding box center [321, 141] width 351 height 9
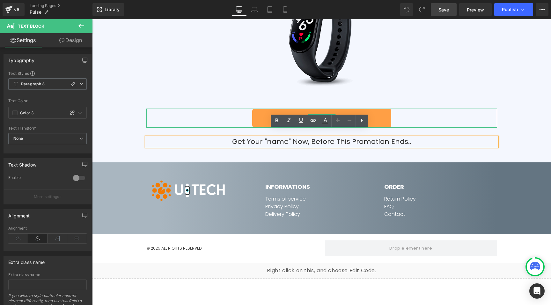
click at [296, 110] on link "Get 50% Discount Now" at bounding box center [321, 118] width 139 height 19
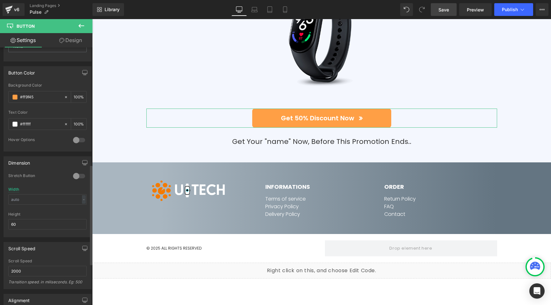
scroll to position [302, 0]
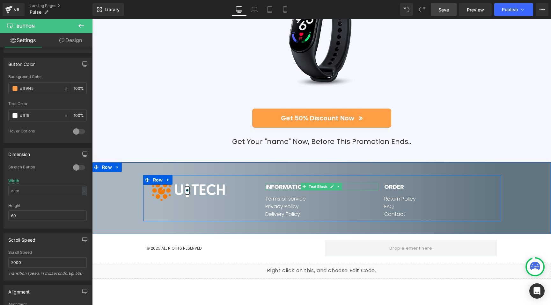
click at [273, 183] on strong "INFORMATIONS" at bounding box center [287, 187] width 45 height 8
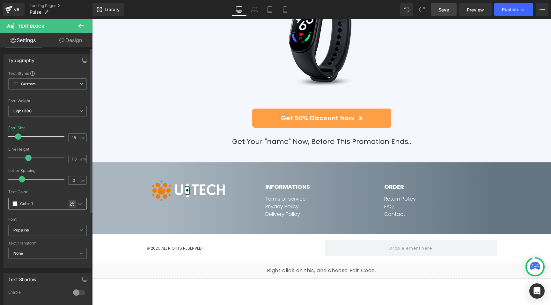
click at [71, 201] on icon at bounding box center [72, 203] width 5 height 5
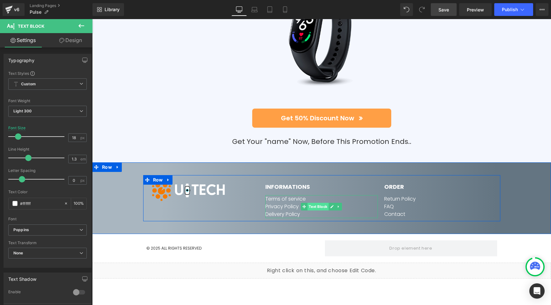
click at [323, 203] on span "Text Block" at bounding box center [318, 207] width 21 height 8
click at [389, 183] on strong "ORDER" at bounding box center [394, 187] width 20 height 8
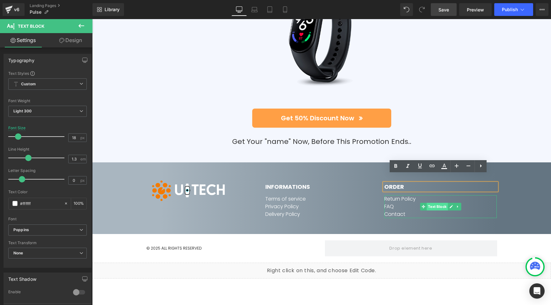
click at [438, 203] on span "Text Block" at bounding box center [436, 207] width 21 height 8
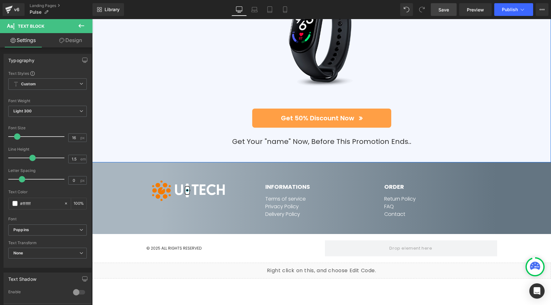
click at [189, 123] on div "Limited Time Promotion: 50% off + Free shipping Text Block Image Get 50% Discou…" at bounding box center [321, 37] width 357 height 220
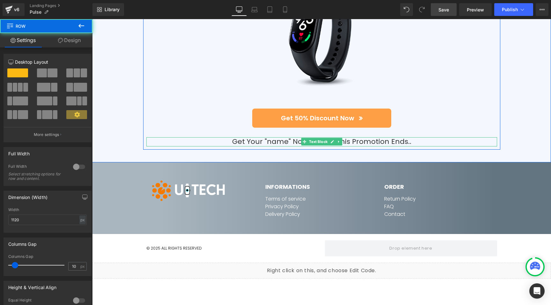
click at [283, 137] on p "Get Your "name" Now, Before This Promotion Ends.." at bounding box center [321, 141] width 351 height 9
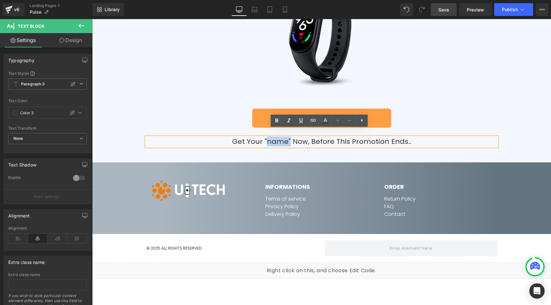
drag, startPoint x: 283, startPoint y: 133, endPoint x: 265, endPoint y: 133, distance: 18.5
click at [265, 137] on p "Get Your "name" Now, Before This Promotion Ends.." at bounding box center [321, 141] width 351 height 9
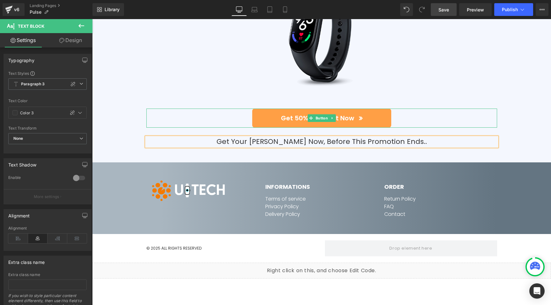
click at [196, 99] on div "Limited Time Promotion: 50% off + Free shipping Text Block Image Get 50% Discou…" at bounding box center [321, 37] width 357 height 220
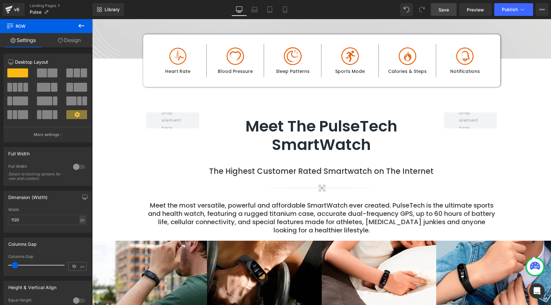
scroll to position [0, 0]
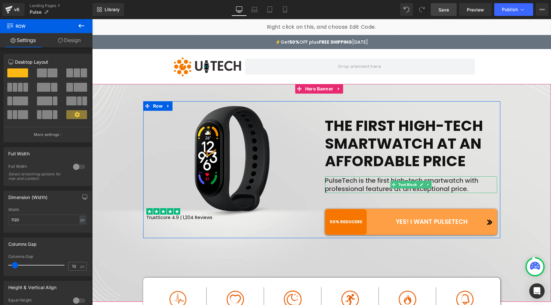
click at [337, 181] on p "PulseTech is the first high-tech smartwatch with professional features at an ex…" at bounding box center [411, 185] width 172 height 17
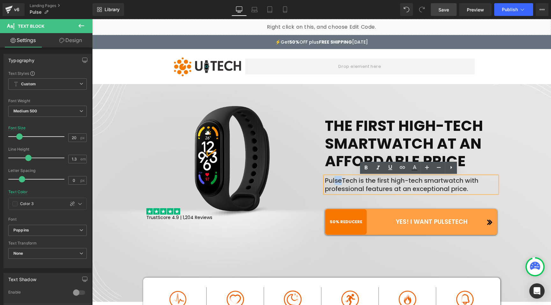
drag, startPoint x: 339, startPoint y: 180, endPoint x: 331, endPoint y: 180, distance: 8.0
click at [331, 180] on p "PulseTech is the first high-tech smartwatch with professional features at an ex…" at bounding box center [411, 185] width 172 height 17
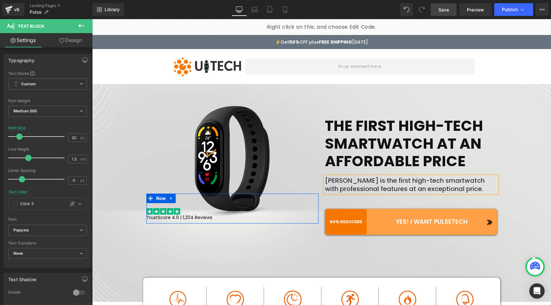
click at [289, 221] on div "Image TrustScore 4.9 | 1,204 Reviews Text Block Row" at bounding box center [232, 209] width 172 height 30
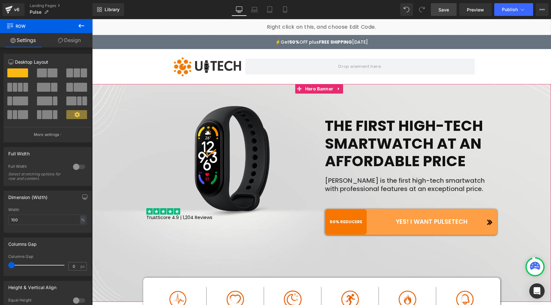
click at [116, 129] on span "Image Row Image TrustScore 4.9 | 1,204 Reviews Text Block Row THE FIRST HIGH-TE…" at bounding box center [321, 169] width 452 height 137
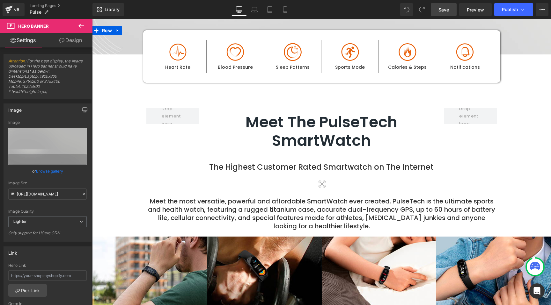
scroll to position [256, 0]
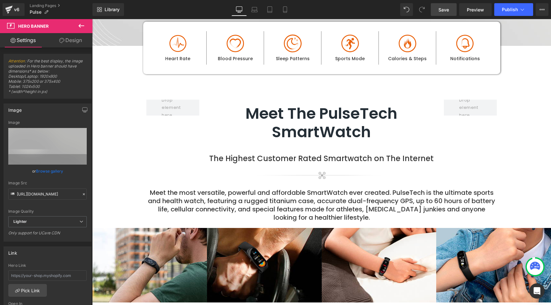
click at [352, 111] on h2 "Meet The PulseTech SmartWatch" at bounding box center [322, 123] width 232 height 37
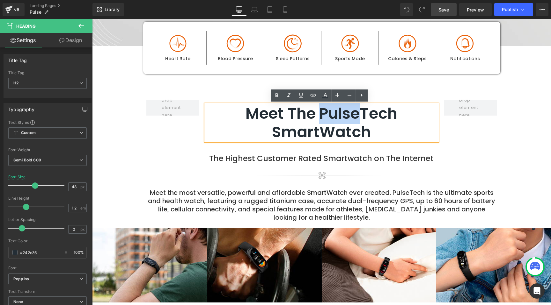
drag, startPoint x: 357, startPoint y: 112, endPoint x: 320, endPoint y: 113, distance: 36.7
click at [320, 113] on h2 "Meet The PulseTech SmartWatch" at bounding box center [322, 123] width 232 height 37
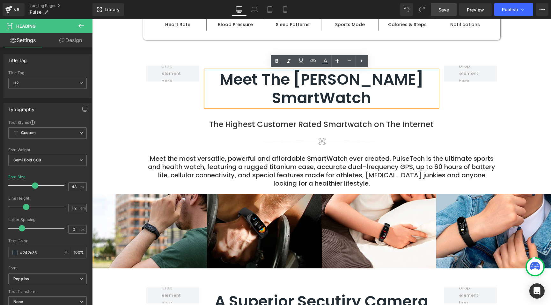
scroll to position [291, 0]
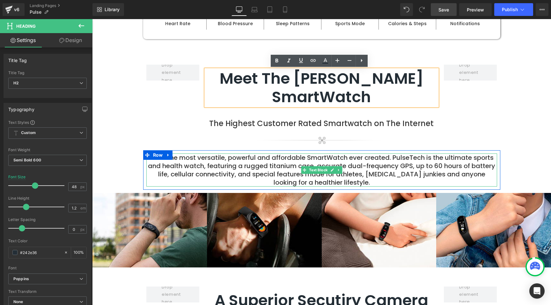
click at [401, 154] on p "Meet the most versatile, powerful and affordable SmartWatch ever created. Pulse…" at bounding box center [321, 170] width 351 height 33
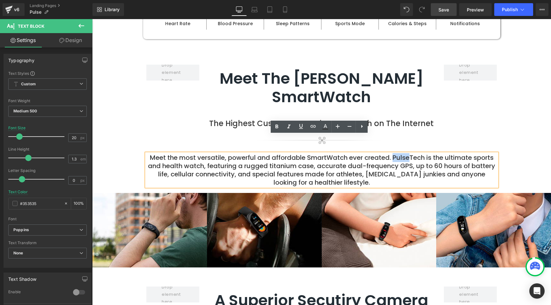
drag, startPoint x: 404, startPoint y: 139, endPoint x: 391, endPoint y: 139, distance: 13.4
click at [391, 154] on p "Meet the most versatile, powerful and affordable SmartWatch ever created. Pulse…" at bounding box center [321, 170] width 351 height 33
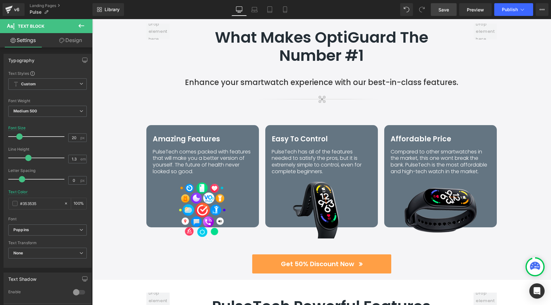
scroll to position [742, 0]
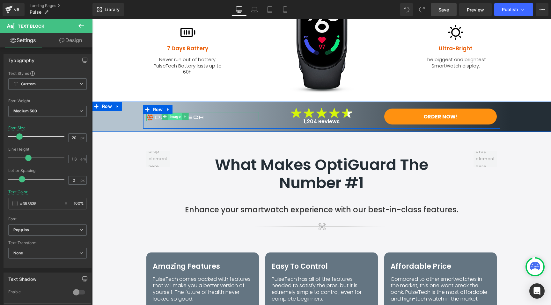
click at [172, 113] on span "Image" at bounding box center [175, 117] width 14 height 8
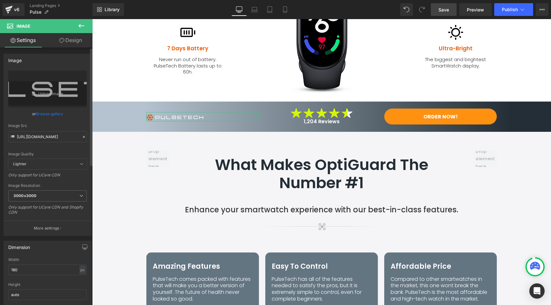
click at [57, 111] on link "Browse gallery" at bounding box center [49, 113] width 27 height 11
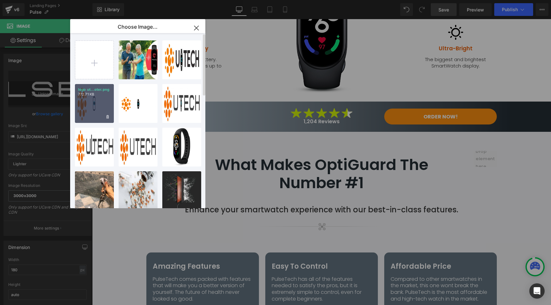
click at [88, 104] on div "logo ut...oter.png 772.71 KB" at bounding box center [94, 103] width 39 height 39
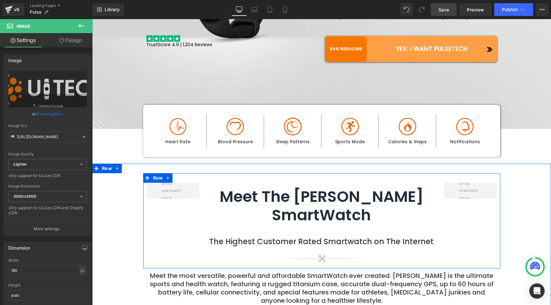
scroll to position [77, 0]
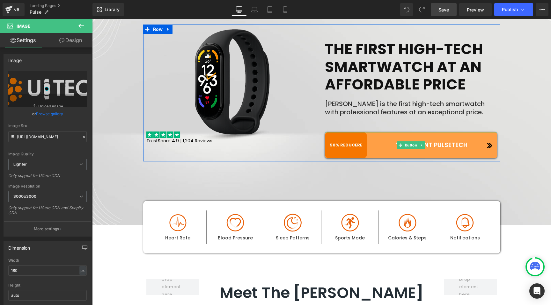
click at [441, 144] on link "50% REDUCERE YES! I WANT PULSETECH" at bounding box center [411, 145] width 172 height 26
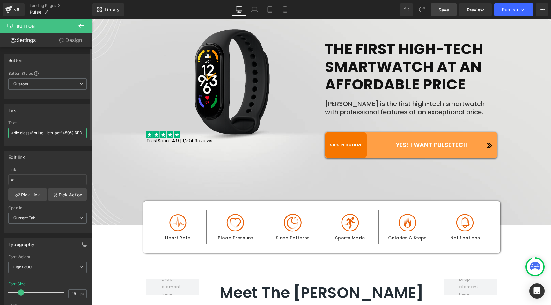
click at [57, 134] on input "<div class="pulse--btn-act">50% REDUCERE<i class="pulse--btn-icon fas fa-angle-…" at bounding box center [47, 133] width 78 height 11
click at [48, 133] on input "<div class="pulse--btn-act">50% REDUCERE<i class="pulse--btn-icon fas fa-angle-…" at bounding box center [47, 133] width 78 height 11
click at [13, 132] on input "<div class="pulse--btn-act">50% REDUCERE<i class="pulse--btn-icon fas fa-angle-…" at bounding box center [47, 133] width 78 height 11
drag, startPoint x: 13, startPoint y: 132, endPoint x: 5, endPoint y: 130, distance: 7.9
click at [4, 129] on div "<div class="pulse--btn-act">50% REDUCERE<i class="pulse--btn-icon fas fa-angle-…" at bounding box center [47, 133] width 87 height 25
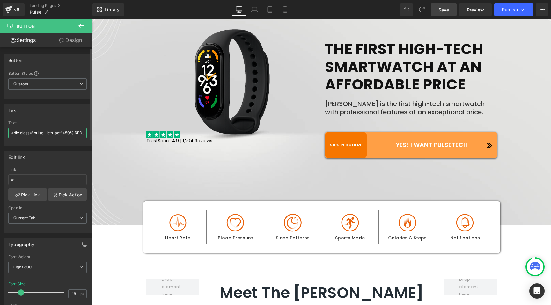
click at [37, 130] on input "<div class="pulse--btn-act">50% REDUCERE<i class="pulse--btn-icon fas fa-angle-…" at bounding box center [47, 133] width 78 height 11
drag, startPoint x: 131, startPoint y: 152, endPoint x: 129, endPoint y: 133, distance: 19.2
click at [50, 134] on input "<div class="pulse--btn-act">50% REDUCERE<i class="pulse--btn-icon fas fa-angle-…" at bounding box center [47, 133] width 78 height 11
click at [55, 132] on input "<div class="pulse--btn-act">50% REDUCERE<i class="pulse--btn-icon fas fa-angle-…" at bounding box center [47, 133] width 78 height 11
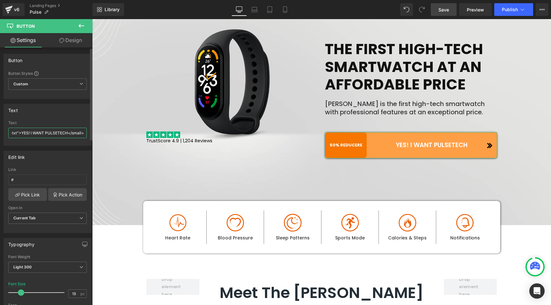
drag, startPoint x: 55, startPoint y: 132, endPoint x: 58, endPoint y: 134, distance: 3.3
click at [55, 132] on input "<div class="pulse--btn-act">50% REDUCERE<i class="pulse--btn-icon fas fa-angle-…" at bounding box center [47, 133] width 78 height 11
click at [60, 134] on input "<div class="pulse--btn-act">50% REDUCERE<i class="pulse--btn-icon fas fa-angle-…" at bounding box center [47, 133] width 78 height 11
click at [57, 133] on input "<div class="pulse--btn-act">50% REDUCERE<i class="pulse--btn-icon fas fa-angle-…" at bounding box center [47, 133] width 78 height 11
click at [55, 133] on input "<div class="pulse--btn-act">50% REDUCERE<i class="pulse--btn-icon fas fa-angle-…" at bounding box center [47, 133] width 78 height 11
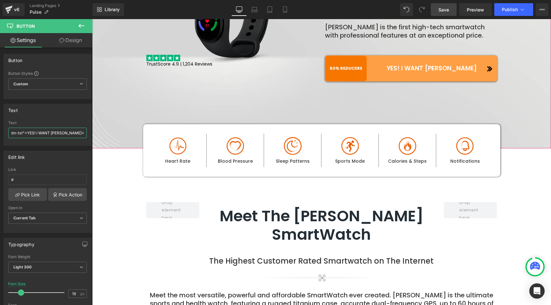
scroll to position [200, 0]
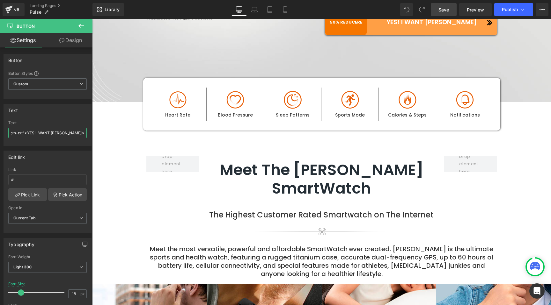
type input "<div class="pulse--btn-act">50% REDUCERE<i class="pulse--btn-icon fas fa-angle-…"
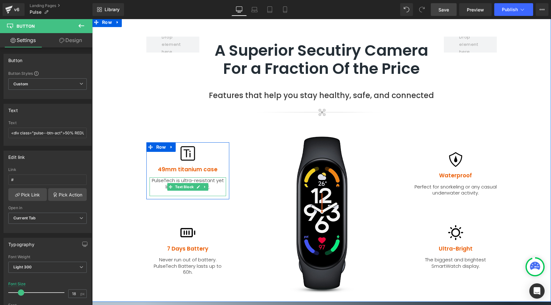
click at [160, 178] on p "PulseTech is ultra-resistant yet light and compact." at bounding box center [187, 184] width 76 height 12
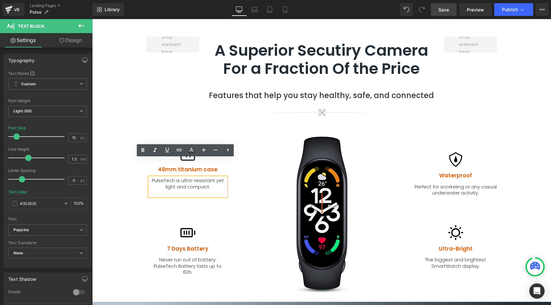
click at [161, 178] on p "PulseTech is ultra-resistant yet light and compact." at bounding box center [187, 184] width 76 height 12
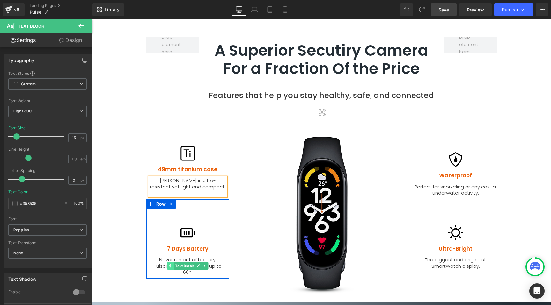
click at [167, 262] on span at bounding box center [170, 266] width 7 height 8
click at [163, 257] on p "Never run out of battery. PulseTech Battery lasts up to 60h." at bounding box center [187, 266] width 76 height 19
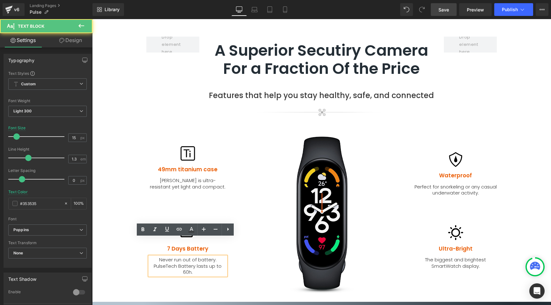
click at [163, 257] on p "Never run out of battery. PulseTech Battery lasts up to 60h." at bounding box center [187, 266] width 76 height 19
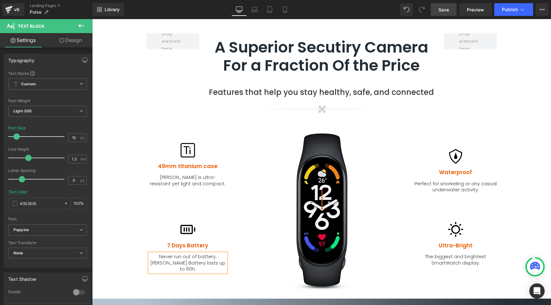
scroll to position [841, 0]
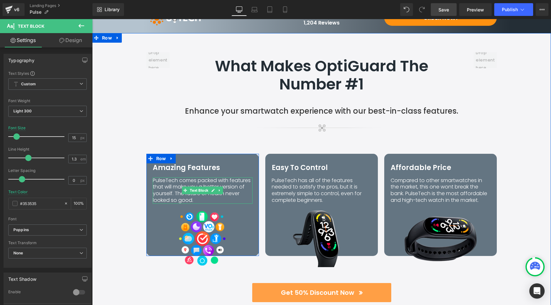
click at [162, 178] on p "PulseTech comes packed with features that will make you a better version of you…" at bounding box center [203, 191] width 100 height 26
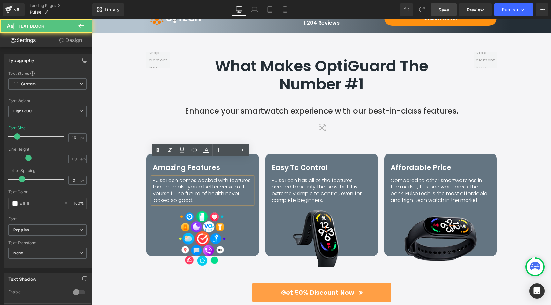
click at [163, 178] on p "PulseTech comes packed with features that will make you a better version of you…" at bounding box center [203, 191] width 100 height 26
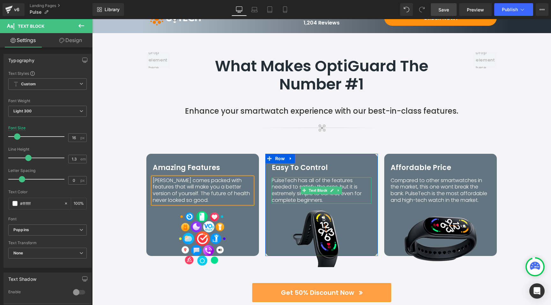
click at [283, 178] on p "PulseTech has all of the features needed to satisfy the pros, but it is extreme…" at bounding box center [322, 191] width 100 height 26
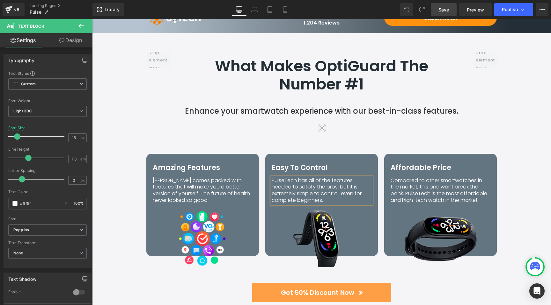
click at [283, 178] on p "PulseTech has all of the features needed to satisfy the pros, but it is extreme…" at bounding box center [322, 191] width 100 height 26
click at [414, 178] on p "Compared to other smartwatches in the market, this one wont break the bank. Pul…" at bounding box center [440, 191] width 100 height 26
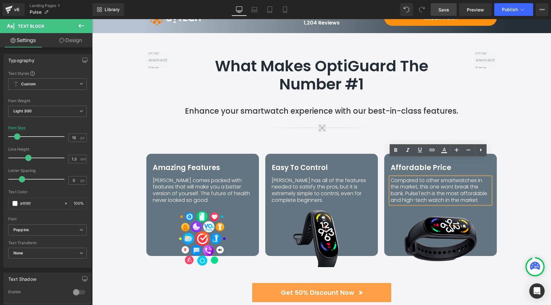
click at [416, 178] on p "Compared to other smartwatches in the market, this one wont break the bank. Pul…" at bounding box center [440, 191] width 100 height 26
click at [417, 178] on p "Compared to other smartwatches in the market, this one wont break the bank. Pul…" at bounding box center [440, 191] width 100 height 26
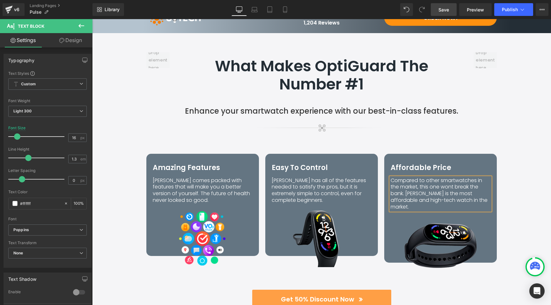
scroll to position [996, 0]
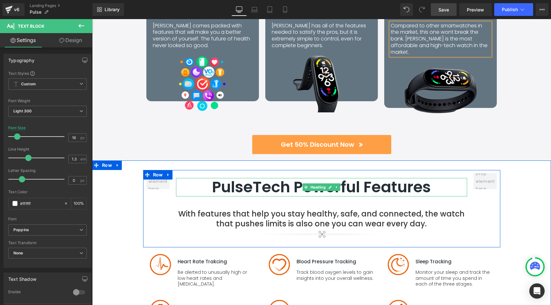
click at [250, 178] on h2 "PulseTech Powerful Features" at bounding box center [321, 187] width 291 height 18
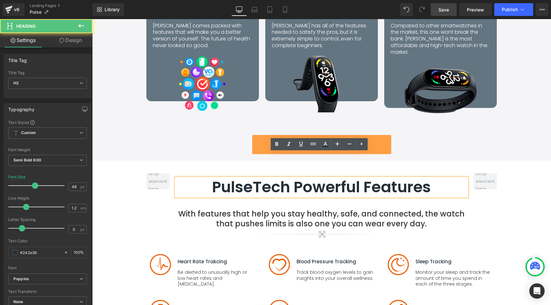
click at [250, 178] on h2 "PulseTech Powerful Features" at bounding box center [321, 187] width 291 height 18
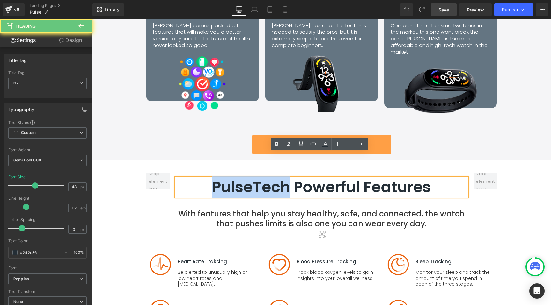
click at [250, 178] on h2 "PulseTech Powerful Features" at bounding box center [321, 187] width 291 height 18
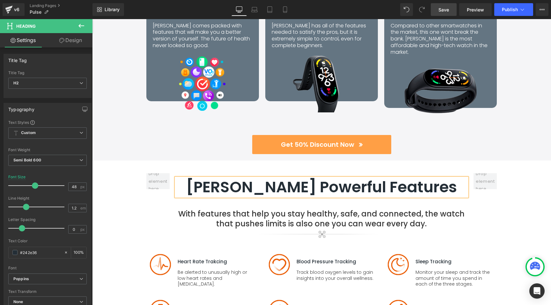
scroll to position [1179, 0]
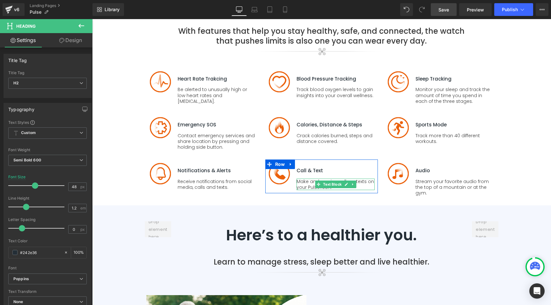
click at [310, 179] on p "Make and receive calls or texts on your PulseTech." at bounding box center [335, 184] width 78 height 11
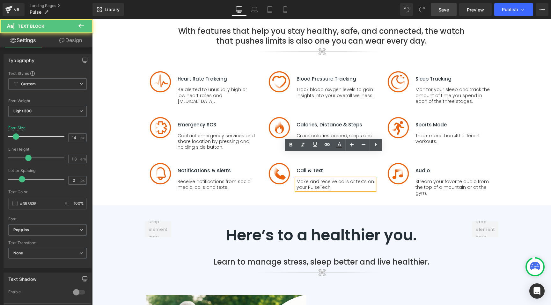
click at [317, 179] on p "Make and receive calls or texts on your PulseTech." at bounding box center [335, 184] width 78 height 11
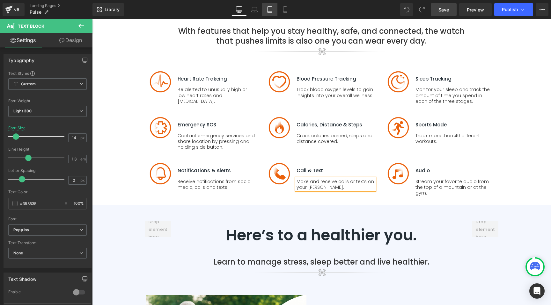
scroll to position [1593, 0]
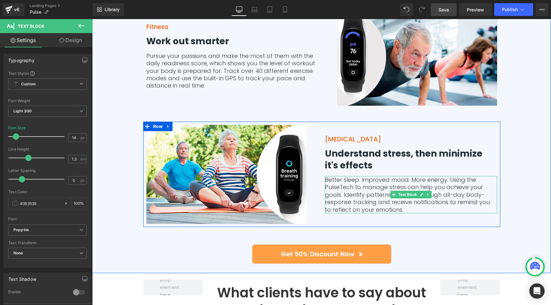
click at [333, 176] on p "Better sleep. Improved mood. More energy. Using the PulseTech to manage stress …" at bounding box center [411, 194] width 172 height 37
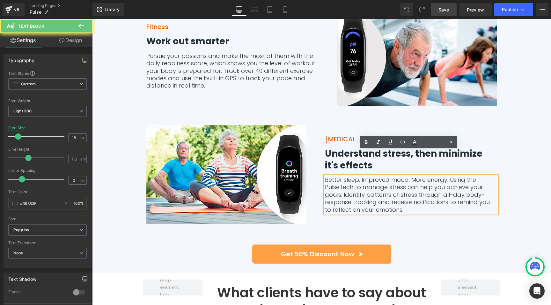
click at [337, 176] on p "Better sleep. Improved mood. More energy. Using the PulseTech to manage stress …" at bounding box center [411, 194] width 172 height 37
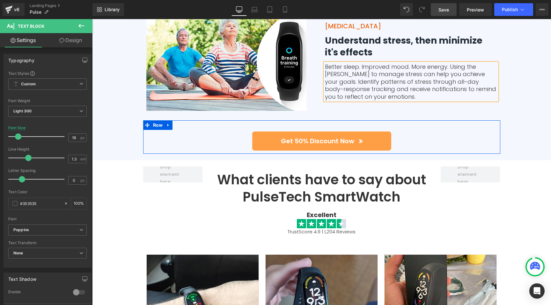
scroll to position [1712, 0]
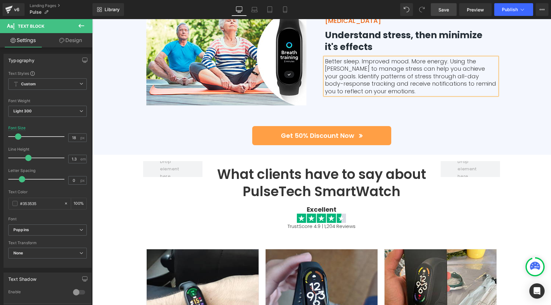
click at [272, 173] on h1 "What clients have to say about PulseTech SmartWatch" at bounding box center [321, 183] width 238 height 35
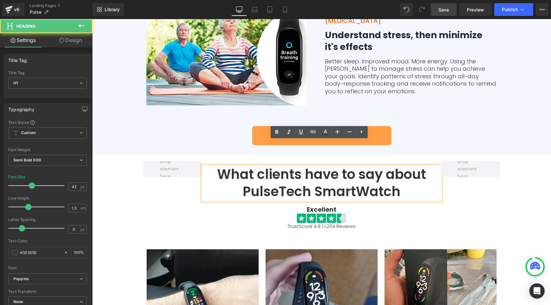
click at [277, 166] on h1 "What clients have to say about PulseTech SmartWatch" at bounding box center [321, 183] width 238 height 35
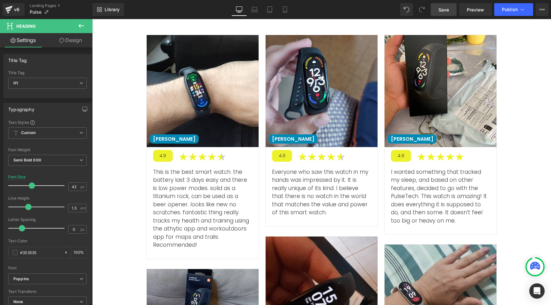
scroll to position [2137, 0]
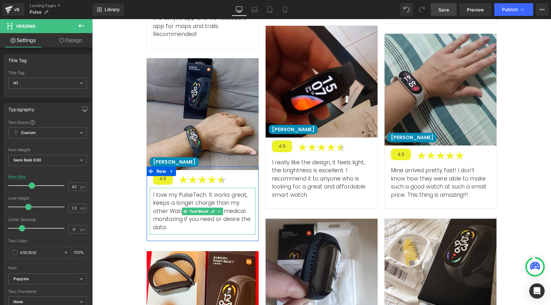
click at [190, 191] on p "I love my PulseTech. It works great, keeps a longer charge than my other Watch.…" at bounding box center [202, 211] width 99 height 41
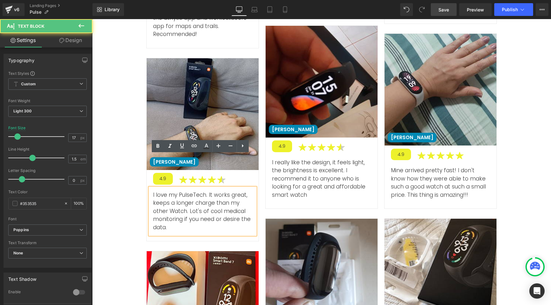
click at [190, 191] on p "I love my PulseTech. It works great, keeps a longer charge than my other Watch.…" at bounding box center [202, 211] width 99 height 41
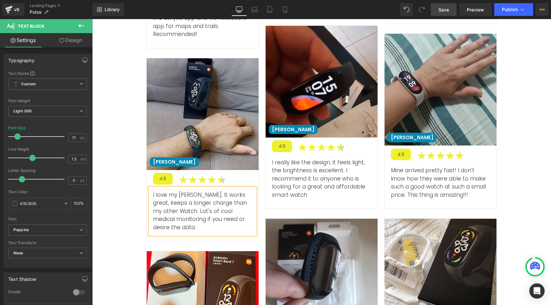
scroll to position [2355, 0]
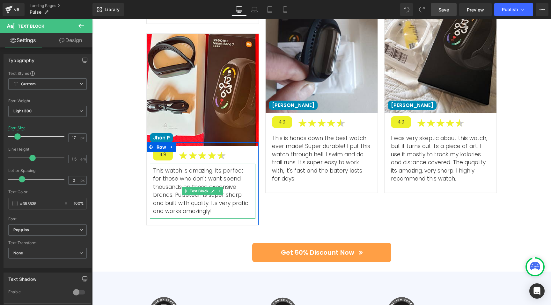
click at [178, 167] on p "This watch is amazing. Its perfect for those who don't want spend thousands on …" at bounding box center [202, 191] width 99 height 49
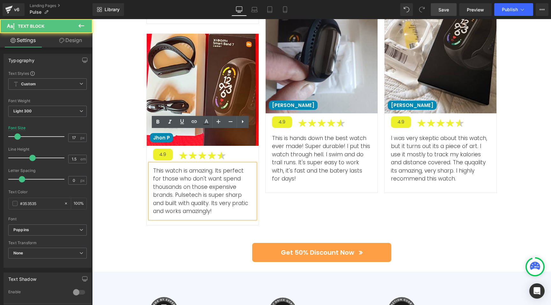
drag, startPoint x: 185, startPoint y: 161, endPoint x: 190, endPoint y: 169, distance: 9.1
click at [185, 167] on p "This watch is amazing. Its perfect for those who don't want spend thousands on …" at bounding box center [202, 191] width 99 height 49
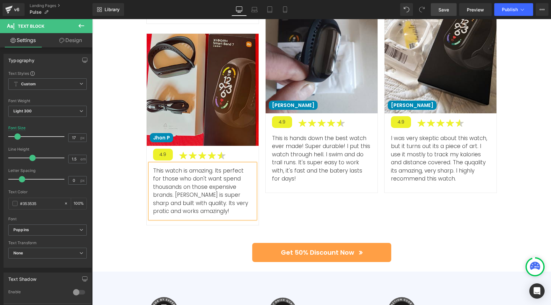
scroll to position [1928, 0]
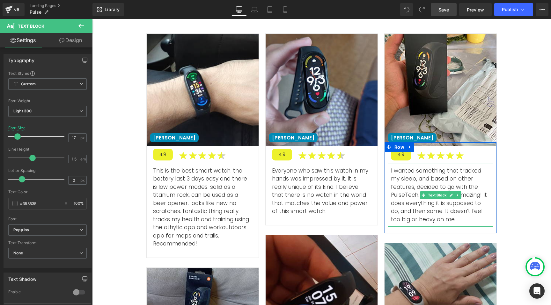
click at [464, 167] on p "I wanted something that tracked my sleep, and based on other features, decided …" at bounding box center [440, 195] width 99 height 57
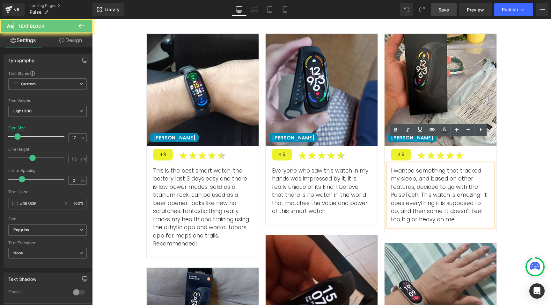
click at [464, 167] on p "I wanted something that tracked my sleep, and based on other features, decided …" at bounding box center [440, 195] width 99 height 57
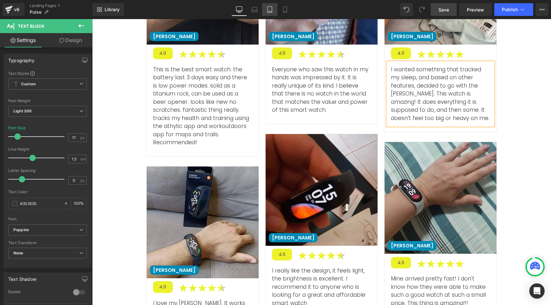
scroll to position [2507, 0]
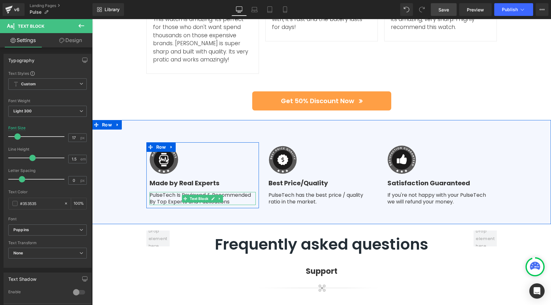
click at [159, 192] on p "PulseTech Is Reviewed & Recommended By Top Experts and Publications" at bounding box center [202, 198] width 106 height 13
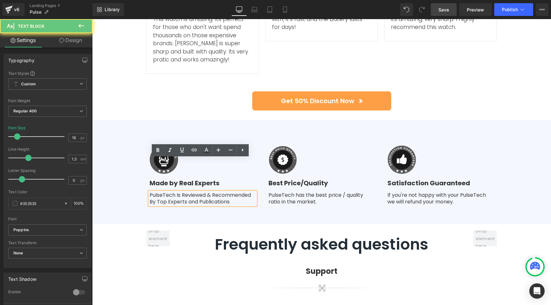
click at [161, 192] on p "PulseTech Is Reviewed & Recommended By Top Experts and Publications" at bounding box center [202, 198] width 106 height 13
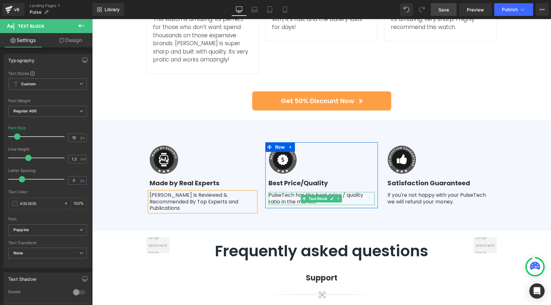
click at [278, 192] on p "PulseTech has the best price / quality ratio in the market." at bounding box center [321, 198] width 106 height 13
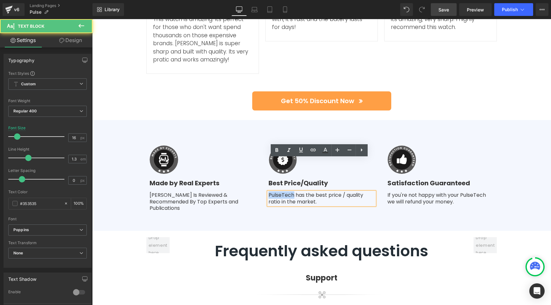
click at [278, 192] on p "PulseTech has the best price / quality ratio in the market." at bounding box center [321, 198] width 106 height 13
click at [279, 192] on p "PulseTech has the best price / quality ratio in the market." at bounding box center [321, 198] width 106 height 13
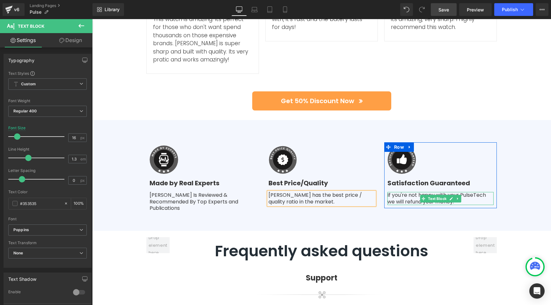
click at [467, 192] on p "If you're not happy with your PulseTech we will refund your money." at bounding box center [440, 198] width 106 height 13
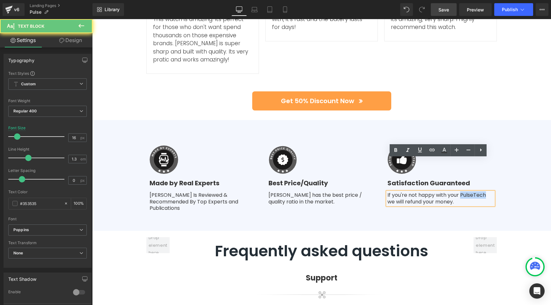
click at [467, 192] on p "If you're not happy with your PulseTech we will refund your money." at bounding box center [440, 198] width 106 height 13
click at [471, 192] on p "If you're not happy with your PulseTech we will refund your money." at bounding box center [440, 198] width 106 height 13
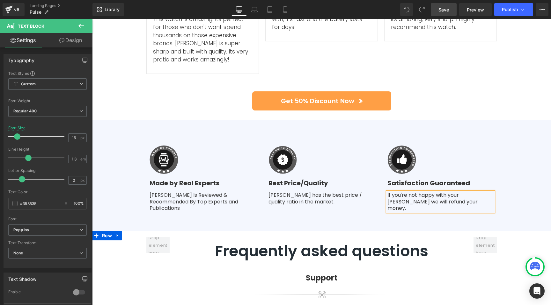
drag, startPoint x: 114, startPoint y: 212, endPoint x: 124, endPoint y: 207, distance: 11.4
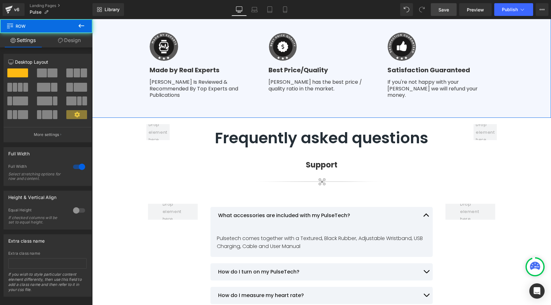
scroll to position [2621, 0]
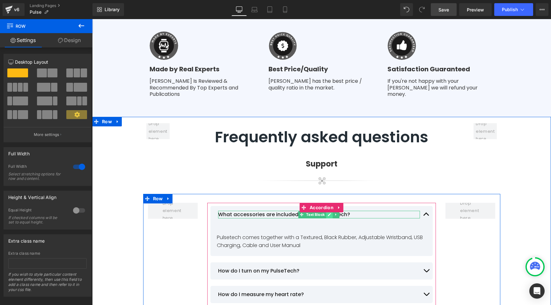
click at [326, 211] on link at bounding box center [329, 215] width 7 height 8
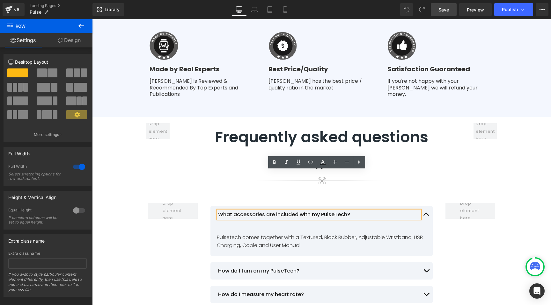
click at [328, 211] on p "What accessories are included with my PulseTech?" at bounding box center [319, 215] width 202 height 8
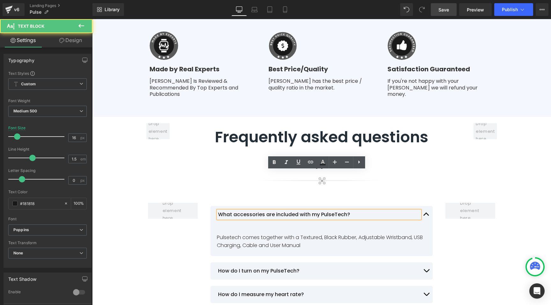
click at [331, 211] on p "What accessories are included with my PulseTech?" at bounding box center [319, 215] width 202 height 8
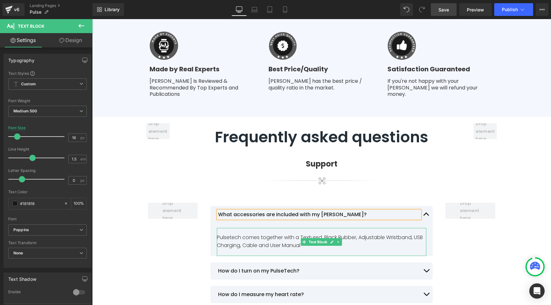
click at [228, 234] on p "Pulsetech comes together with a Textured, Black Rubber, Adjustable Wristband, U…" at bounding box center [321, 242] width 209 height 16
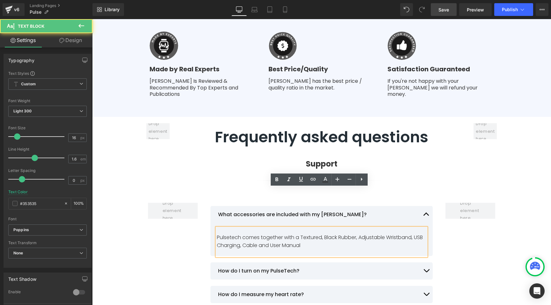
click at [228, 234] on p "Pulsetech comes together with a Textured, Black Rubber, Adjustable Wristband, U…" at bounding box center [321, 242] width 209 height 16
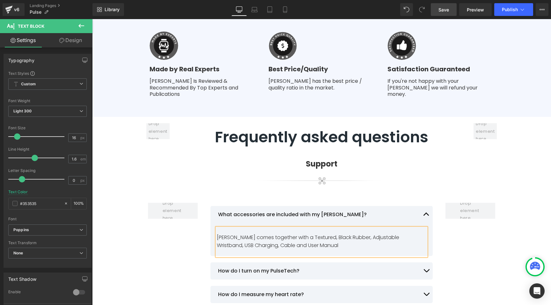
click at [277, 267] on p "How do I turn on my PulseTech?" at bounding box center [319, 271] width 202 height 8
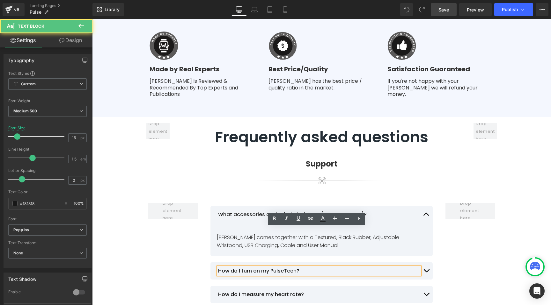
click at [281, 267] on p "How do I turn on my PulseTech?" at bounding box center [319, 271] width 202 height 8
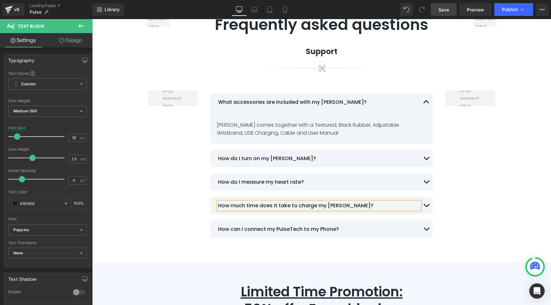
scroll to position [2734, 0]
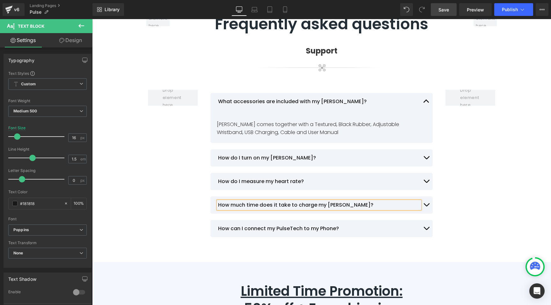
click at [289, 225] on p "How can I connect my PulseTech to my Phone?" at bounding box center [319, 229] width 202 height 8
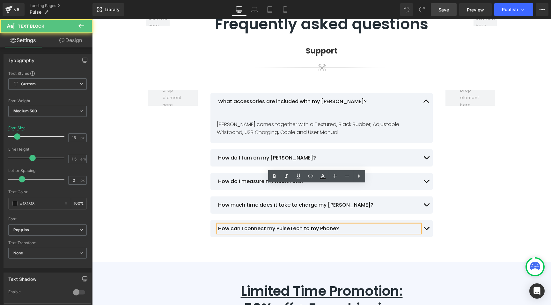
click at [288, 225] on p "How can I connect my PulseTech to my Phone?" at bounding box center [319, 229] width 202 height 8
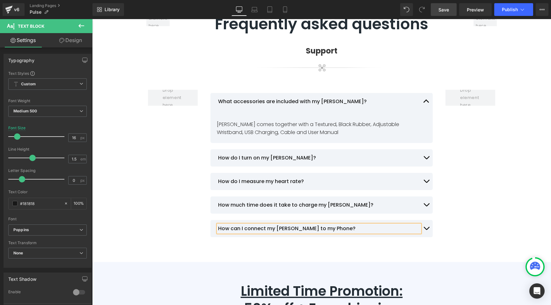
click at [426, 159] on span "button" at bounding box center [426, 159] width 0 height 0
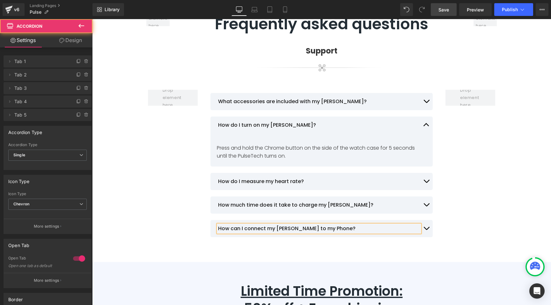
click at [426, 173] on button "button" at bounding box center [426, 181] width 13 height 17
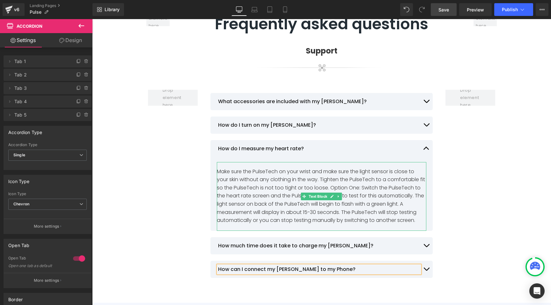
click at [264, 168] on p "Make sure the PulseTech on your wrist and make sure the light sensor is close t…" at bounding box center [321, 196] width 209 height 57
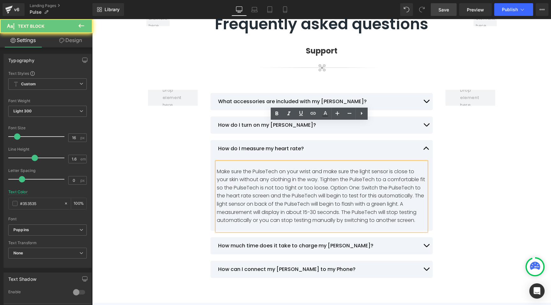
click at [265, 168] on p "Make sure the PulseTech on your wrist and make sure the light sensor is close t…" at bounding box center [321, 196] width 209 height 57
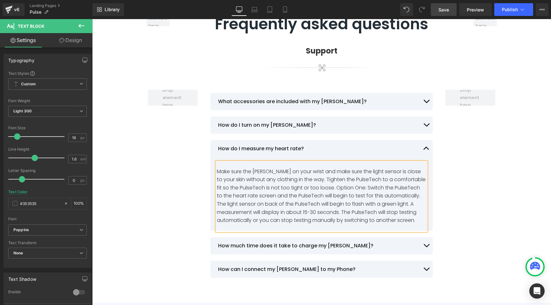
click at [346, 168] on p "Make sure the UTech on your wrist and make sure the light sensor is close to yo…" at bounding box center [321, 196] width 209 height 57
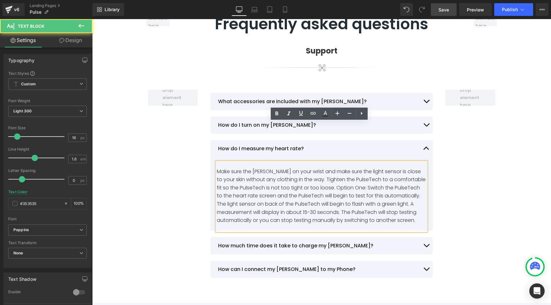
click at [350, 168] on p "Make sure the UTech on your wrist and make sure the light sensor is close to yo…" at bounding box center [321, 196] width 209 height 57
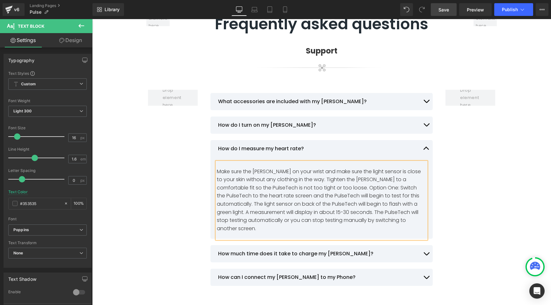
click at [226, 168] on p "Make sure the UTech on your wrist and make sure the light sensor is close to yo…" at bounding box center [321, 200] width 209 height 65
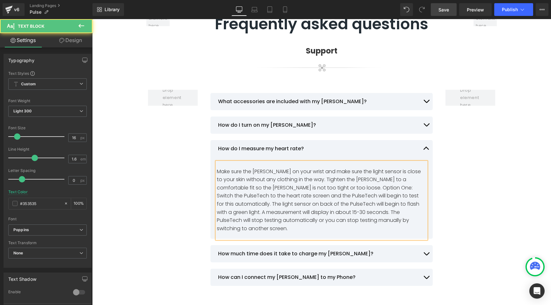
click at [373, 168] on p "Make sure the UTech on your wrist and make sure the light sensor is close to yo…" at bounding box center [321, 200] width 209 height 65
click at [265, 168] on p "Make sure the UTech on your wrist and make sure the light sensor is close to yo…" at bounding box center [321, 200] width 209 height 65
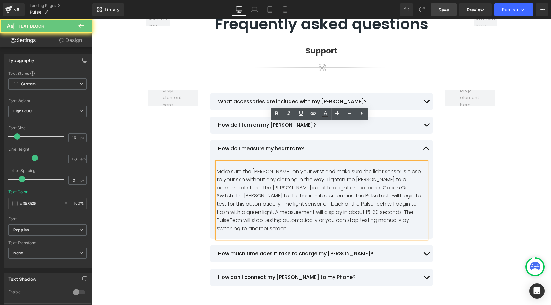
click at [267, 168] on p "Make sure the UTech on your wrist and make sure the light sensor is close to yo…" at bounding box center [321, 200] width 209 height 65
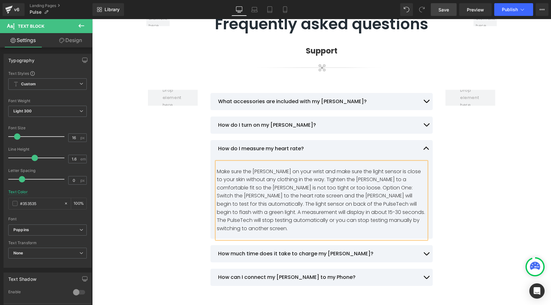
drag, startPoint x: 258, startPoint y: 162, endPoint x: 267, endPoint y: 177, distance: 17.9
click at [258, 168] on p "Make sure the UTech on your wrist and make sure the light sensor is close to yo…" at bounding box center [321, 200] width 209 height 65
click at [299, 169] on p "Make sure the UTech on your wrist and make sure the light sensor is close to yo…" at bounding box center [321, 200] width 209 height 65
click at [426, 256] on span "button" at bounding box center [426, 256] width 0 height 0
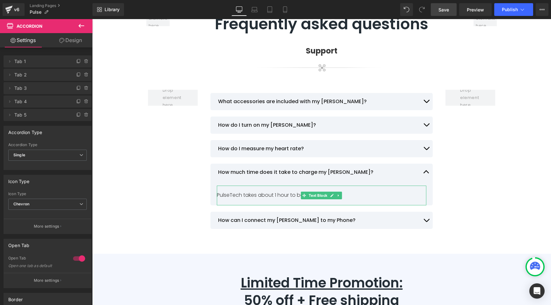
click at [223, 191] on p "PulseTech takes about 1 hour to be fully charged." at bounding box center [321, 195] width 209 height 8
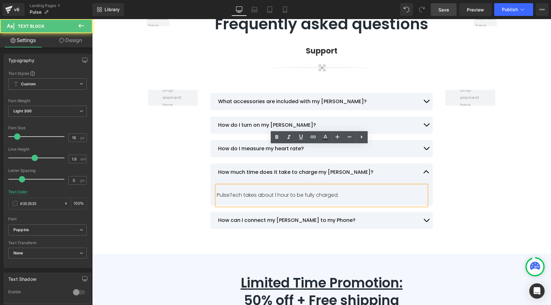
click at [227, 191] on p "PulseTech takes about 1 hour to be fully charged." at bounding box center [321, 195] width 209 height 8
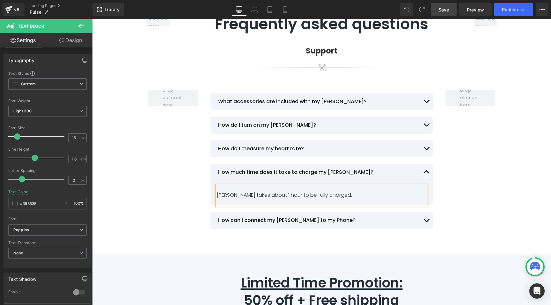
click at [426, 222] on span "button" at bounding box center [426, 222] width 0 height 0
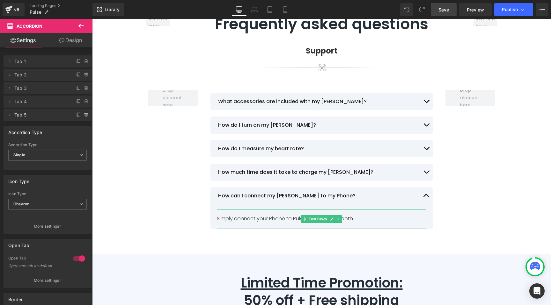
click at [279, 215] on p "Simply connect your Phone to PulseTech via bluetooth." at bounding box center [321, 219] width 209 height 8
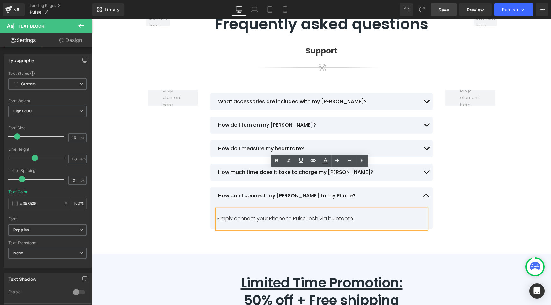
click at [304, 215] on p "Simply connect your Phone to PulseTech via bluetooth." at bounding box center [321, 219] width 209 height 8
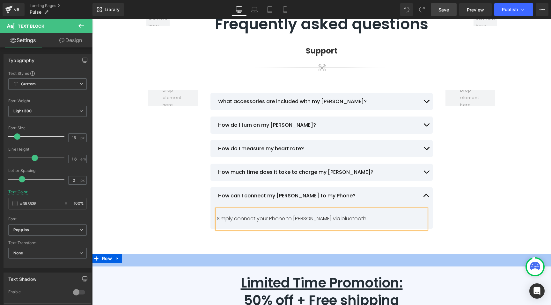
drag, startPoint x: 170, startPoint y: 216, endPoint x: 205, endPoint y: 162, distance: 64.9
click at [170, 254] on div "40px" at bounding box center [321, 260] width 459 height 13
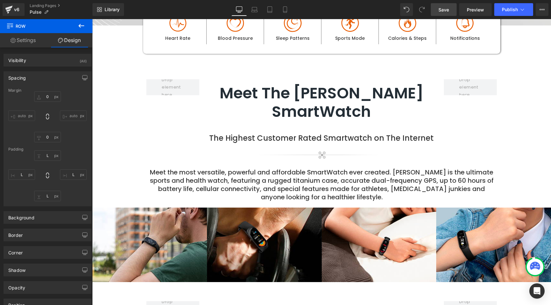
scroll to position [0, 0]
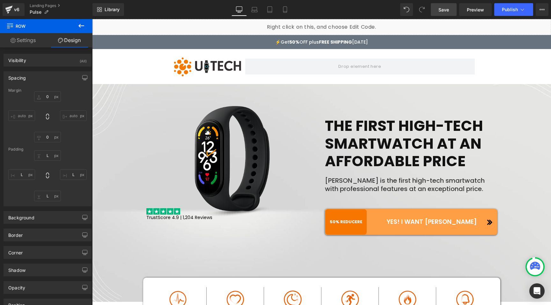
drag, startPoint x: 448, startPoint y: 8, endPoint x: 178, endPoint y: 65, distance: 275.6
click at [448, 8] on span "Save" at bounding box center [443, 9] width 11 height 7
click at [82, 26] on icon at bounding box center [81, 26] width 6 height 4
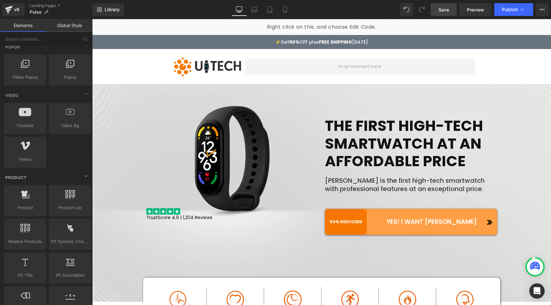
scroll to position [419, 0]
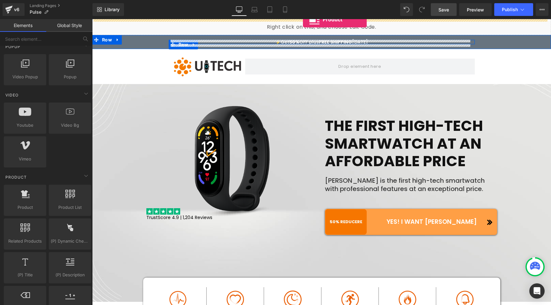
drag, startPoint x: 111, startPoint y: 219, endPoint x: 303, endPoint y: 19, distance: 276.8
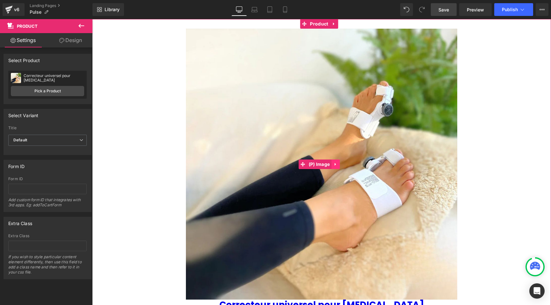
click at [338, 162] on link at bounding box center [335, 165] width 8 height 10
click at [339, 162] on icon at bounding box center [339, 164] width 4 height 4
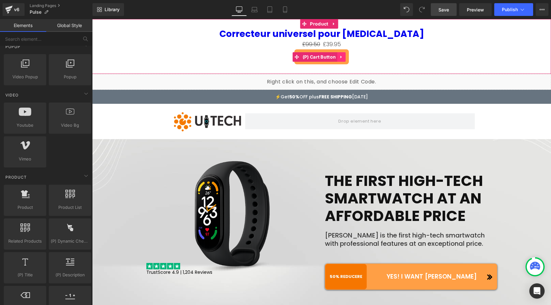
click at [341, 56] on icon at bounding box center [340, 56] width 1 height 3
click at [346, 57] on icon at bounding box center [345, 57] width 4 height 5
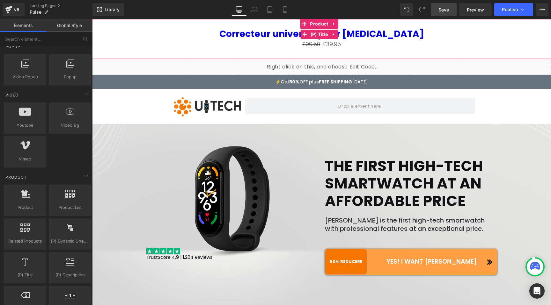
click at [335, 37] on icon at bounding box center [333, 34] width 4 height 5
click at [338, 35] on icon at bounding box center [337, 34] width 4 height 4
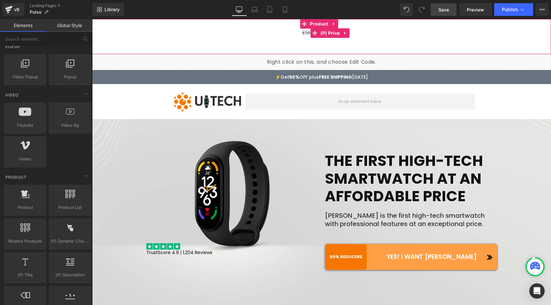
click at [347, 34] on icon at bounding box center [345, 33] width 4 height 5
click at [348, 33] on icon at bounding box center [349, 33] width 4 height 4
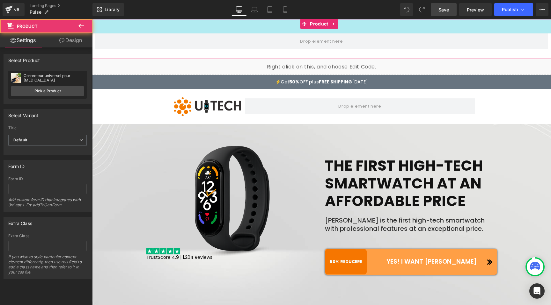
drag, startPoint x: 279, startPoint y: 20, endPoint x: 278, endPoint y: 25, distance: 4.8
click at [278, 25] on div "45px" at bounding box center [321, 26] width 459 height 14
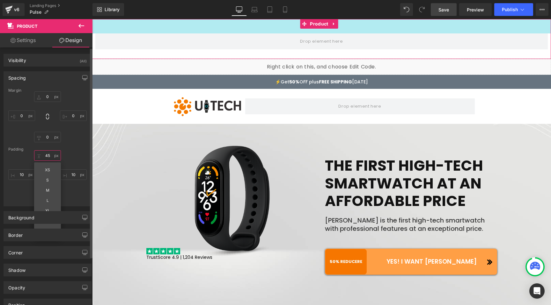
click at [44, 156] on input "45" at bounding box center [47, 155] width 27 height 11
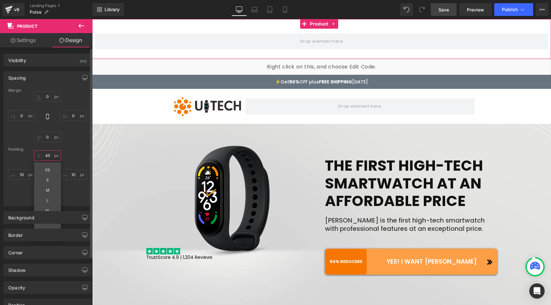
click at [44, 156] on input "45" at bounding box center [47, 155] width 27 height 11
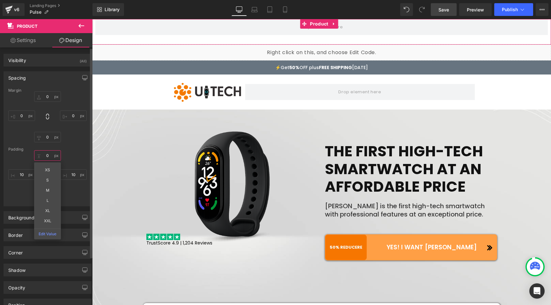
type input "0"
click at [13, 188] on div "0 XS S M L XL XXL Edit Value 10 30 10" at bounding box center [47, 175] width 78 height 51
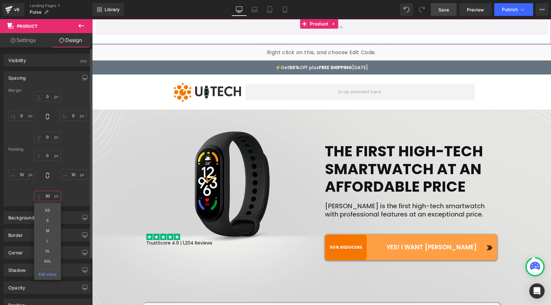
click at [49, 196] on input "30" at bounding box center [47, 196] width 27 height 11
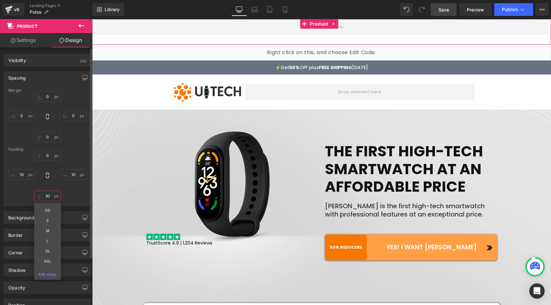
click at [49, 196] on input "30" at bounding box center [47, 196] width 27 height 11
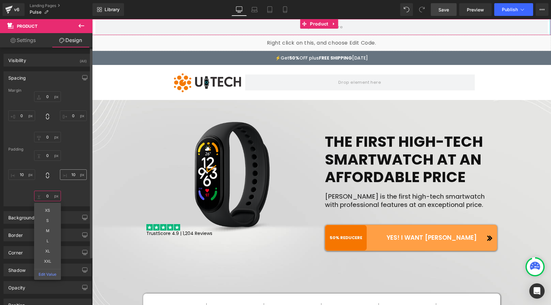
type input "0"
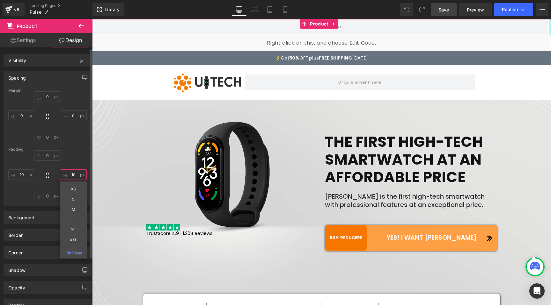
click at [70, 174] on input "10" at bounding box center [73, 175] width 27 height 11
type input "0"
click at [22, 174] on input "10" at bounding box center [21, 175] width 27 height 11
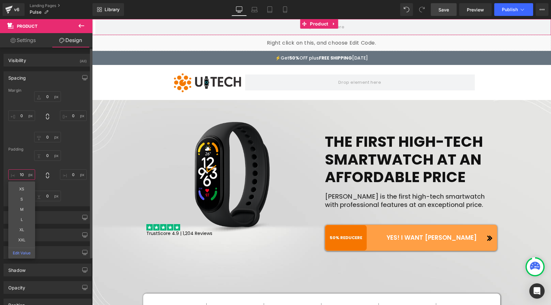
click at [22, 174] on input "10" at bounding box center [21, 175] width 27 height 11
type input "0"
drag, startPoint x: 445, startPoint y: 11, endPoint x: 328, endPoint y: 21, distance: 116.8
click at [445, 11] on span "Save" at bounding box center [443, 9] width 11 height 7
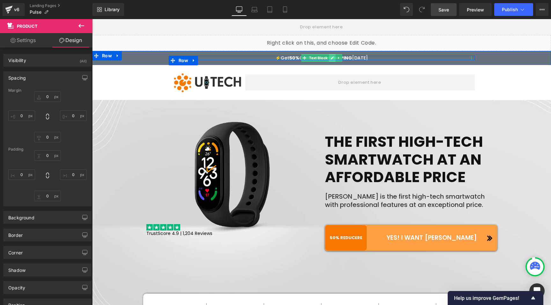
click at [330, 58] on icon at bounding box center [332, 58] width 4 height 4
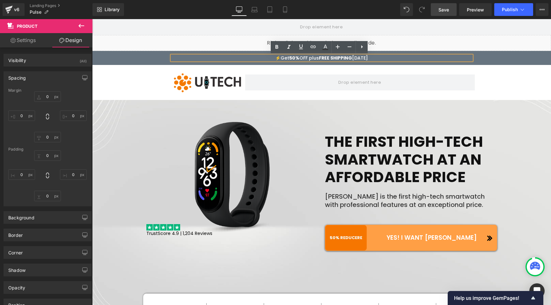
click at [317, 57] on p "⚡️ Get 50% OFF plus FREE SHIPPING today" at bounding box center [322, 58] width 300 height 4
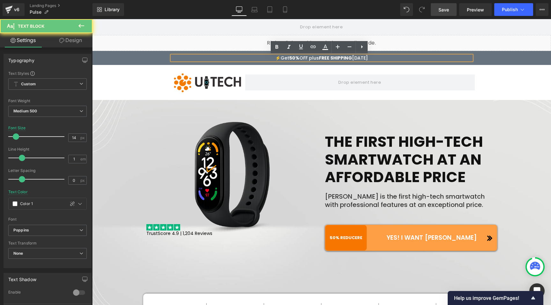
click at [317, 57] on p "⚡️ Get 50% OFF plus FREE SHIPPING today" at bounding box center [322, 58] width 300 height 4
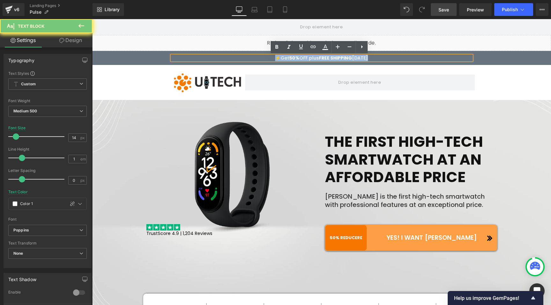
click at [317, 57] on p "⚡️ Get 50% OFF plus FREE SHIPPING today" at bounding box center [322, 58] width 300 height 4
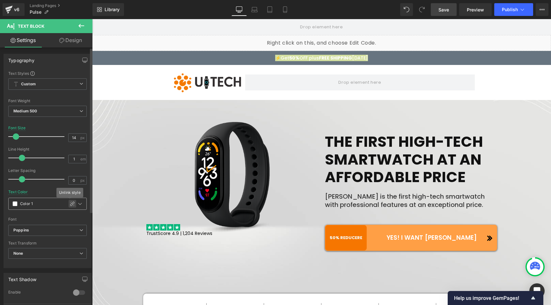
click at [71, 203] on icon at bounding box center [72, 204] width 4 height 4
click at [195, 60] on div "⚡️ Get 50% OFF plus FREE SHIPPING today Text Block Row" at bounding box center [321, 58] width 459 height 14
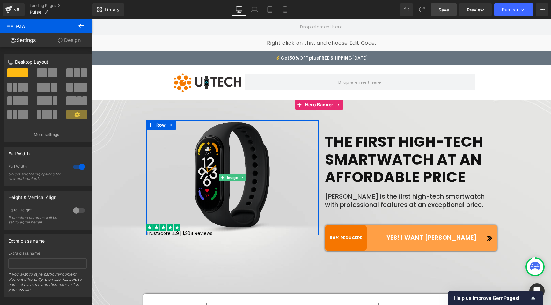
click at [231, 155] on img at bounding box center [232, 177] width 172 height 115
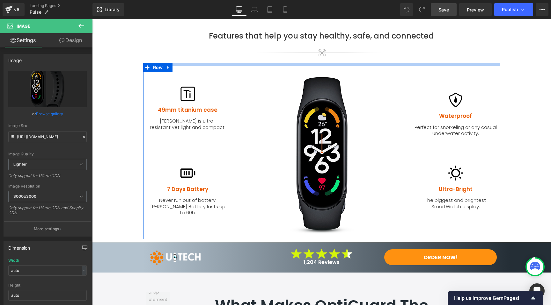
scroll to position [622, 0]
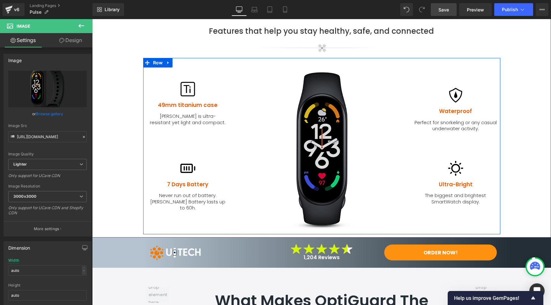
click at [318, 96] on img at bounding box center [322, 146] width 122 height 170
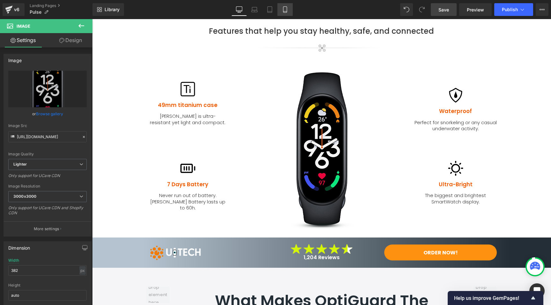
click at [288, 12] on icon at bounding box center [285, 9] width 6 height 6
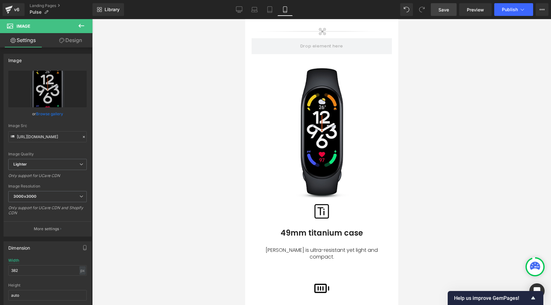
scroll to position [783, 0]
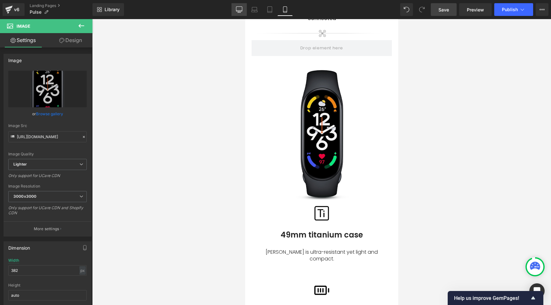
click at [242, 10] on icon at bounding box center [239, 9] width 6 height 6
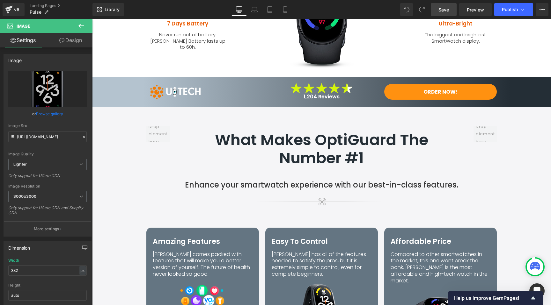
scroll to position [622, 0]
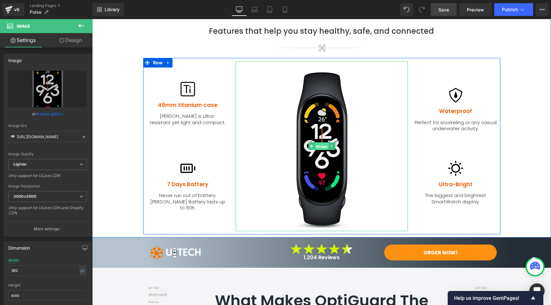
click at [321, 143] on span "Image" at bounding box center [322, 147] width 14 height 8
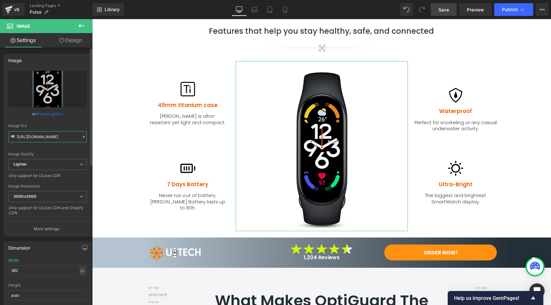
click at [53, 137] on input "https://ucarecdn.com/50cad25b-f485-4613-92ec-86f858e89725/-/format/auto/-/previ…" at bounding box center [47, 136] width 78 height 11
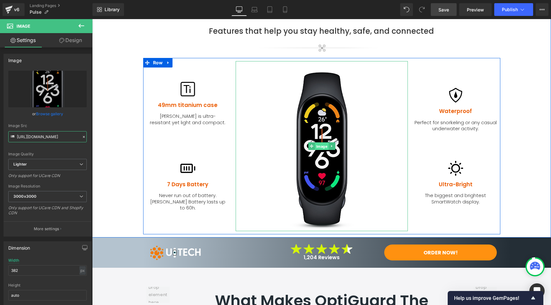
click at [322, 143] on span "Image" at bounding box center [322, 147] width 14 height 8
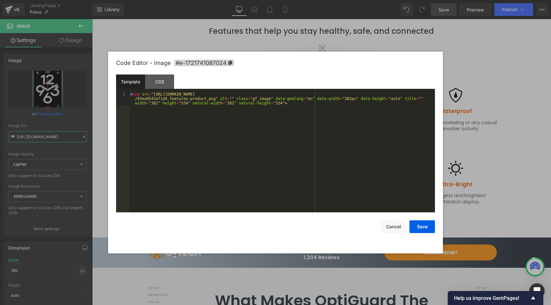
click at [304, 0] on div "Image You are previewing how the will restyle your page. You can not edit Eleme…" at bounding box center [275, 0] width 551 height 0
click at [392, 228] on button "Cancel" at bounding box center [393, 227] width 25 height 13
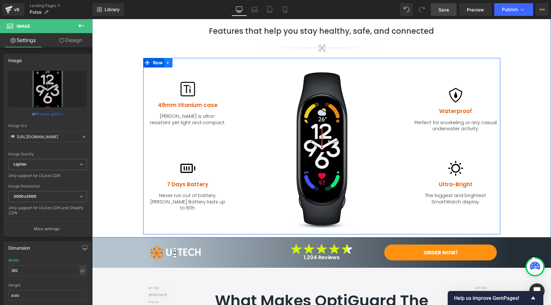
click at [166, 60] on icon at bounding box center [168, 62] width 4 height 5
click at [174, 61] on icon at bounding box center [176, 63] width 4 height 4
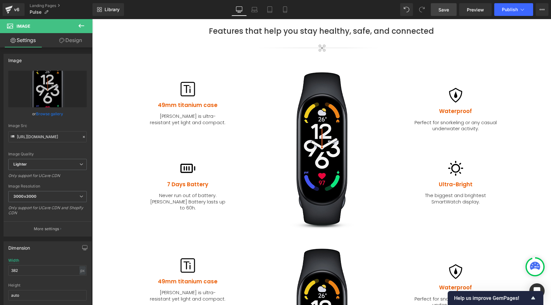
click at [447, 9] on span "Save" at bounding box center [443, 9] width 11 height 7
click at [42, 7] on link "Landing Pages" at bounding box center [61, 5] width 63 height 5
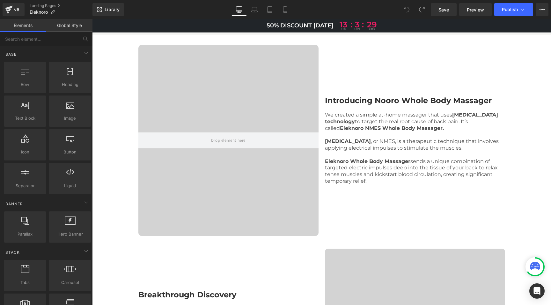
scroll to position [332, 0]
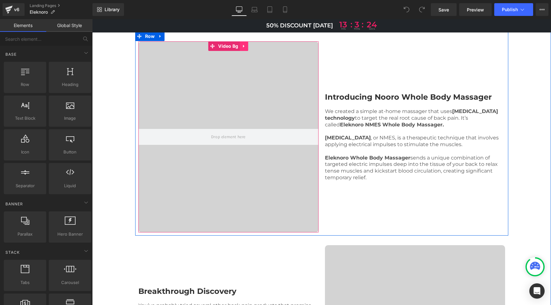
click at [244, 48] on icon at bounding box center [244, 46] width 4 height 5
click at [232, 51] on link at bounding box center [232, 46] width 8 height 10
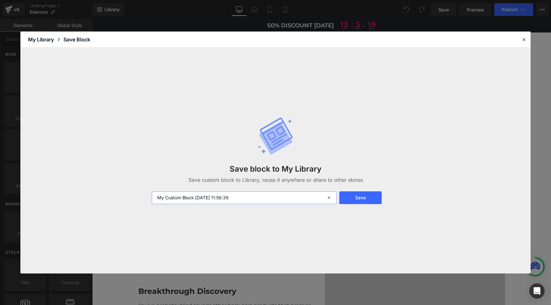
click at [189, 197] on input "My Custom Block 2025-09-28 11:56:39" at bounding box center [244, 198] width 185 height 13
type input "Videos BG"
click at [359, 199] on button "Save" at bounding box center [360, 198] width 42 height 13
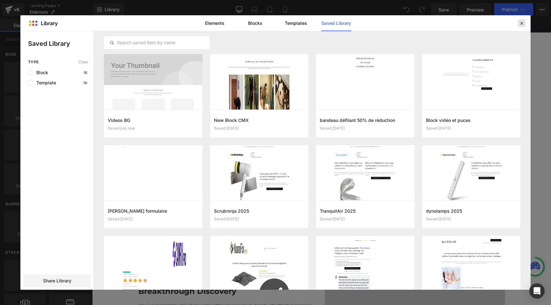
click at [520, 24] on icon at bounding box center [522, 23] width 6 height 6
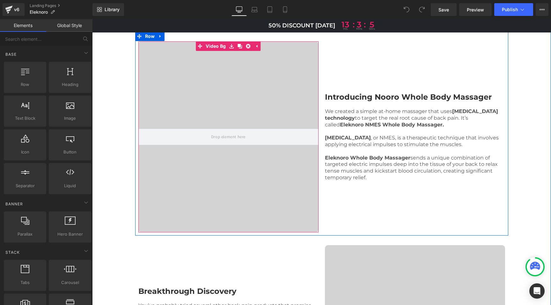
click at [220, 106] on video at bounding box center [249, 136] width 382 height 191
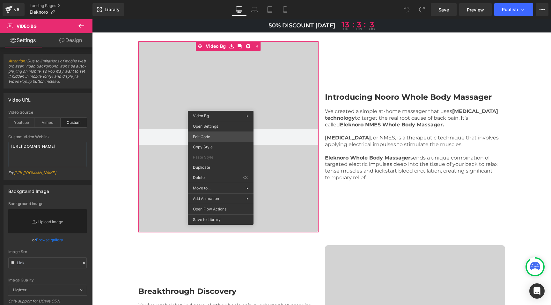
click at [210, 0] on div "You are previewing how the will restyle your page. You can not edit Elements in…" at bounding box center [275, 0] width 551 height 0
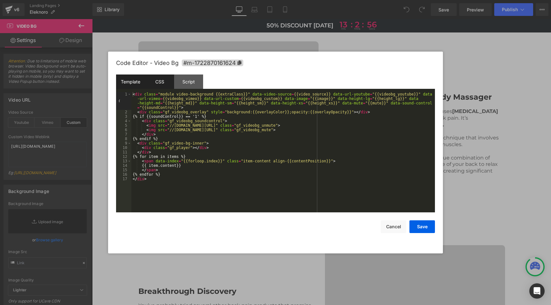
click at [164, 78] on div "CSS" at bounding box center [159, 82] width 29 height 14
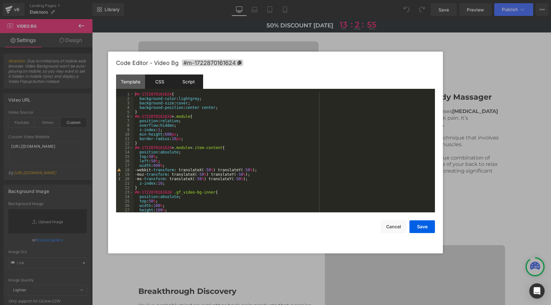
click at [188, 78] on div "Script" at bounding box center [188, 82] width 29 height 14
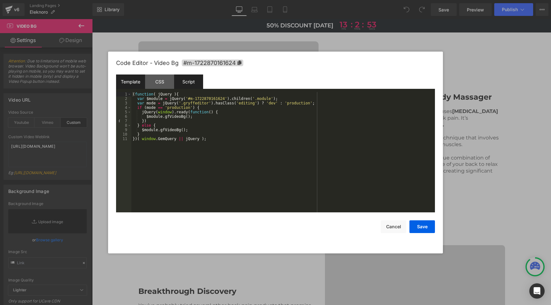
click at [132, 81] on div "Template" at bounding box center [130, 82] width 29 height 14
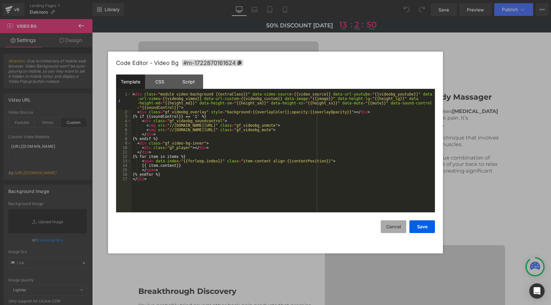
click at [390, 226] on button "Cancel" at bounding box center [393, 227] width 25 height 13
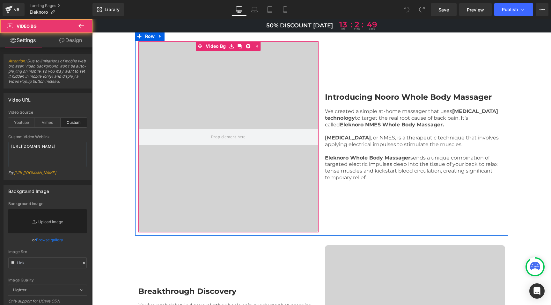
click at [244, 186] on video at bounding box center [249, 136] width 382 height 191
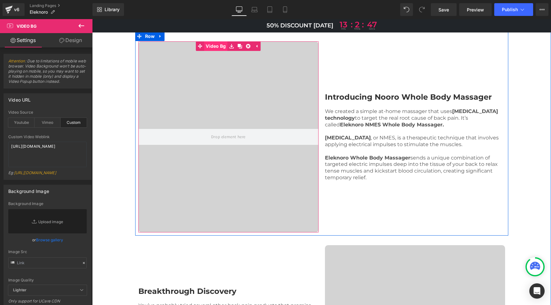
click at [209, 51] on link "Video Bg" at bounding box center [212, 46] width 32 height 10
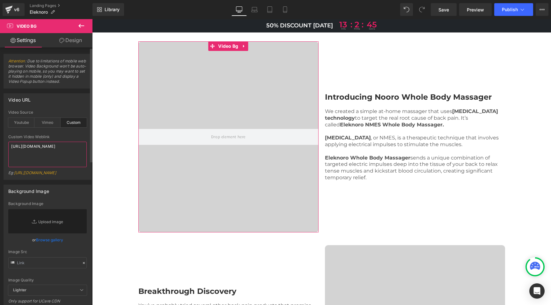
drag, startPoint x: 34, startPoint y: 157, endPoint x: 9, endPoint y: 141, distance: 29.7
click at [9, 141] on div "Custom Video Weblink https://cdn.shopify.com/videos/c/o/v/cd16a37ba7f1472ca610d…" at bounding box center [47, 157] width 78 height 45
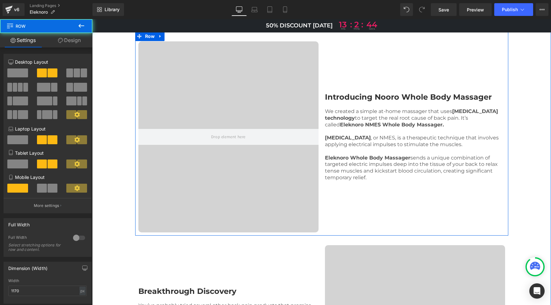
click at [359, 72] on div "Introducing Nooro Whole Body Massager Heading We created a simple at-home massa…" at bounding box center [415, 137] width 186 height 198
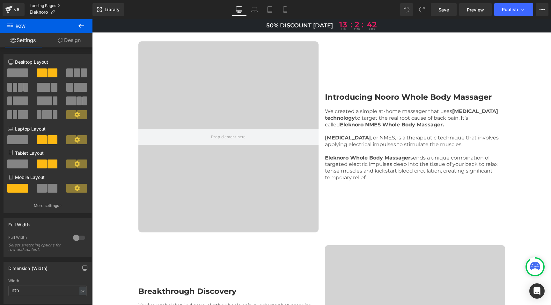
click at [41, 6] on link "Landing Pages" at bounding box center [61, 5] width 63 height 5
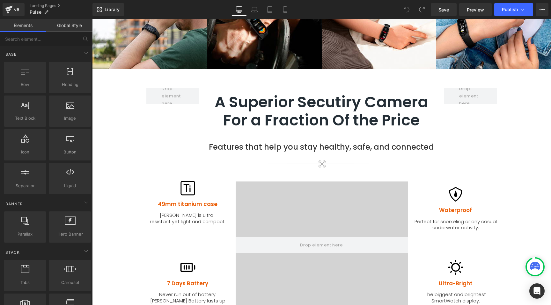
scroll to position [555, 0]
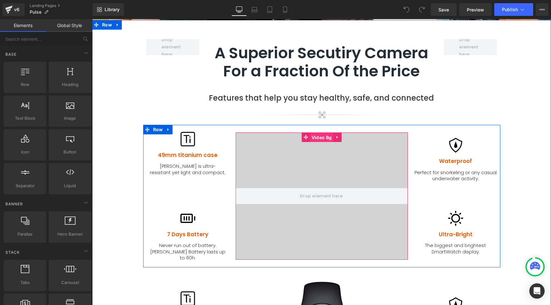
click at [318, 133] on span "Video Bg" at bounding box center [321, 138] width 23 height 10
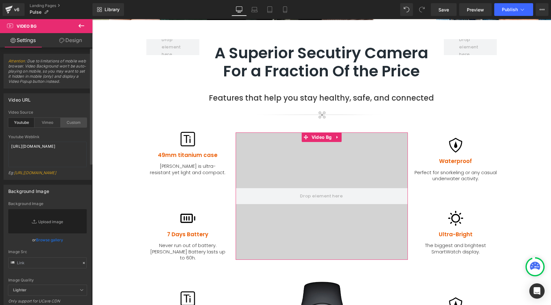
click at [67, 122] on div "Custom" at bounding box center [74, 123] width 26 height 10
drag, startPoint x: 66, startPoint y: 156, endPoint x: 0, endPoint y: 146, distance: 66.8
click at [0, 146] on div "Video URL youtube Video Source Youtube Vimeo Custom Youtube Weblink [URL][DOMAI…" at bounding box center [47, 134] width 95 height 91
paste textarea "videos/c/o/v/672fe9afa39145e39aaefe7523ef9bfe.mp4"
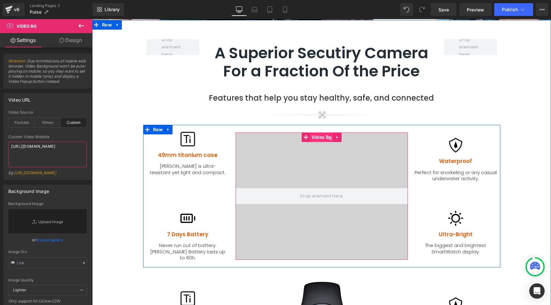
click at [319, 133] on span "Video Bg" at bounding box center [321, 138] width 23 height 10
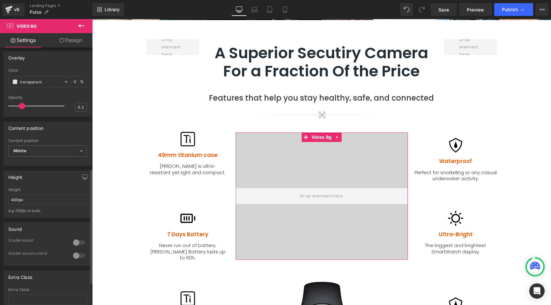
scroll to position [273, 0]
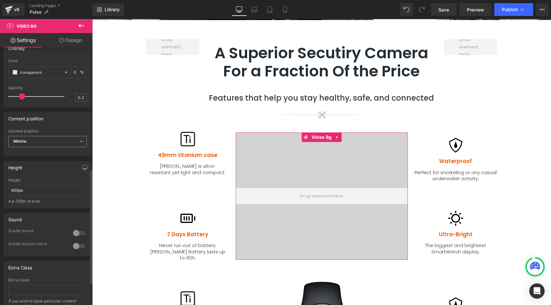
type textarea "[URL][DOMAIN_NAME]"
click at [39, 147] on span "Middle" at bounding box center [47, 141] width 78 height 11
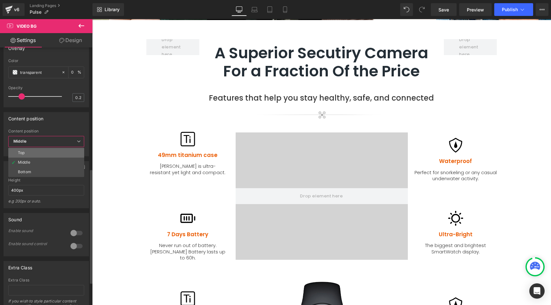
click at [34, 158] on li "Top" at bounding box center [46, 153] width 76 height 10
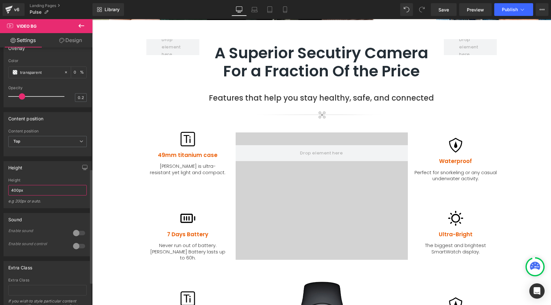
click at [32, 196] on input "400px" at bounding box center [47, 190] width 78 height 11
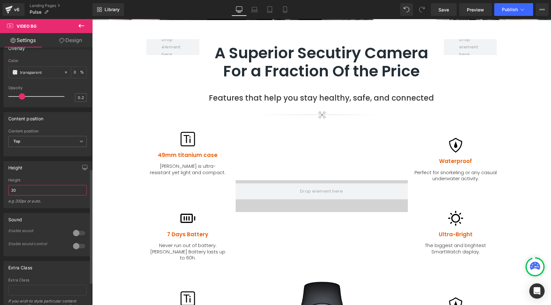
type input "2"
type input "4"
click at [35, 147] on span "Top" at bounding box center [47, 141] width 78 height 11
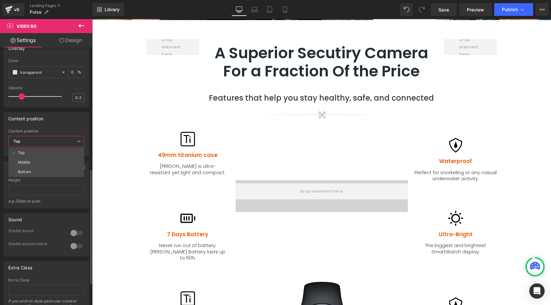
click at [34, 167] on li "Middle" at bounding box center [46, 163] width 76 height 10
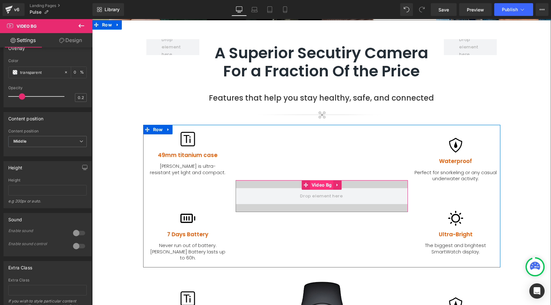
click at [314, 180] on span "Video Bg" at bounding box center [321, 185] width 23 height 10
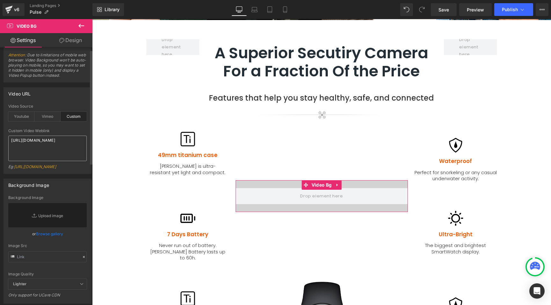
scroll to position [0, 0]
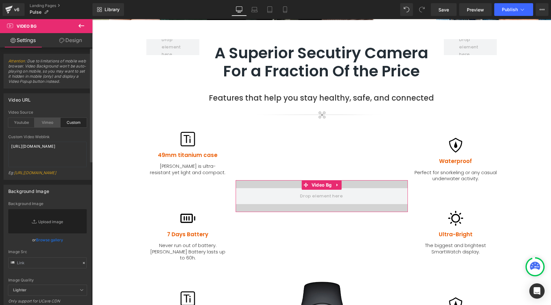
click at [47, 123] on div "Vimeo" at bounding box center [47, 123] width 26 height 10
click at [26, 121] on div "Youtube" at bounding box center [21, 123] width 26 height 10
click at [70, 122] on div "Custom" at bounding box center [74, 123] width 26 height 10
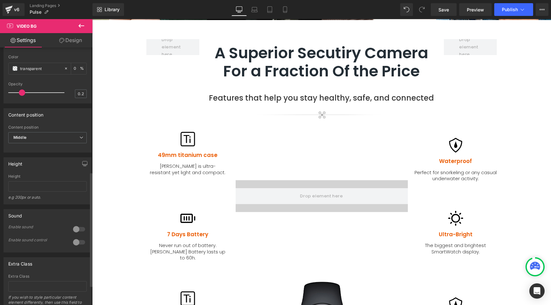
scroll to position [320, 0]
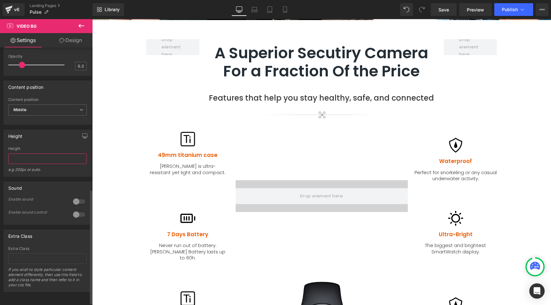
click at [22, 162] on input "text" at bounding box center [47, 159] width 78 height 11
type input "auto"
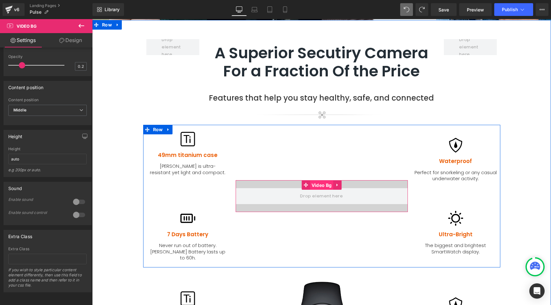
click at [316, 181] on span "Video Bg" at bounding box center [321, 186] width 23 height 10
drag, startPoint x: 288, startPoint y: 159, endPoint x: 289, endPoint y: 149, distance: 10.2
click at [289, 149] on div "Video Bg" at bounding box center [321, 196] width 178 height 136
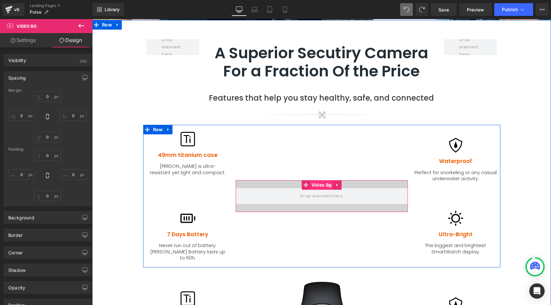
click at [317, 180] on span "Video Bg" at bounding box center [321, 185] width 23 height 10
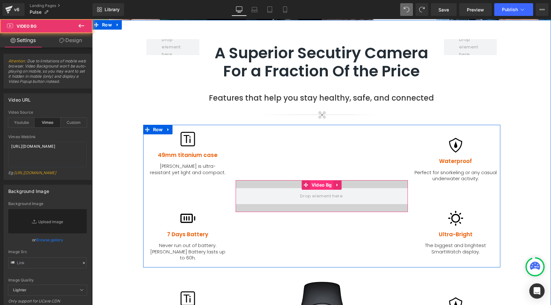
click at [317, 180] on span "Video Bg" at bounding box center [321, 185] width 23 height 10
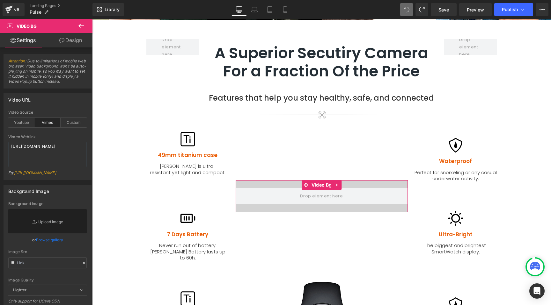
click at [68, 40] on link "Design" at bounding box center [70, 40] width 46 height 14
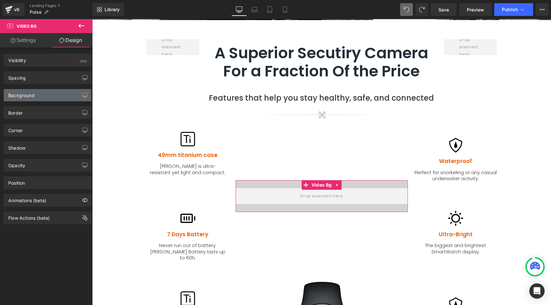
click at [25, 95] on div "Background" at bounding box center [21, 93] width 26 height 9
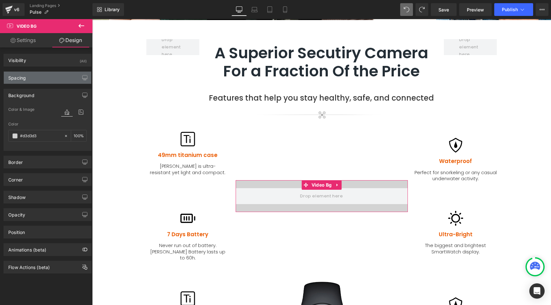
click at [35, 73] on div "Spacing" at bounding box center [47, 78] width 87 height 12
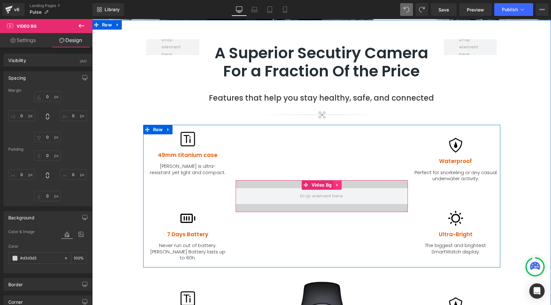
click at [337, 183] on icon at bounding box center [337, 185] width 4 height 5
click at [339, 183] on icon at bounding box center [341, 185] width 4 height 4
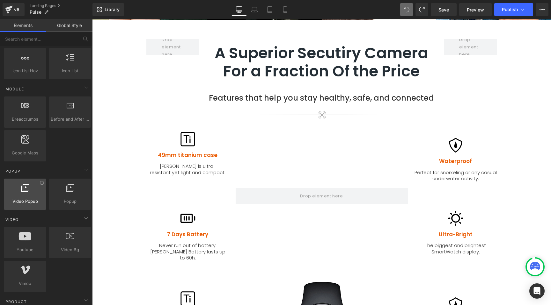
scroll to position [295, 0]
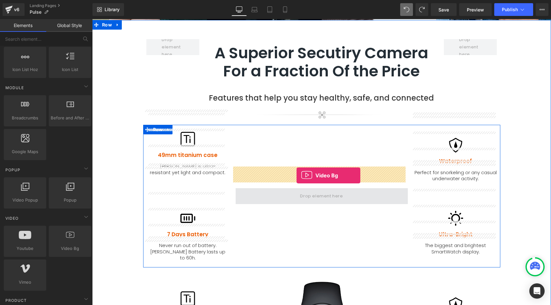
drag, startPoint x: 168, startPoint y: 260, endPoint x: 296, endPoint y: 175, distance: 153.5
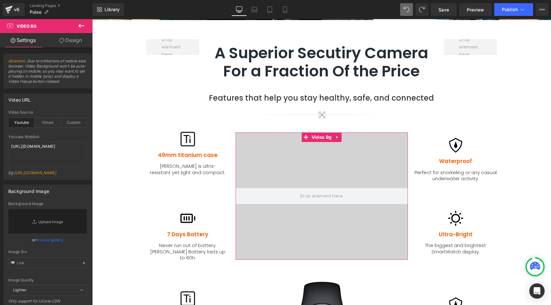
click at [79, 42] on link "Design" at bounding box center [70, 40] width 46 height 14
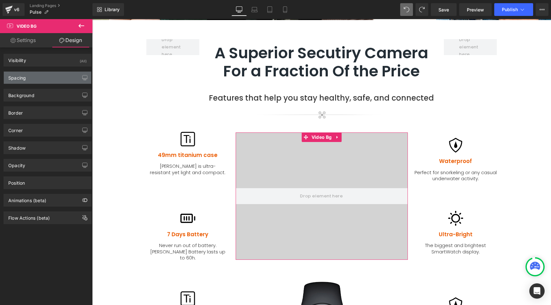
click at [28, 81] on div "Spacing" at bounding box center [47, 78] width 87 height 12
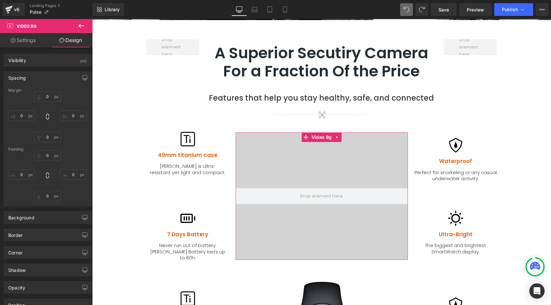
click at [22, 42] on link "Settings" at bounding box center [23, 40] width 46 height 14
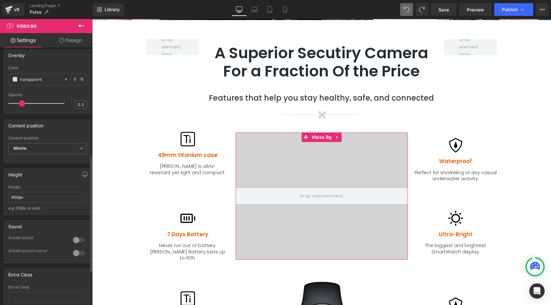
scroll to position [269, 0]
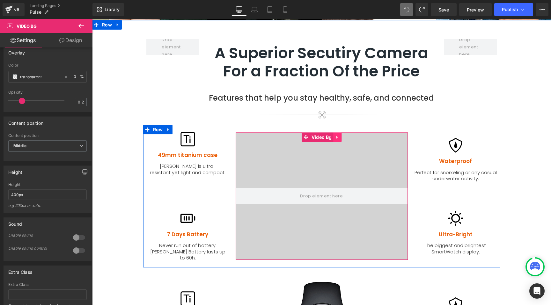
click at [335, 135] on icon at bounding box center [337, 137] width 4 height 5
click at [339, 135] on icon at bounding box center [341, 137] width 4 height 4
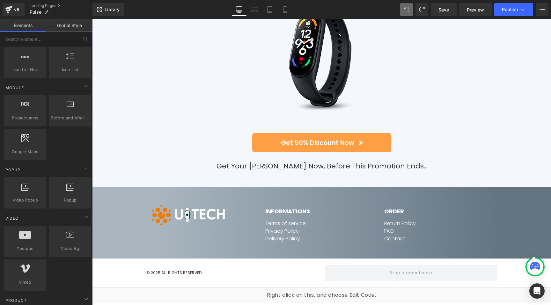
scroll to position [3265, 0]
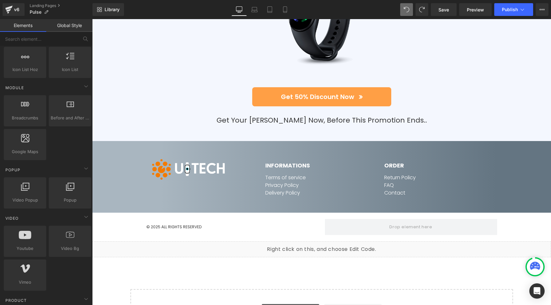
click at [277, 304] on link "Explore Blocks" at bounding box center [290, 310] width 57 height 13
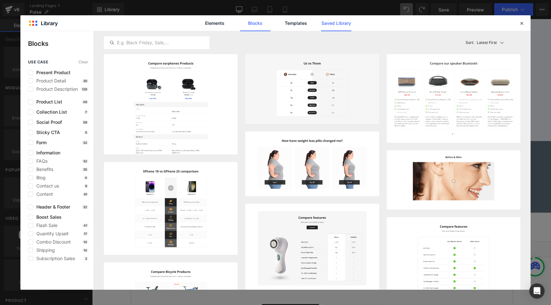
click at [337, 22] on link "Saved Library" at bounding box center [336, 23] width 30 height 16
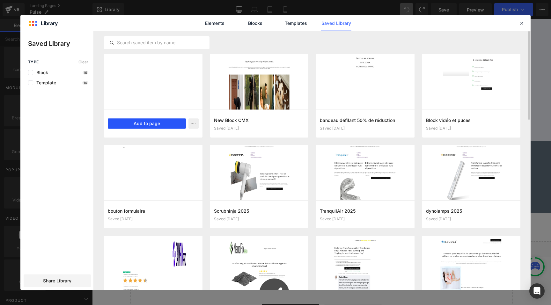
click at [142, 124] on button "Add to page" at bounding box center [147, 124] width 78 height 10
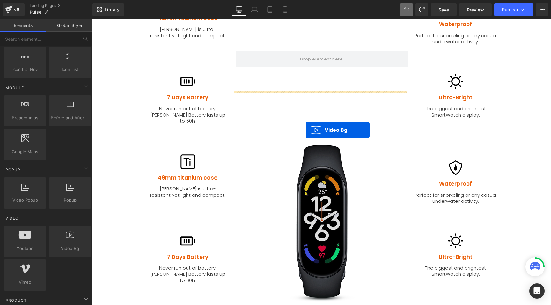
scroll to position [601, 0]
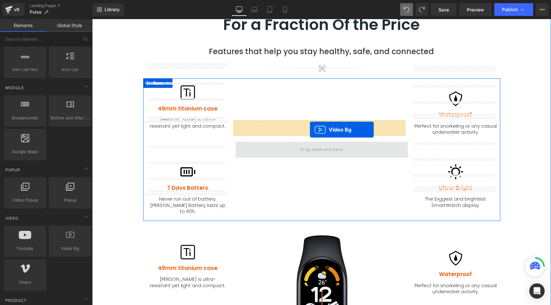
drag, startPoint x: 305, startPoint y: 188, endPoint x: 310, endPoint y: 130, distance: 58.2
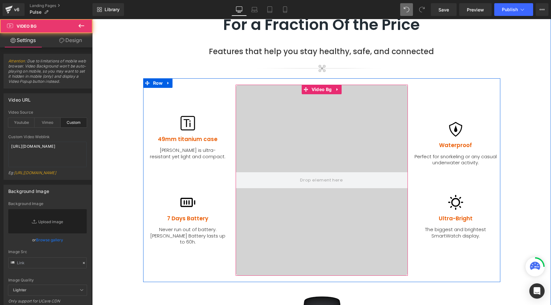
click at [304, 123] on video at bounding box center [322, 166] width 454 height 227
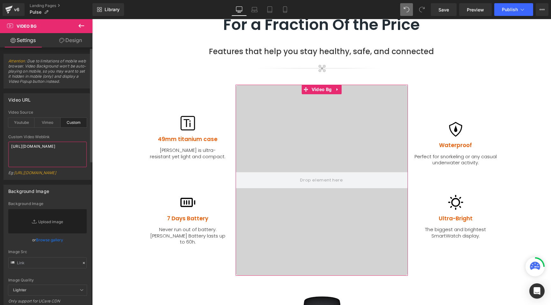
drag, startPoint x: 45, startPoint y: 157, endPoint x: 6, endPoint y: 146, distance: 40.0
click at [6, 146] on div "custom Video Source Youtube Vimeo Custom Youtube Weblink [URL][DOMAIN_NAME] Eg:…" at bounding box center [47, 144] width 87 height 69
paste textarea "672fe9afa39145e39aaefe7523ef9bfe"
type textarea "[URL][DOMAIN_NAME]"
click at [436, 11] on link "Save" at bounding box center [444, 9] width 26 height 13
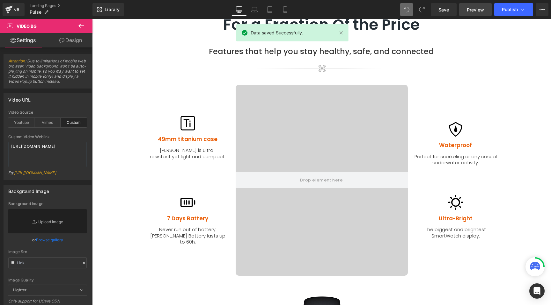
click at [471, 8] on span "Preview" at bounding box center [475, 9] width 17 height 7
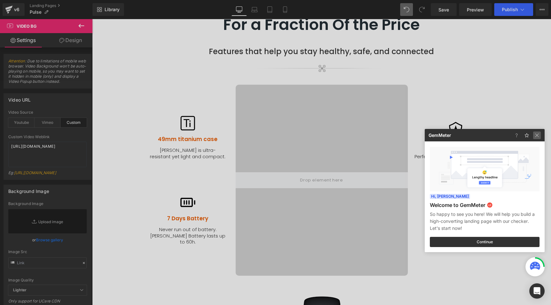
click at [539, 134] on img at bounding box center [537, 136] width 8 height 8
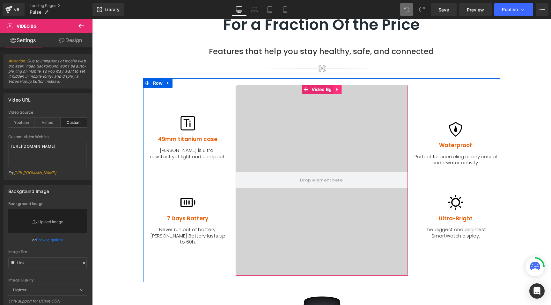
click at [337, 87] on icon at bounding box center [337, 89] width 4 height 5
click at [339, 87] on icon at bounding box center [341, 89] width 4 height 4
